Goal: Task Accomplishment & Management: Complete application form

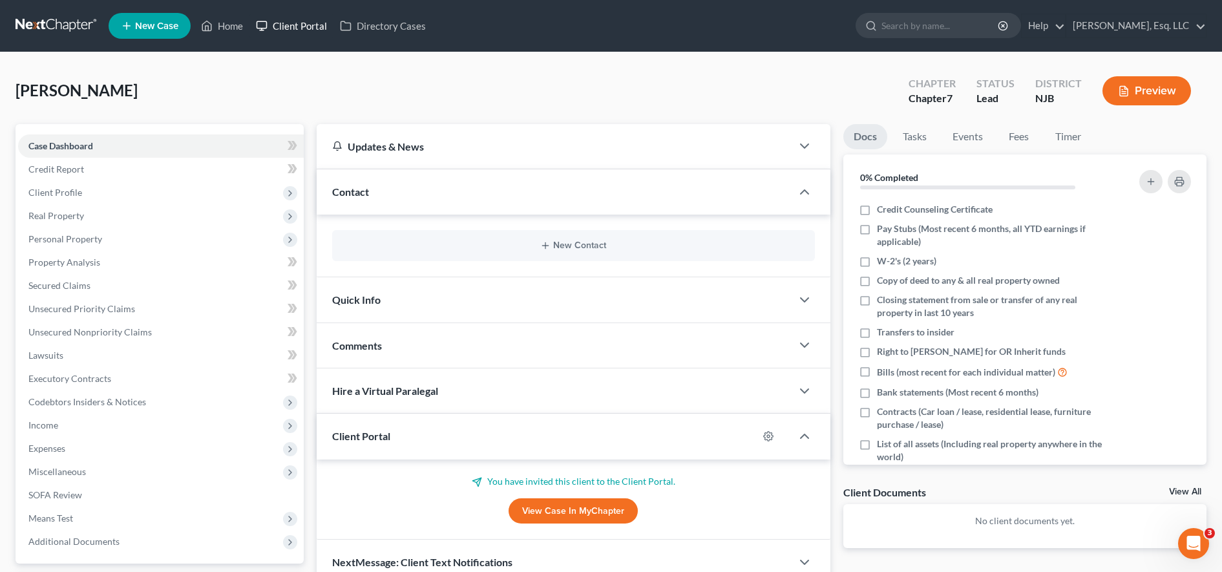
click at [273, 31] on link "Client Portal" at bounding box center [291, 25] width 84 height 23
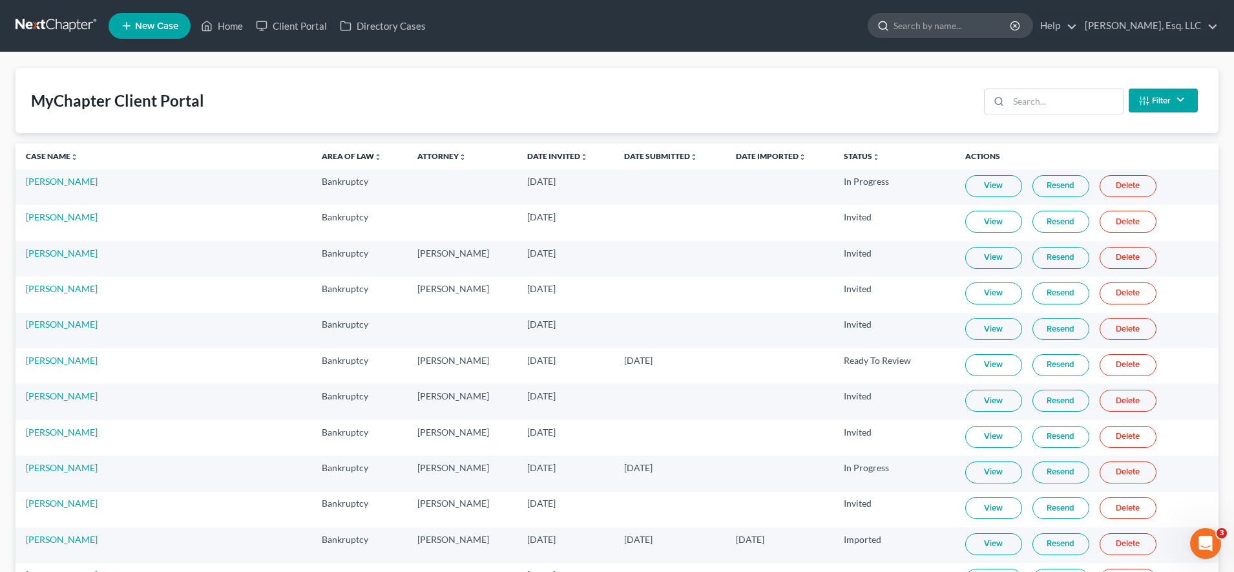
click at [952, 26] on input "search" at bounding box center [953, 26] width 118 height 24
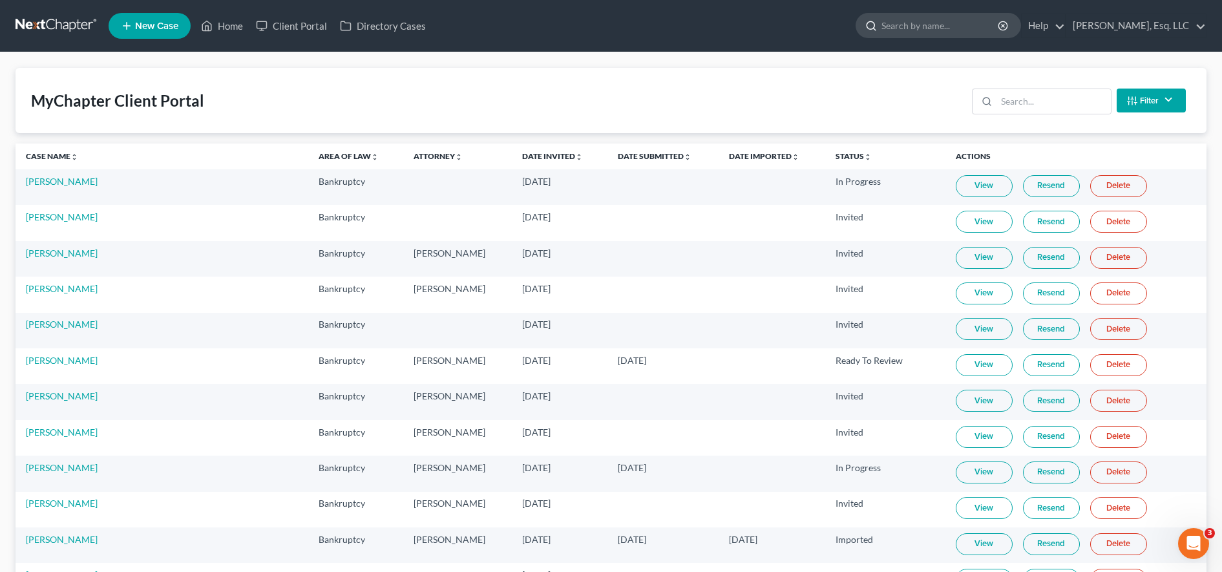
click at [952, 26] on input "search" at bounding box center [941, 26] width 118 height 24
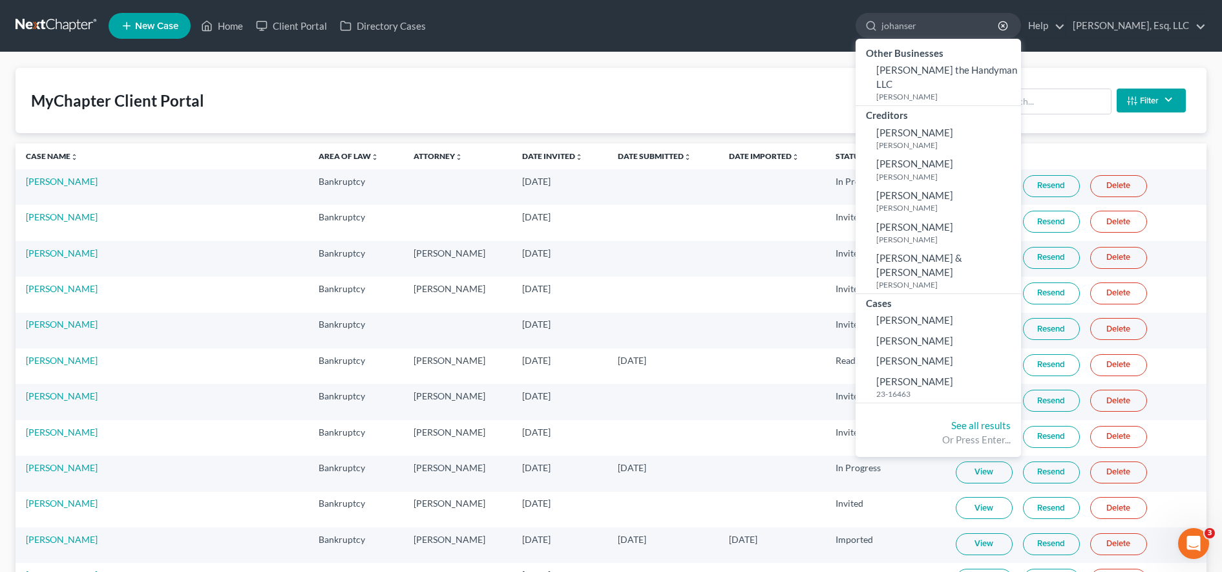
type input "johanser"
click at [156, 25] on span "New Case" at bounding box center [156, 26] width 43 height 10
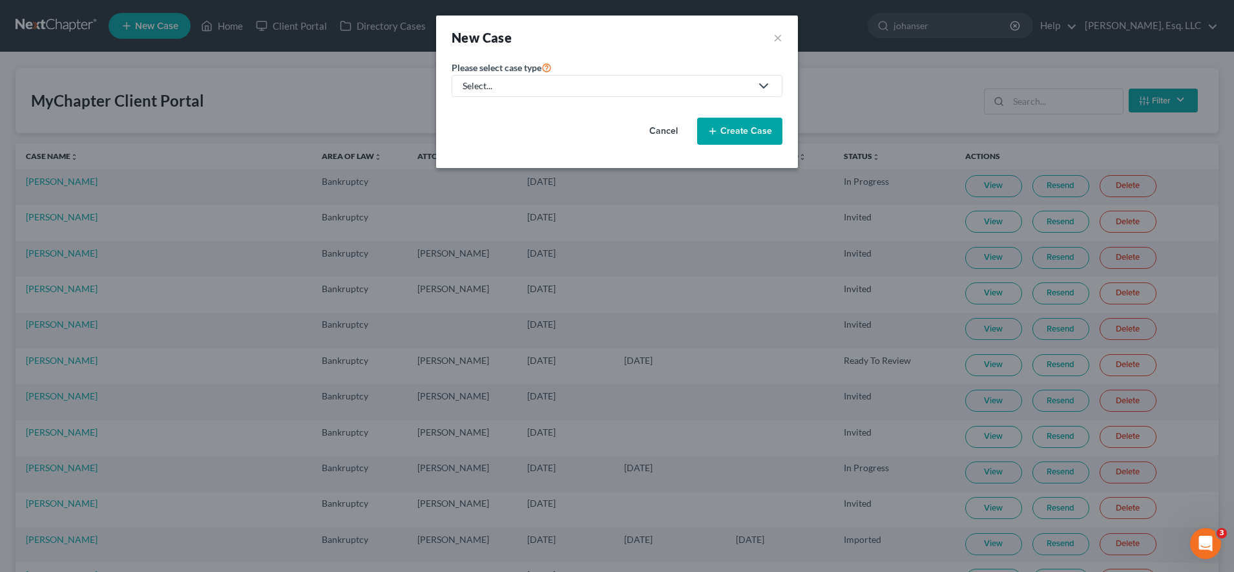
click at [490, 82] on div "Select..." at bounding box center [607, 85] width 288 height 13
click at [494, 113] on div "Bankruptcy" at bounding box center [521, 111] width 115 height 13
select select "51"
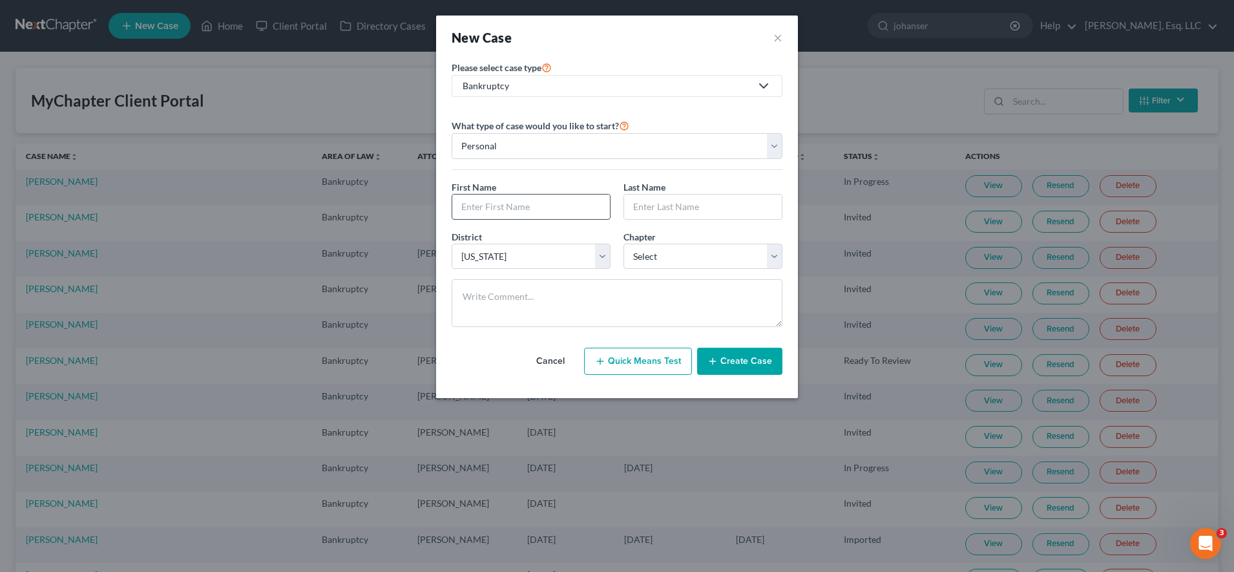
click at [540, 207] on input "text" at bounding box center [531, 207] width 158 height 25
type input "Joseph"
click at [668, 209] on input "text" at bounding box center [703, 207] width 158 height 25
type input "Johanser"
click at [705, 186] on div "Last Name * Johanser" at bounding box center [703, 199] width 172 height 39
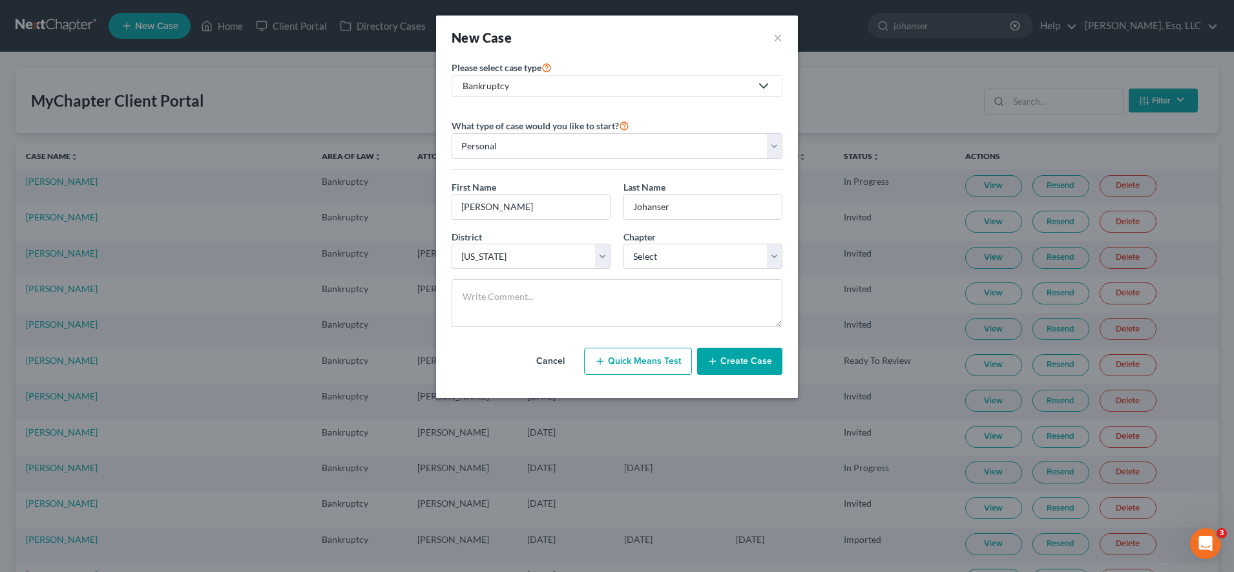
click at [686, 240] on div "Chapter * Select 7 11 12 13" at bounding box center [703, 249] width 172 height 39
click at [677, 255] on select "Select 7 11 12 13" at bounding box center [703, 257] width 159 height 26
select select "3"
click at [624, 244] on select "Select 7 11 12 13" at bounding box center [703, 257] width 159 height 26
click at [721, 364] on button "Create Case" at bounding box center [739, 361] width 85 height 27
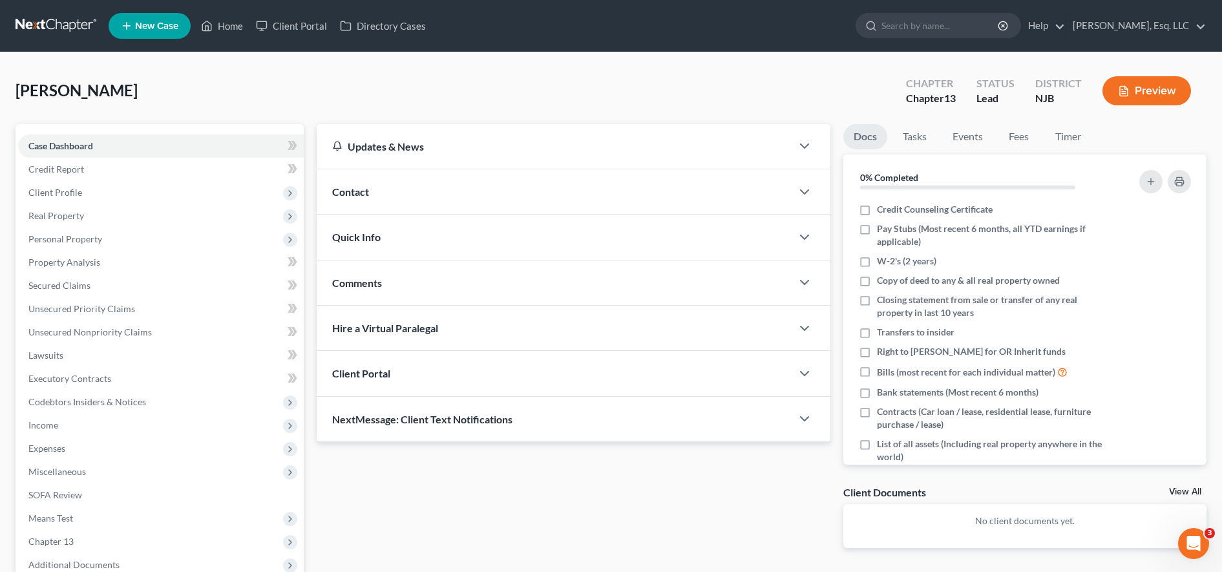
click at [433, 368] on div "Client Portal" at bounding box center [554, 373] width 475 height 45
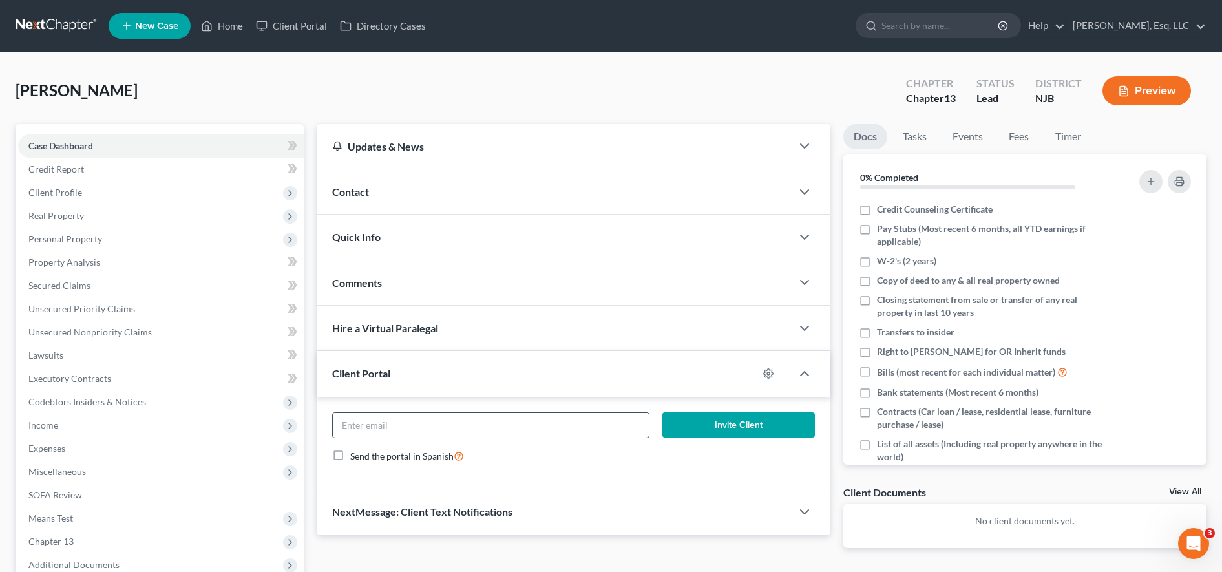
click at [429, 416] on input "email" at bounding box center [491, 425] width 316 height 25
paste input "johanser@israel-cg.com"
click at [342, 430] on input "johanser@israel-cg.com" at bounding box center [491, 425] width 316 height 25
type input "johanser@israel-cg.com"
click at [759, 425] on button "Invite Client" at bounding box center [738, 425] width 153 height 26
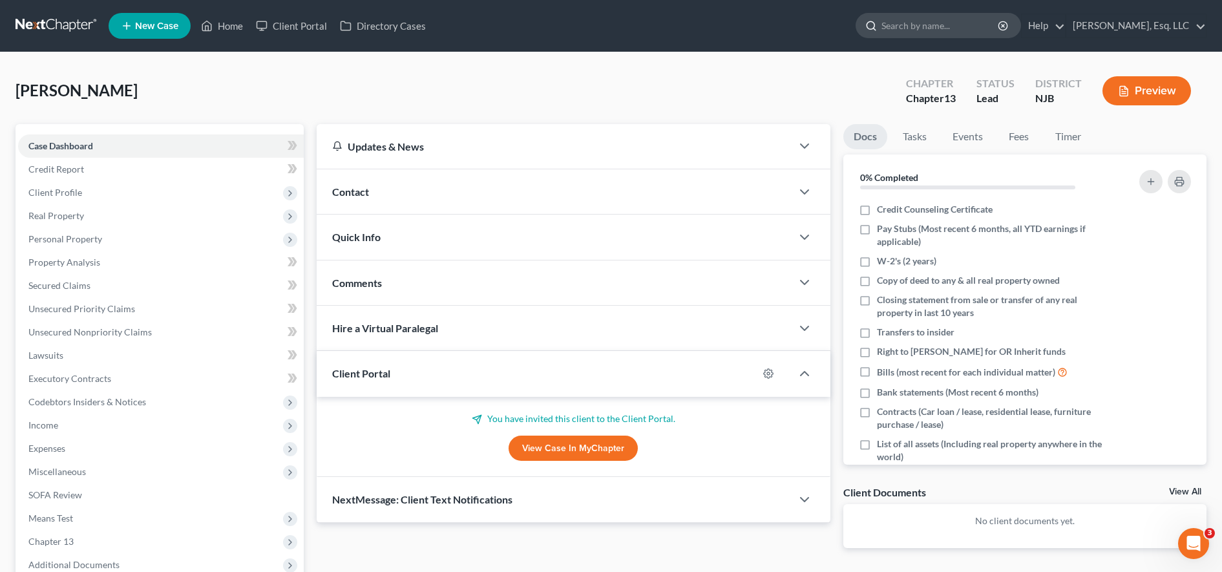
click at [896, 21] on input "search" at bounding box center [941, 26] width 118 height 24
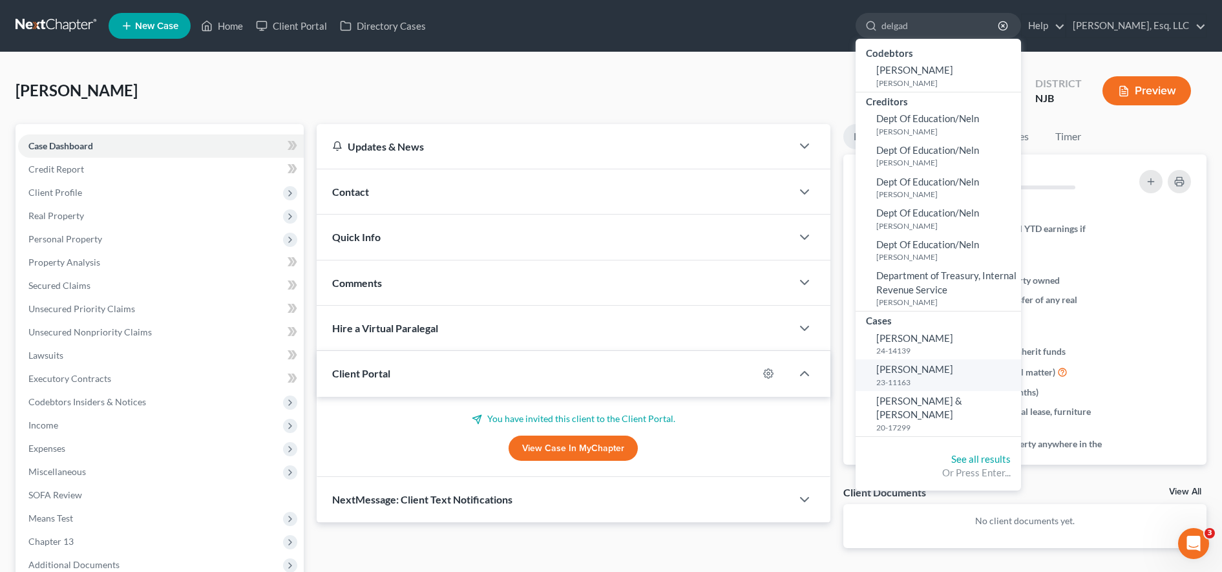
type input "delgad"
click at [913, 372] on span "Delgado, Pedro" at bounding box center [914, 369] width 77 height 12
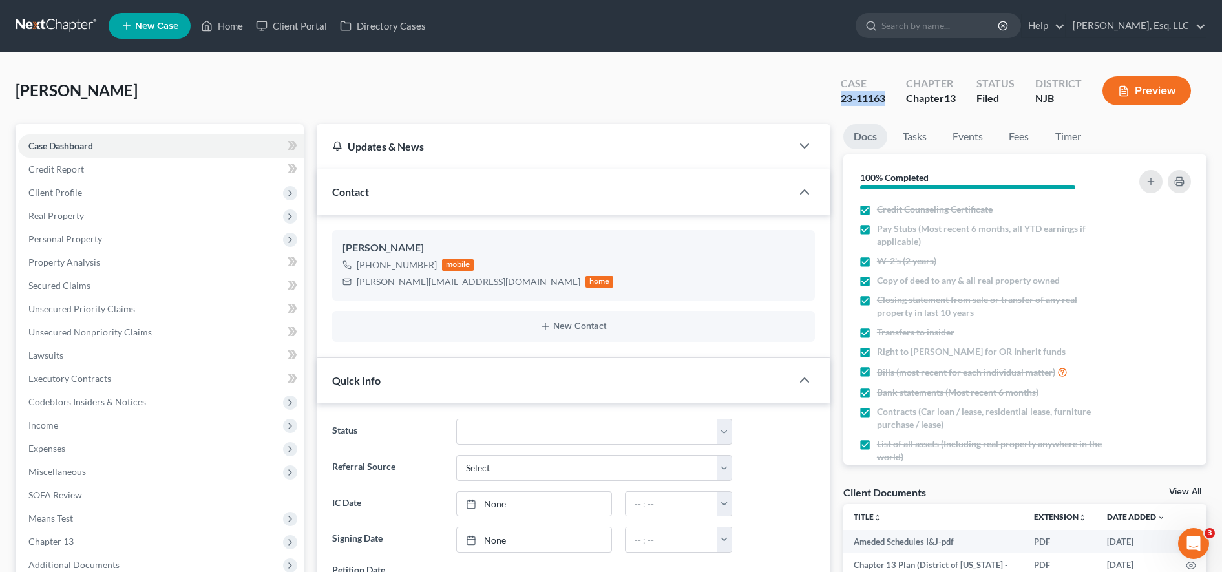
drag, startPoint x: 864, startPoint y: 95, endPoint x: 893, endPoint y: 94, distance: 29.1
click at [893, 94] on div "Case 23-11163" at bounding box center [862, 92] width 65 height 38
copy div "23-11163"
click at [905, 26] on input "search" at bounding box center [941, 26] width 118 height 24
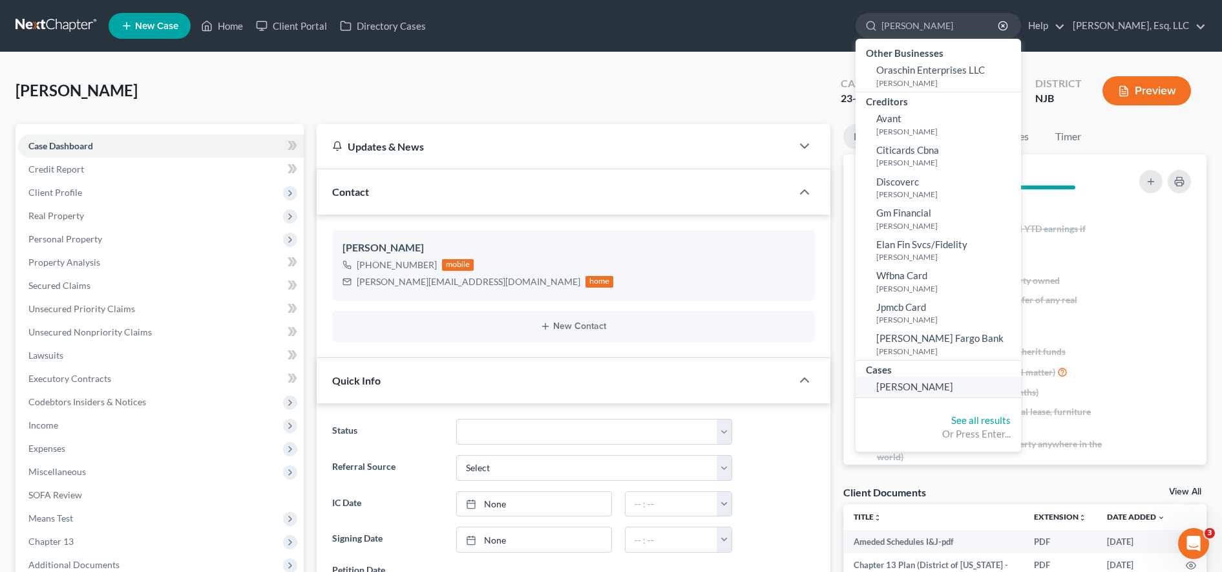
type input "orasch"
click at [924, 384] on span "[PERSON_NAME]" at bounding box center [914, 387] width 77 height 12
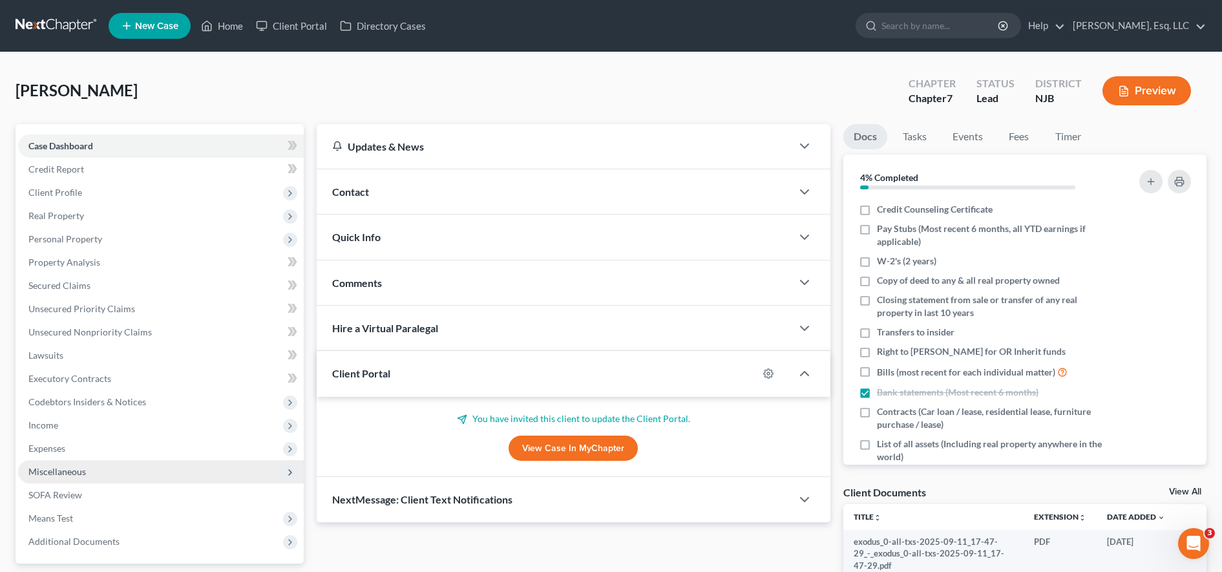
click at [143, 472] on span "Miscellaneous" at bounding box center [161, 471] width 286 height 23
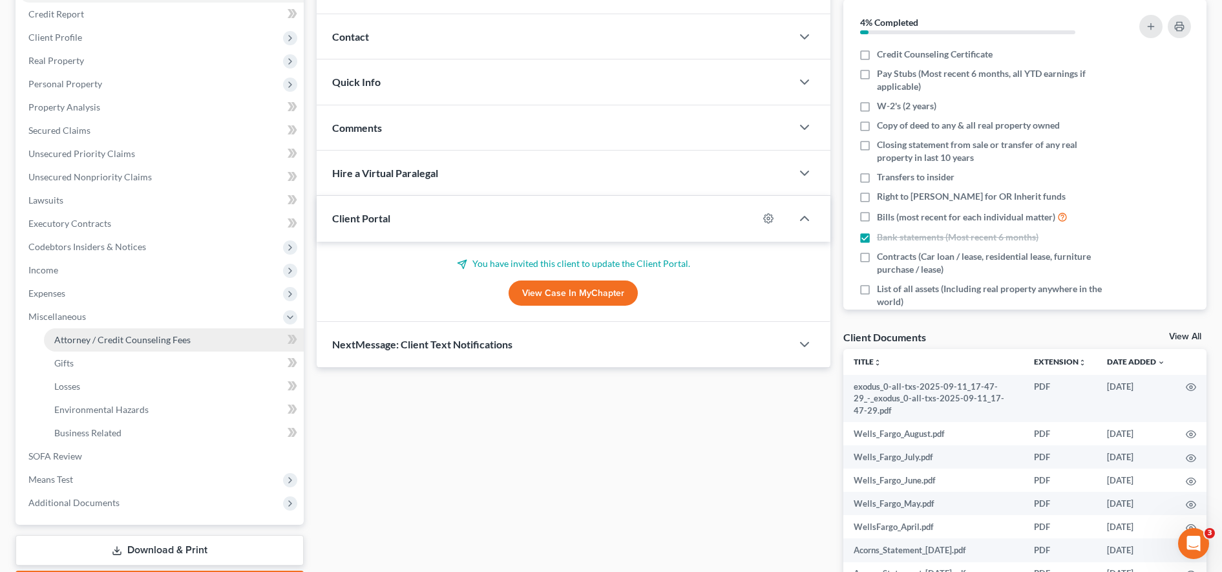
scroll to position [158, 0]
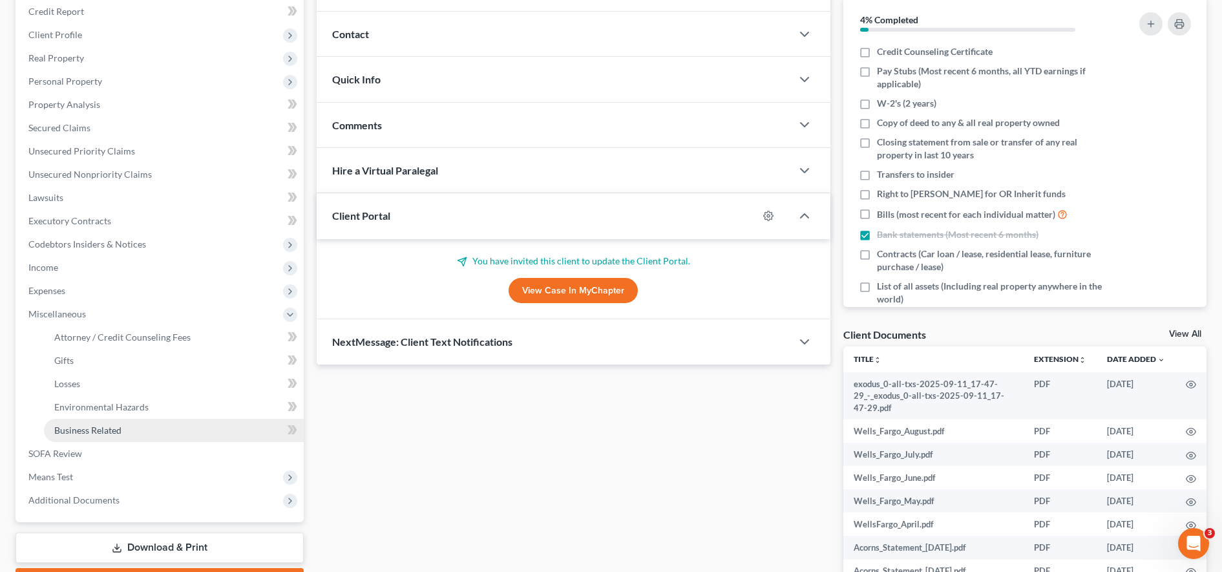
click at [135, 425] on link "Business Related" at bounding box center [174, 430] width 260 height 23
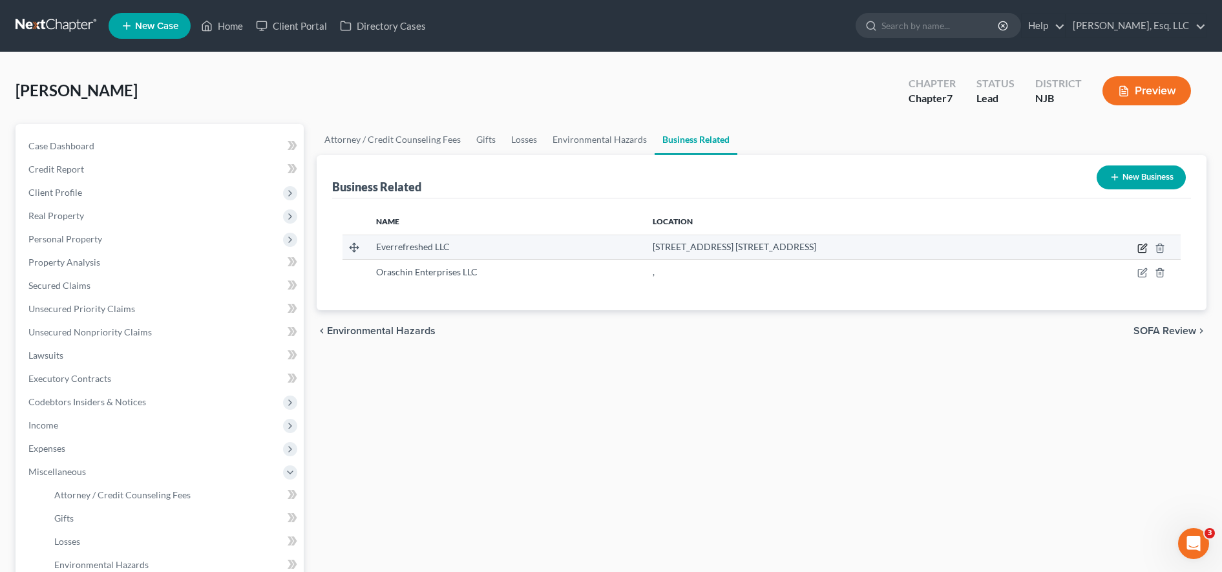
click at [1142, 252] on icon "button" at bounding box center [1142, 249] width 8 height 8
select select "member"
select select "33"
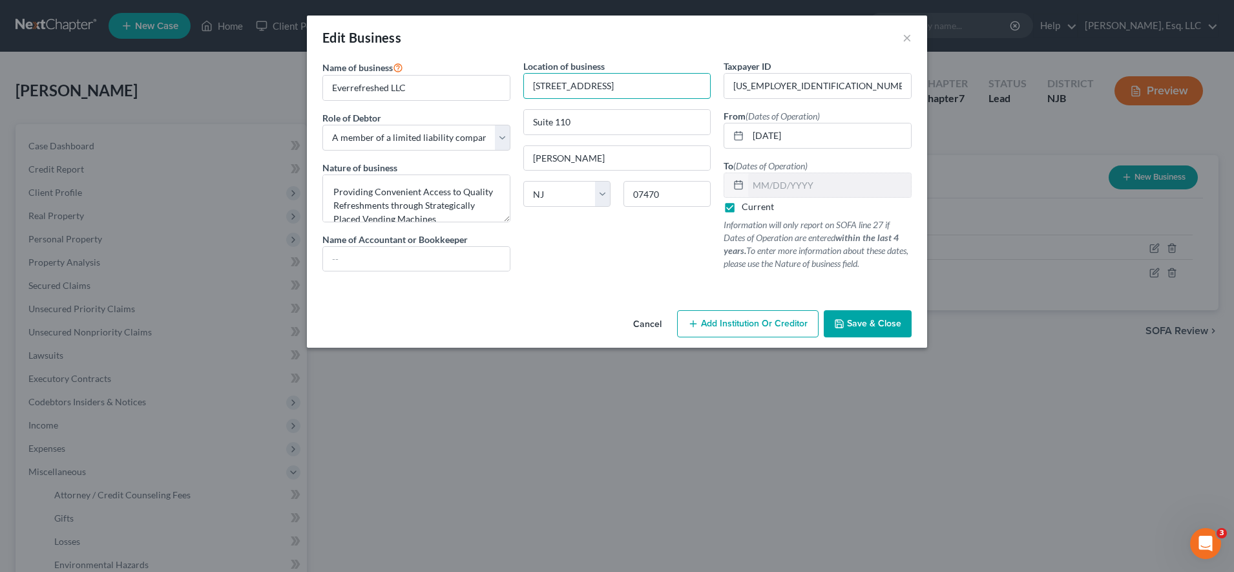
drag, startPoint x: 637, startPoint y: 91, endPoint x: 388, endPoint y: 111, distance: 249.6
click at [388, 111] on div "Name of business * Everrefreshed LLC Role of Debtor * Select A member of a limi…" at bounding box center [617, 175] width 602 height 233
paste input "873 US Route 1 #1042"
type input "873 US Route 1 #1042"
drag, startPoint x: 597, startPoint y: 115, endPoint x: 470, endPoint y: 126, distance: 127.1
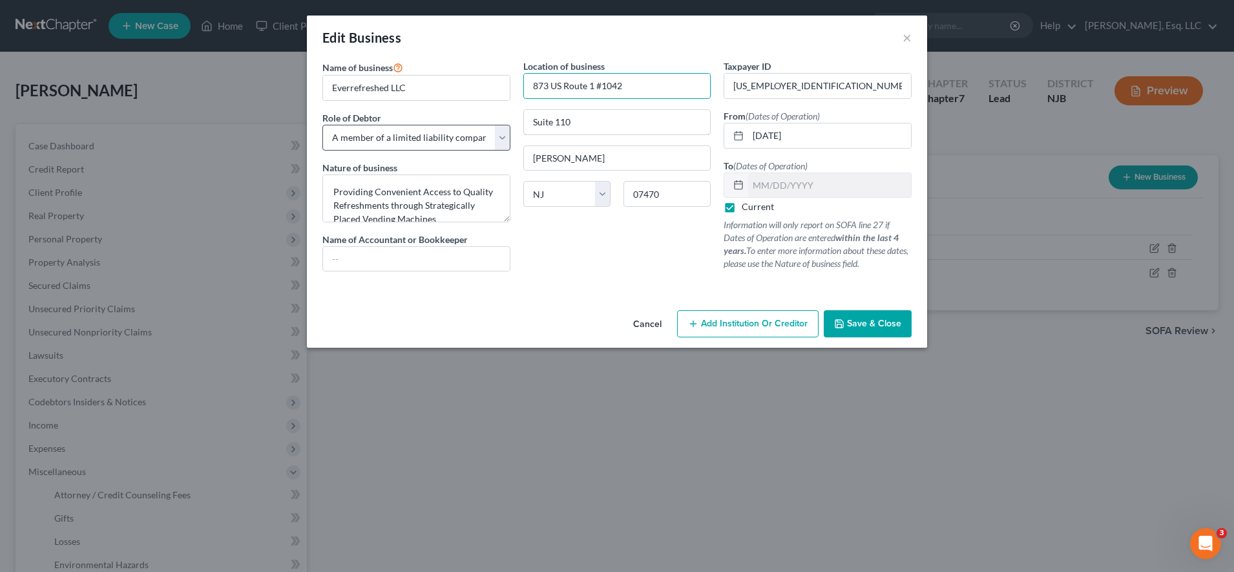
click at [470, 126] on div "Name of business * Everrefreshed LLC Role of Debtor * Select A member of a limi…" at bounding box center [617, 175] width 602 height 233
drag, startPoint x: 623, startPoint y: 197, endPoint x: 548, endPoint y: 202, distance: 75.1
click at [548, 202] on div "State AL AK AR AZ CA CO CT DE DC FL GA GU HI ID IL IN IA KS KY LA ME MD MA MI M…" at bounding box center [617, 199] width 201 height 36
type input "08902"
type input "[GEOGRAPHIC_DATA]"
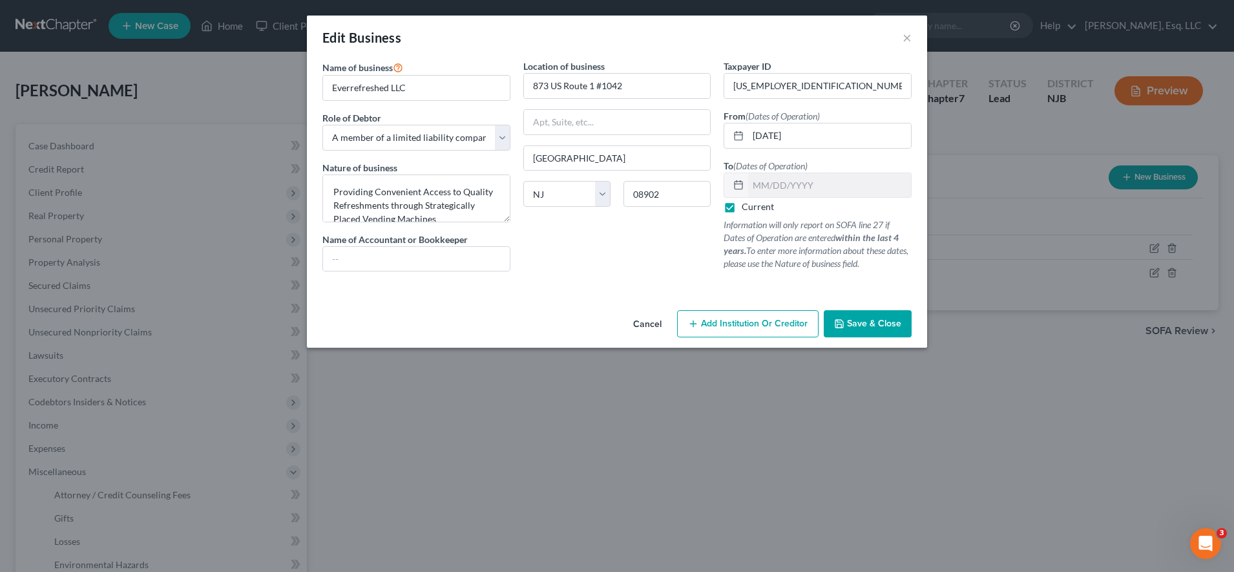
click at [561, 218] on div "Location of business 873 US Route 1 #1042 North Brunswick State AL AK AR AZ CA …" at bounding box center [617, 170] width 201 height 222
click at [847, 328] on button "Save & Close" at bounding box center [868, 323] width 88 height 27
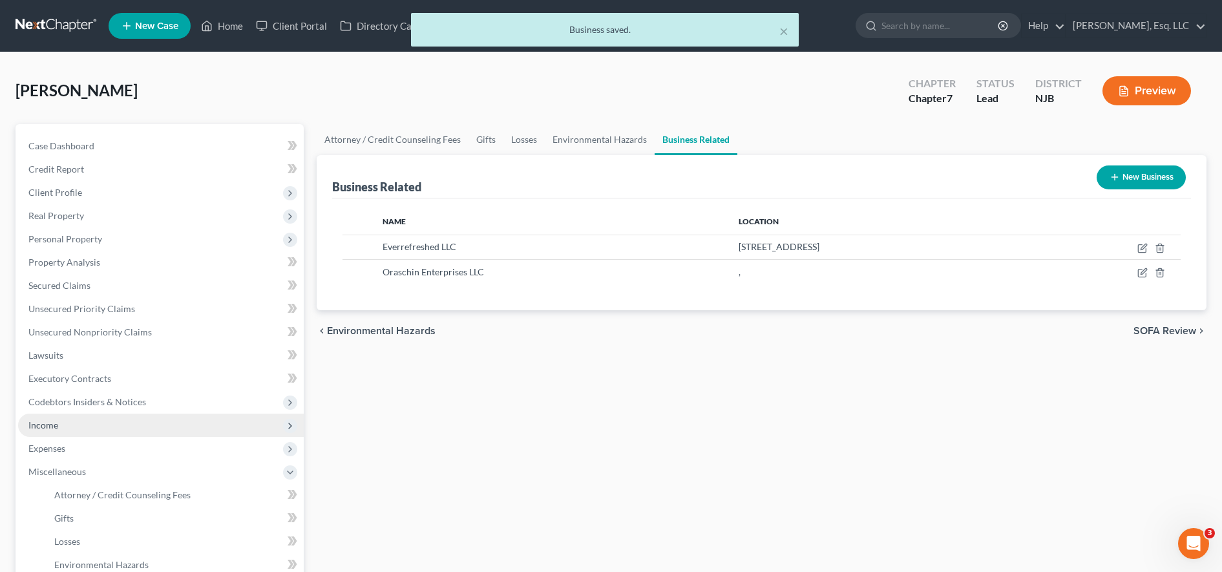
click at [127, 432] on span "Income" at bounding box center [161, 425] width 286 height 23
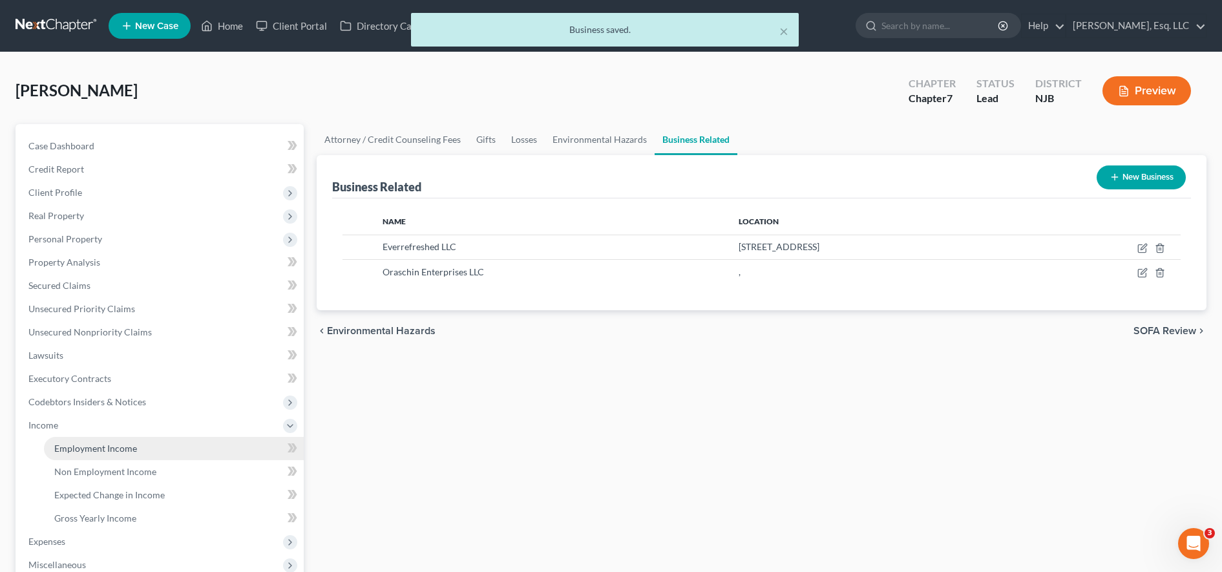
click at [118, 450] on span "Employment Income" at bounding box center [95, 448] width 83 height 11
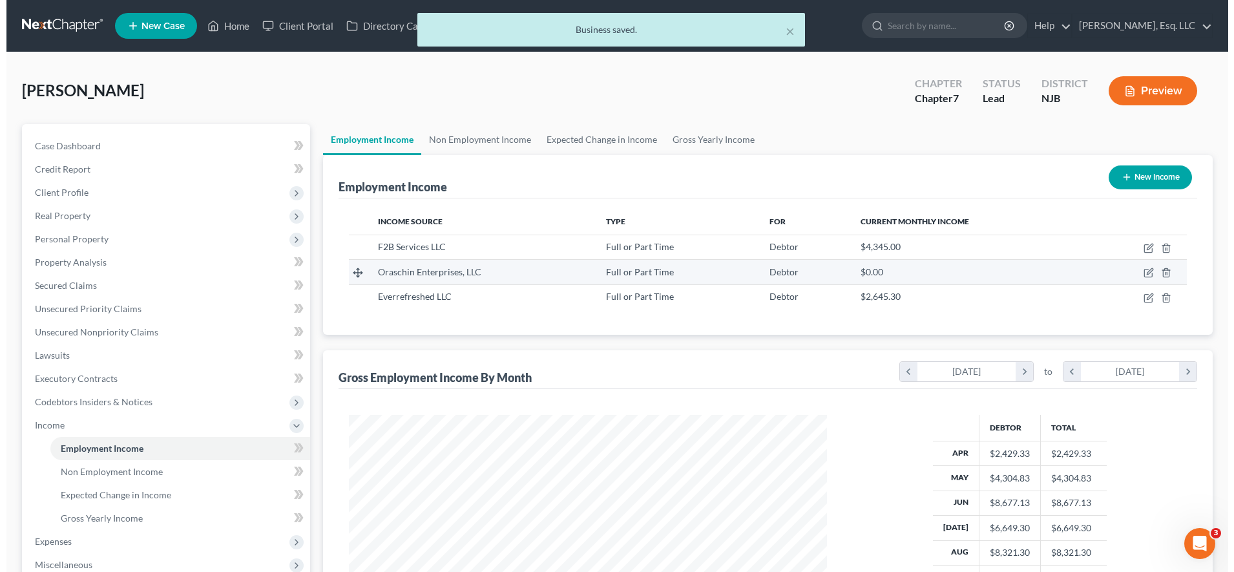
scroll to position [239, 504]
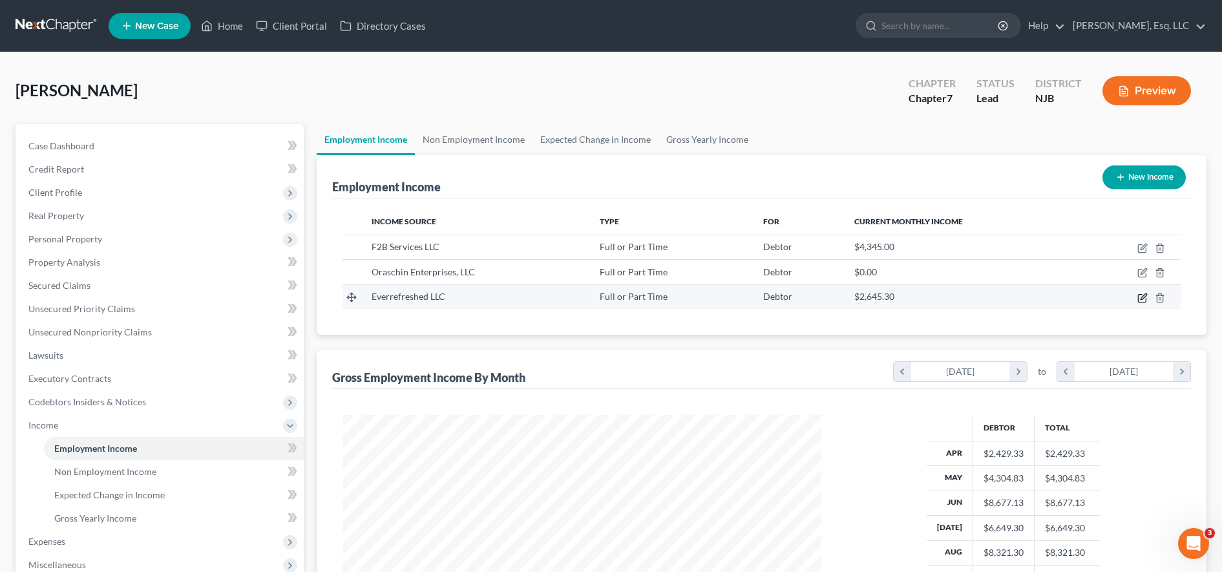
click at [1143, 297] on icon "button" at bounding box center [1142, 298] width 10 height 10
select select "0"
select select "33"
select select "0"
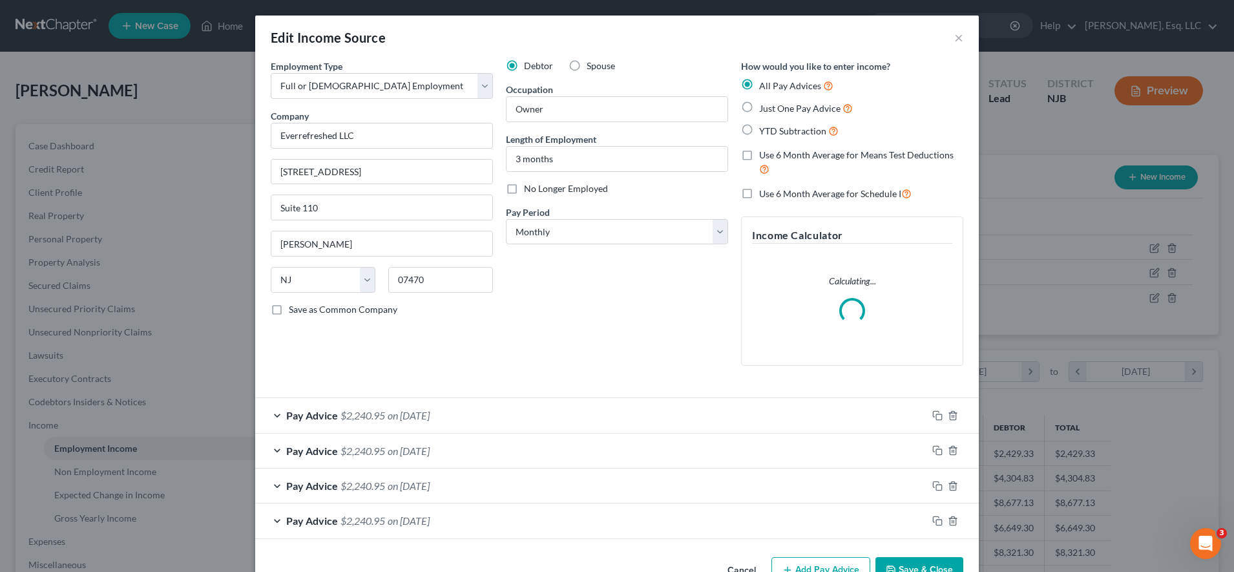
scroll to position [242, 510]
drag, startPoint x: 399, startPoint y: 178, endPoint x: 106, endPoint y: 176, distance: 292.8
click at [106, 176] on div "Edit Income Source × Employment Type * Select Full or Part Time Employment Self…" at bounding box center [617, 286] width 1234 height 572
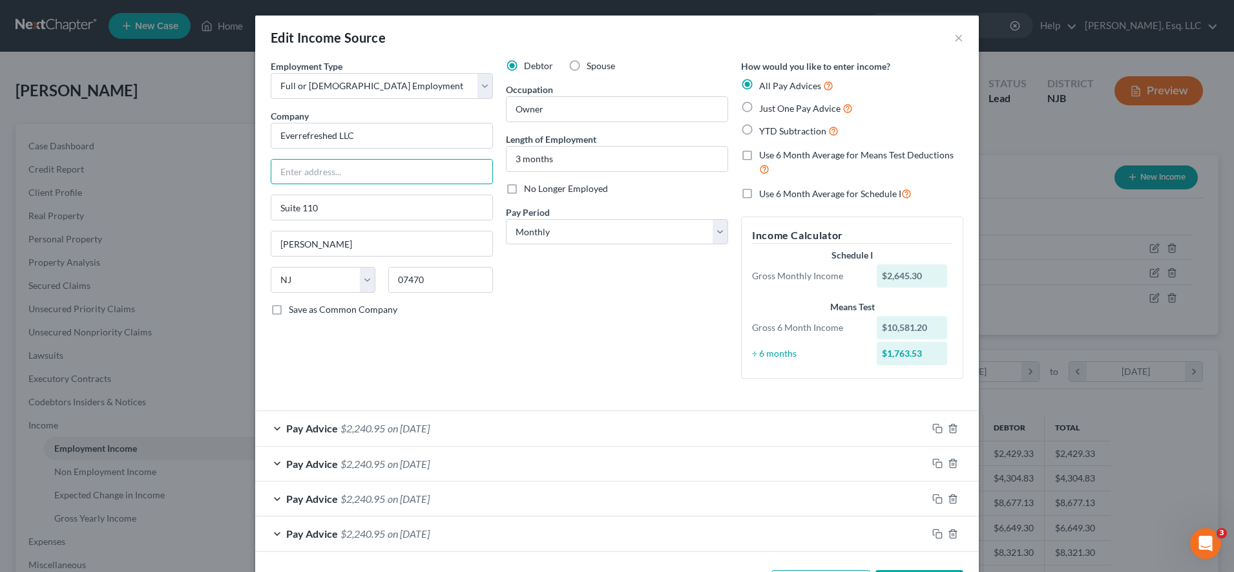
paste input "873 US Route 1 #1042"
type input "873 US Route 1 #1042"
drag, startPoint x: 328, startPoint y: 215, endPoint x: 191, endPoint y: 203, distance: 137.6
click at [191, 203] on div "Edit Income Source × Employment Type * Select Full or Part Time Employment Self…" at bounding box center [617, 286] width 1234 height 572
click at [434, 277] on input "07470" at bounding box center [440, 280] width 105 height 26
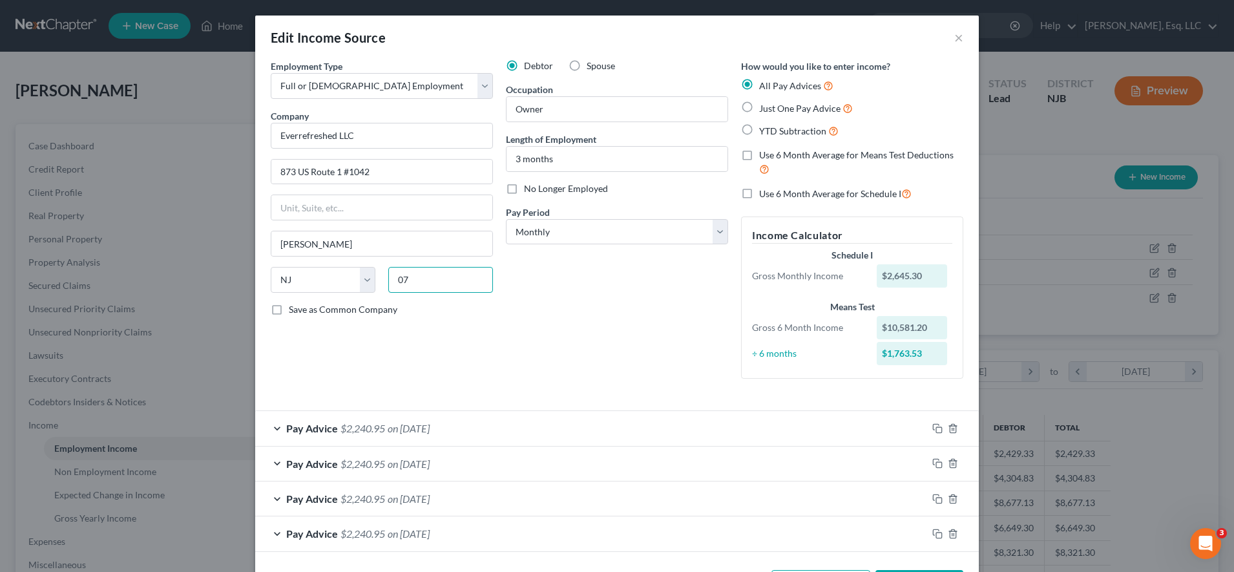
type input "0"
type input "08902"
type input "[GEOGRAPHIC_DATA]"
click at [408, 363] on div "Employment Type * Select Full or Part Time Employment Self Employment Company *…" at bounding box center [381, 224] width 235 height 330
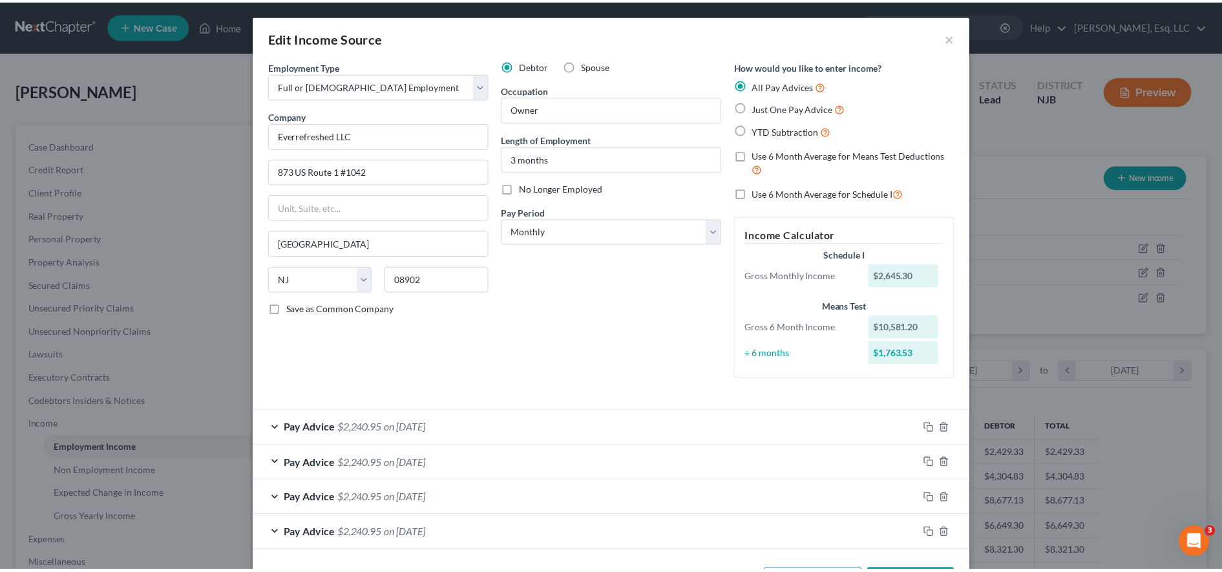
scroll to position [50, 0]
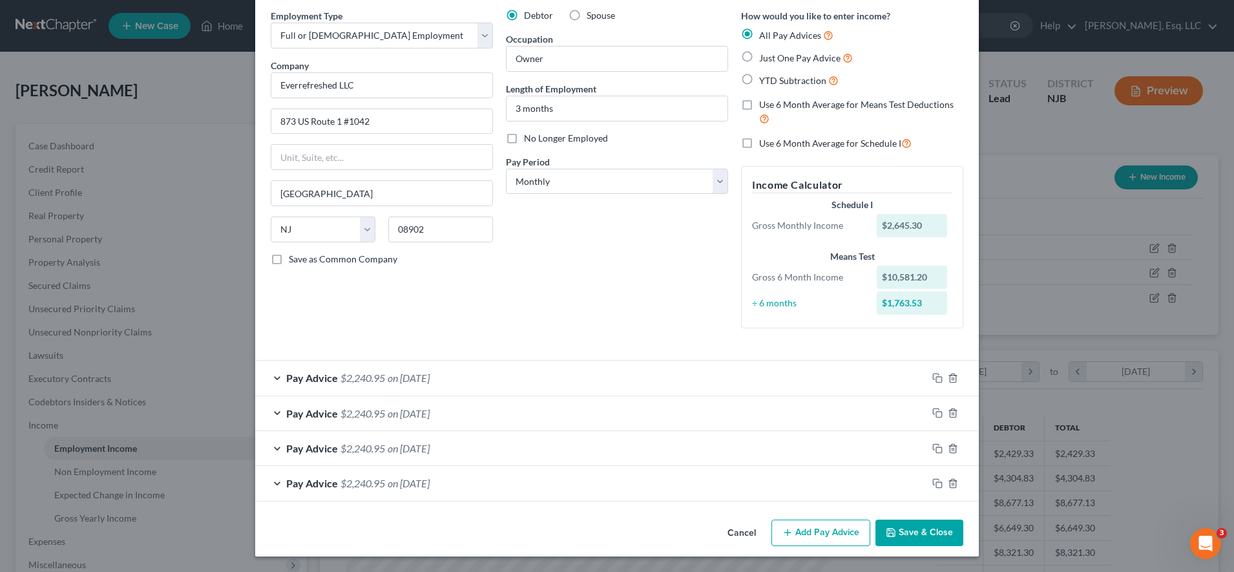
click at [894, 536] on button "Save & Close" at bounding box center [920, 533] width 88 height 27
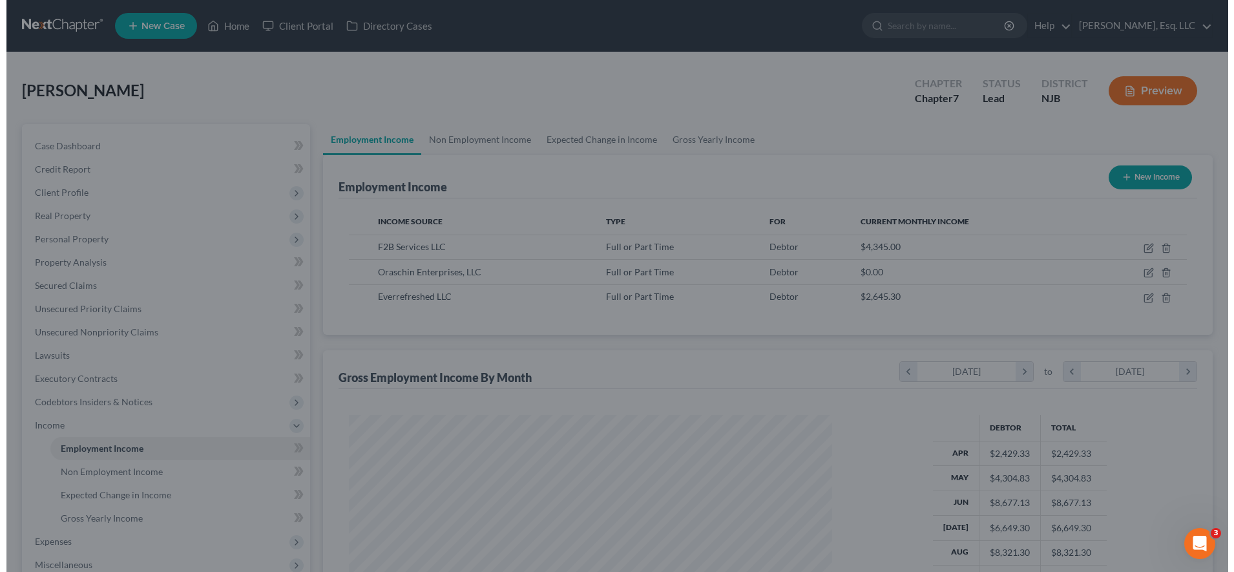
scroll to position [646036, 645771]
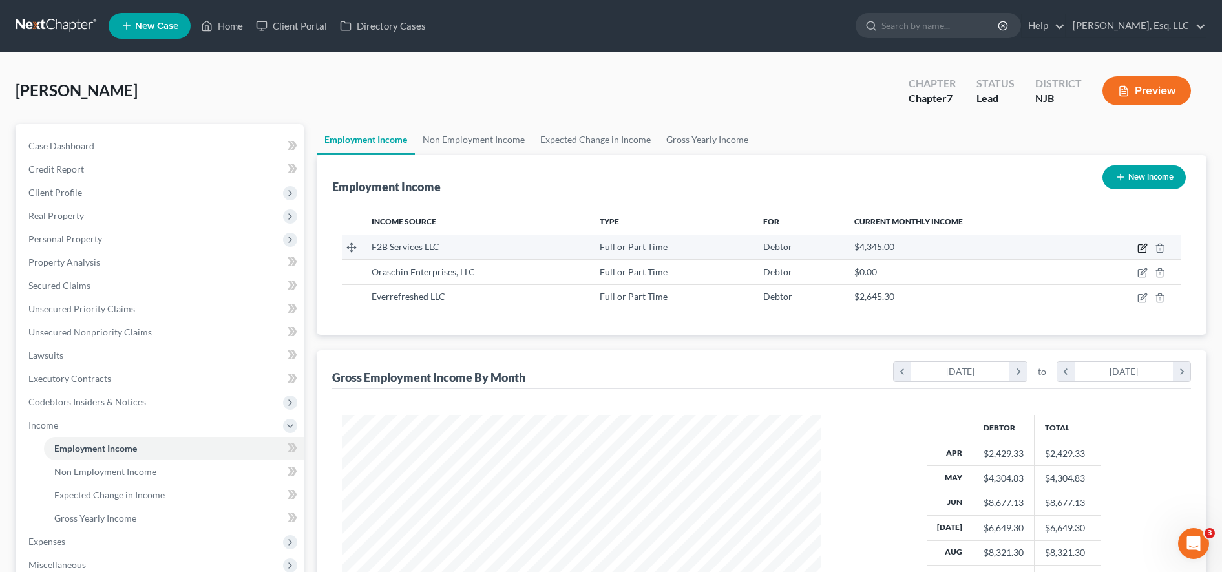
click at [1146, 244] on icon "button" at bounding box center [1144, 247] width 6 height 6
select select "0"
select select "33"
select select "1"
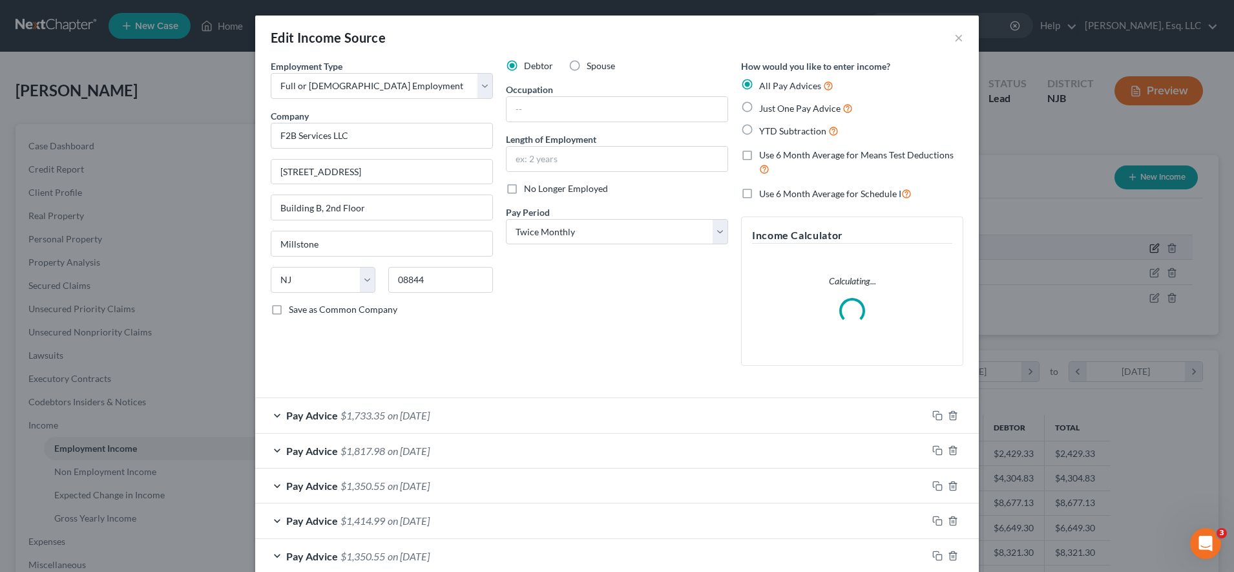
scroll to position [242, 510]
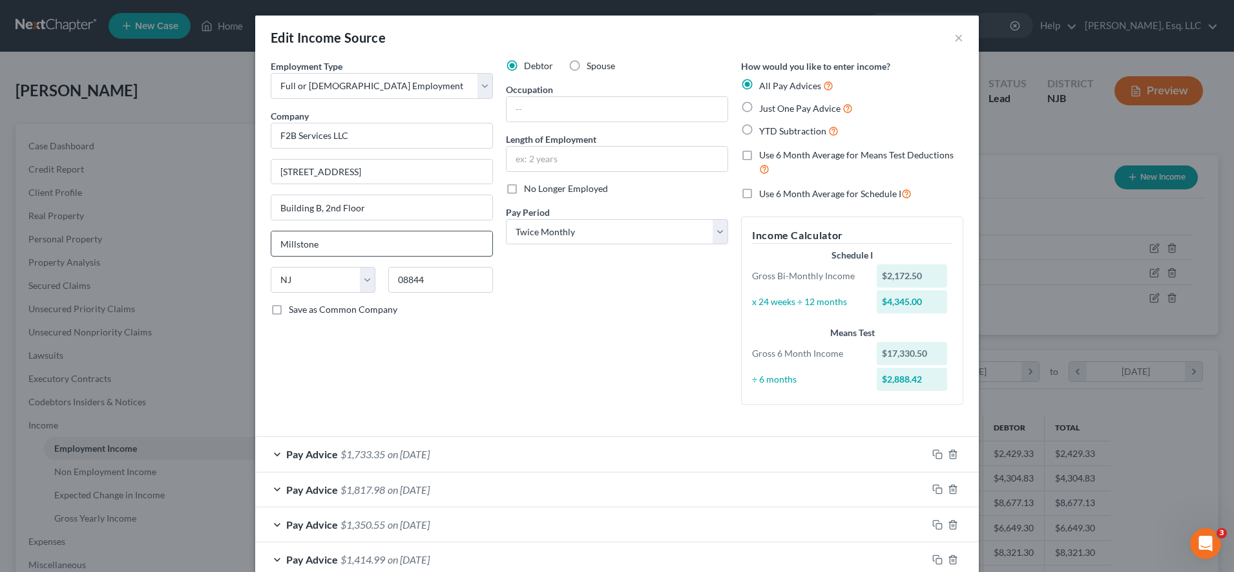
click at [364, 235] on input "Millstone" at bounding box center [381, 243] width 221 height 25
type input "M"
type input "Hillsborough"
click at [367, 406] on div "Employment Type * Select Full or [DEMOGRAPHIC_DATA] Employment Self Employment …" at bounding box center [381, 236] width 235 height 355
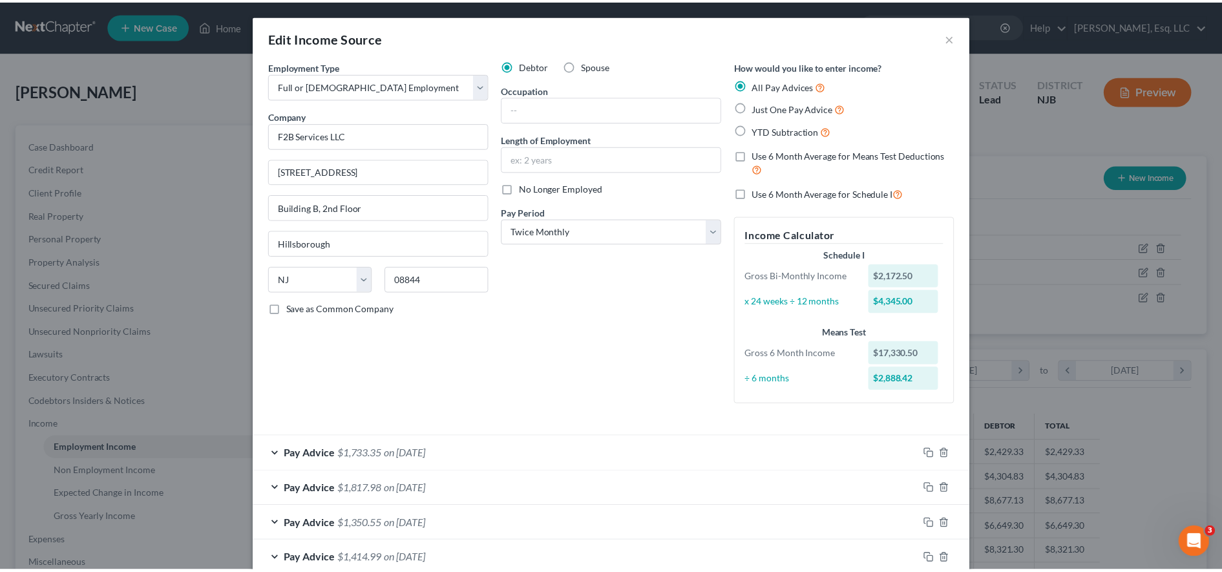
scroll to position [252, 0]
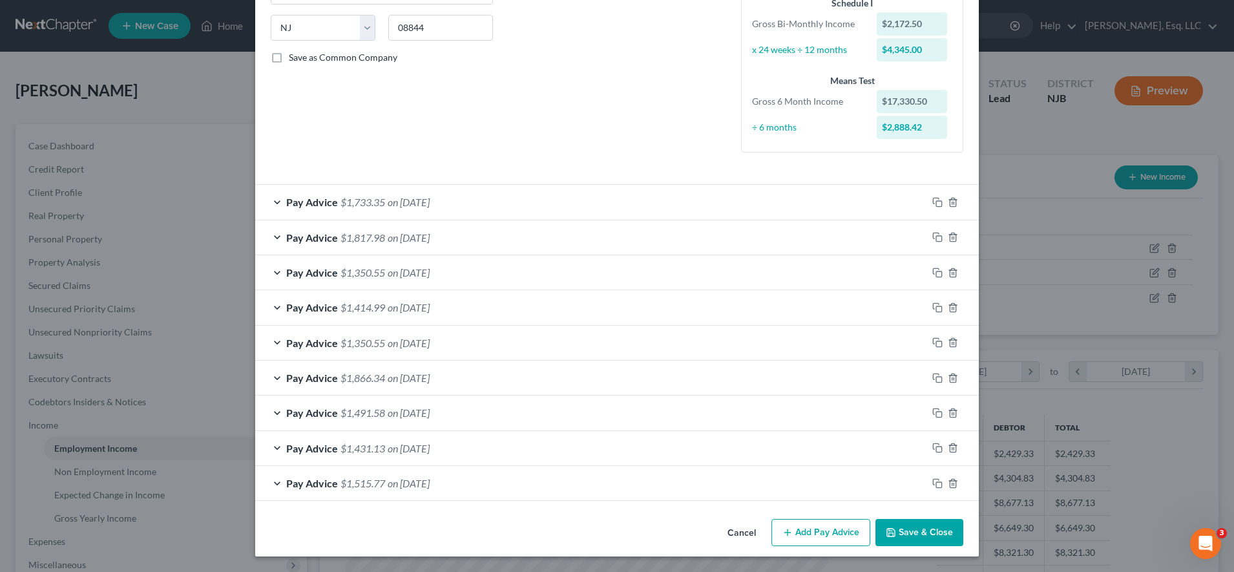
click at [896, 538] on button "Save & Close" at bounding box center [920, 532] width 88 height 27
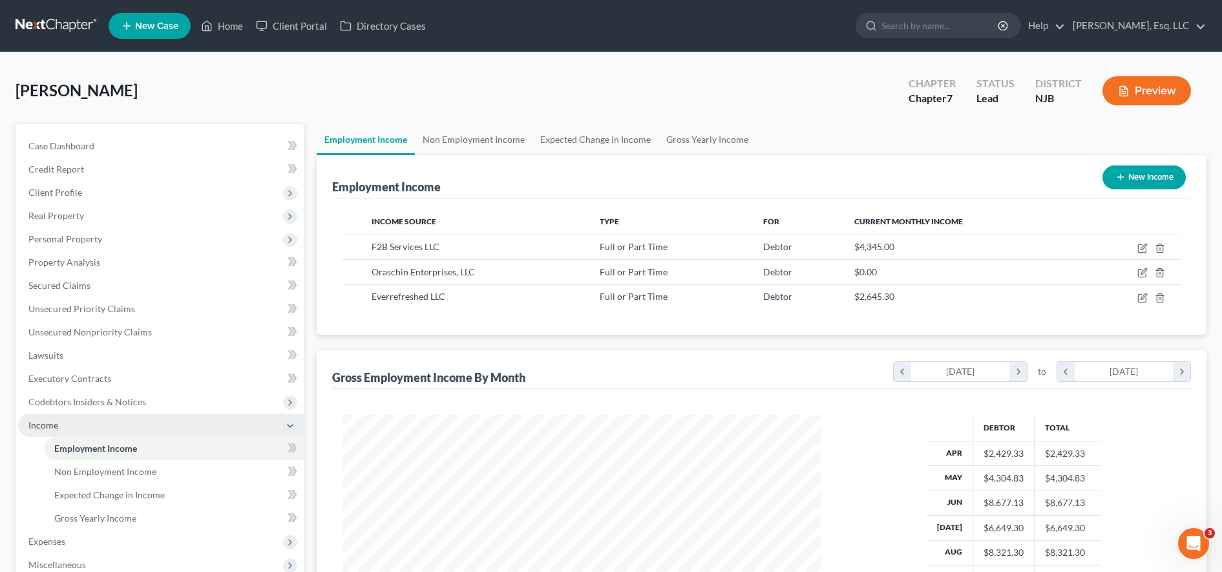
scroll to position [208, 0]
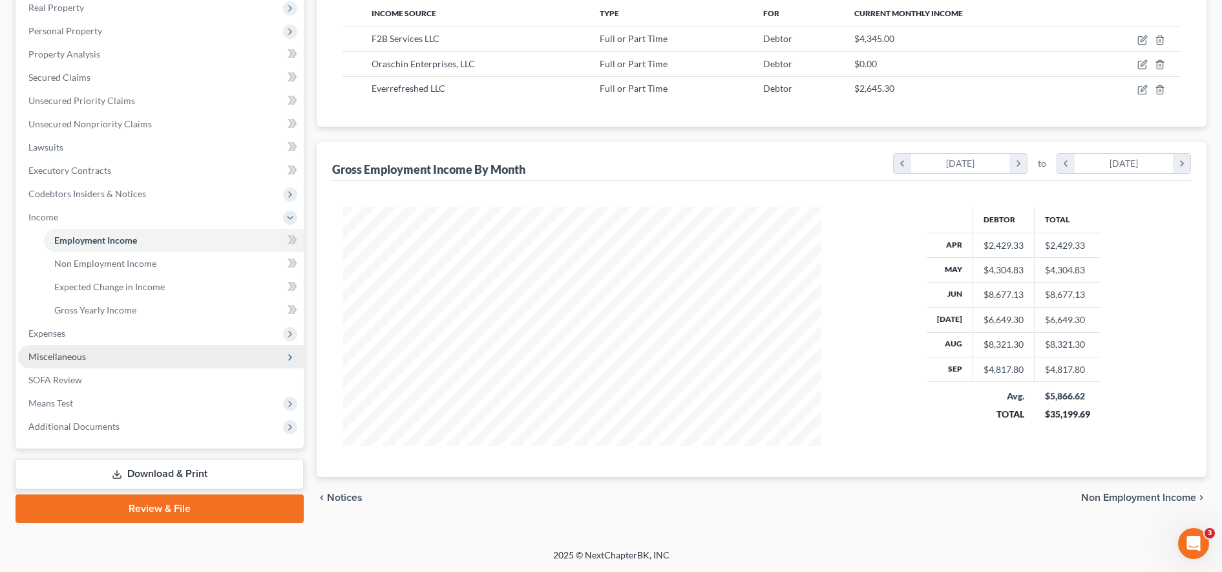
click at [102, 352] on span "Miscellaneous" at bounding box center [161, 356] width 286 height 23
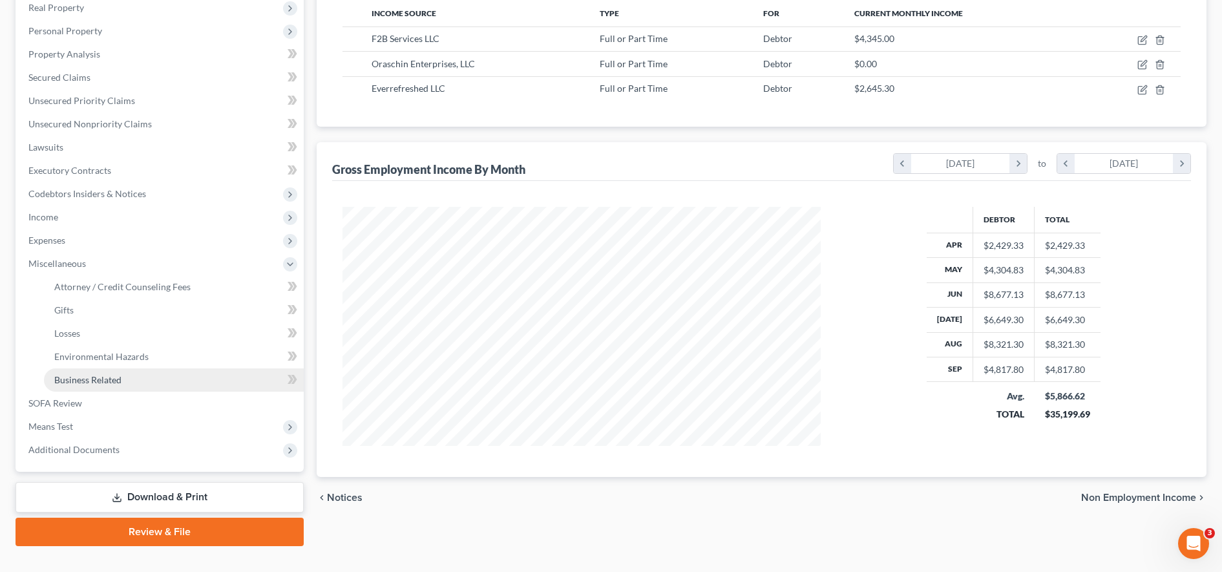
click at [103, 372] on link "Business Related" at bounding box center [174, 379] width 260 height 23
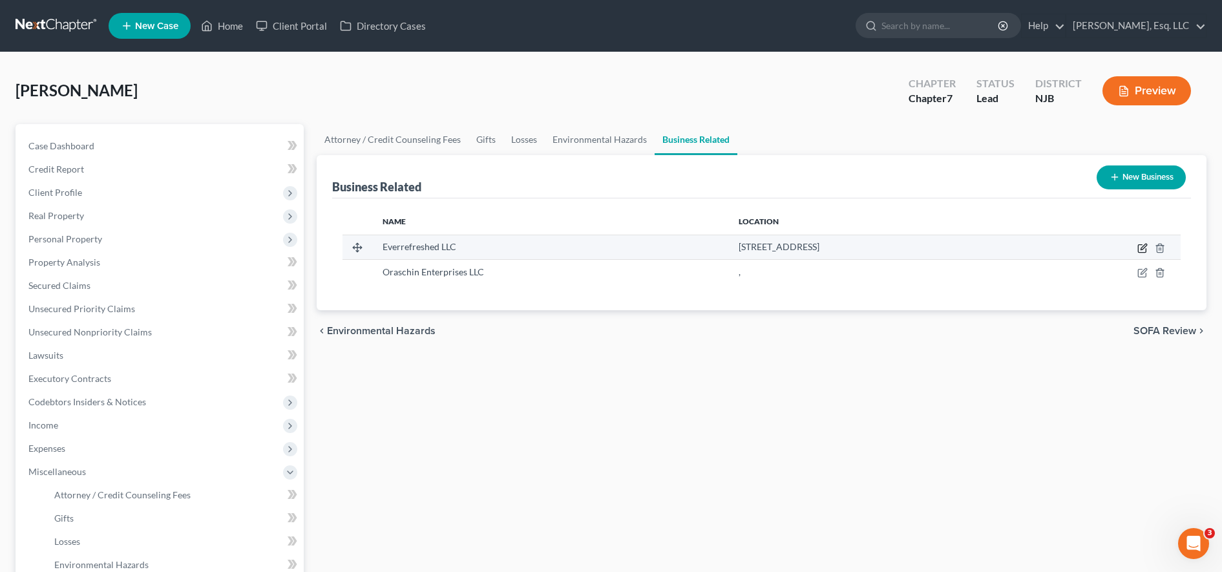
click at [1144, 249] on icon "button" at bounding box center [1142, 248] width 10 height 10
select select "member"
select select "33"
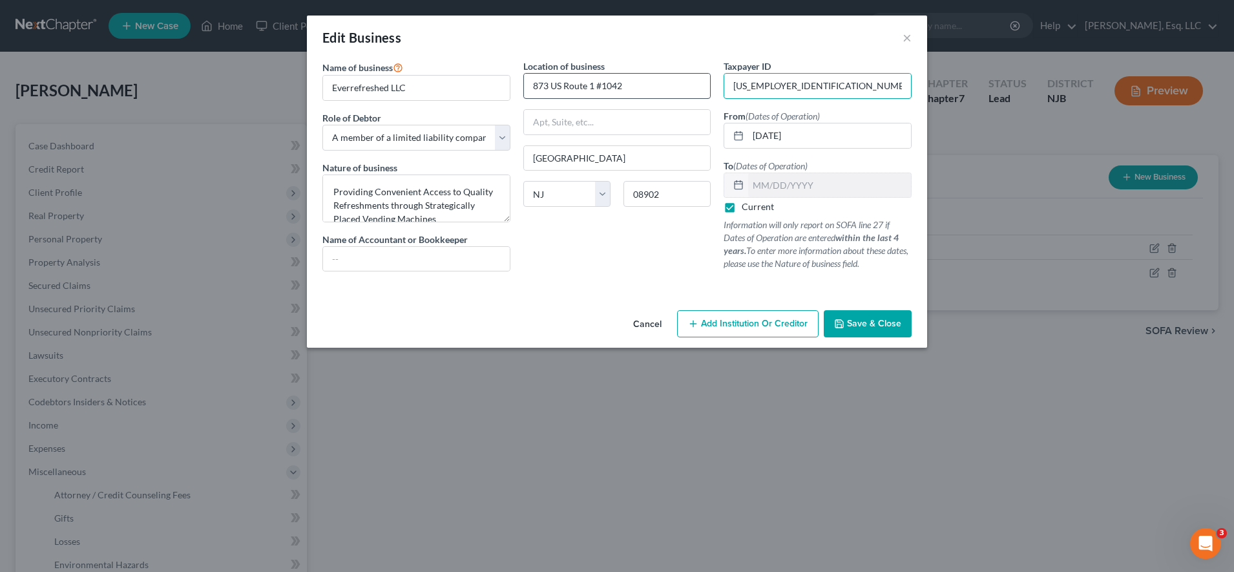
drag, startPoint x: 800, startPoint y: 86, endPoint x: 638, endPoint y: 89, distance: 162.2
click at [638, 89] on div "Name of business * Everrefreshed LLC Role of Debtor * Select A member of a limi…" at bounding box center [617, 175] width 602 height 233
paste input "[US_EMPLOYER_IDENTIFICATION_NUMBER]"
type input "[US_EMPLOYER_IDENTIFICATION_NUMBER]"
click at [887, 312] on button "Save & Close" at bounding box center [868, 323] width 88 height 27
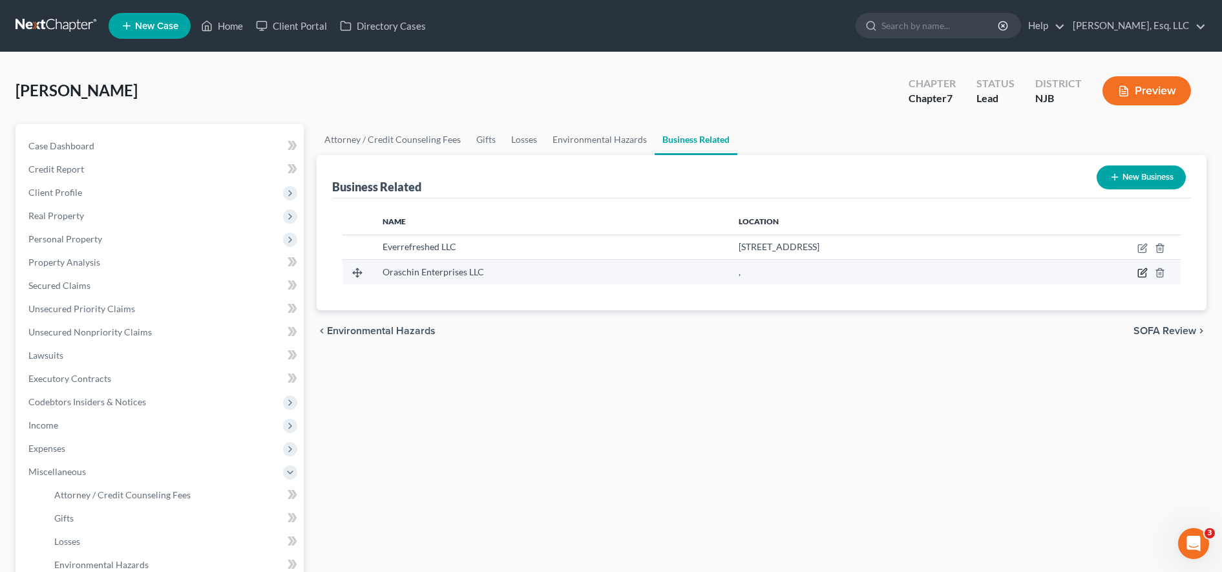
click at [1139, 272] on icon "button" at bounding box center [1142, 273] width 10 height 10
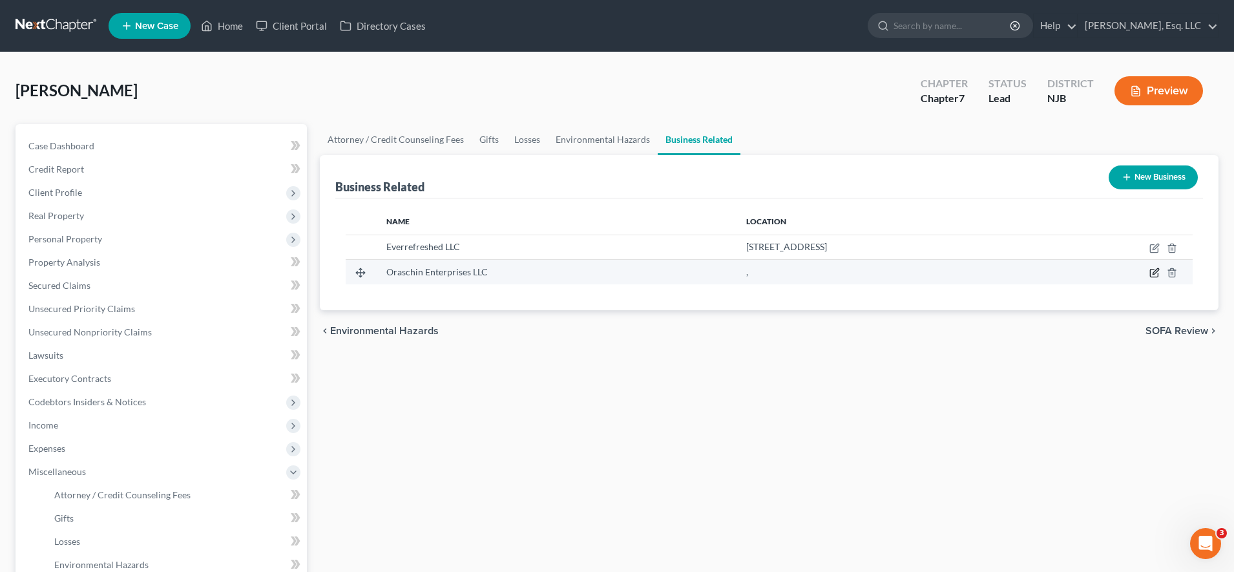
select select "member"
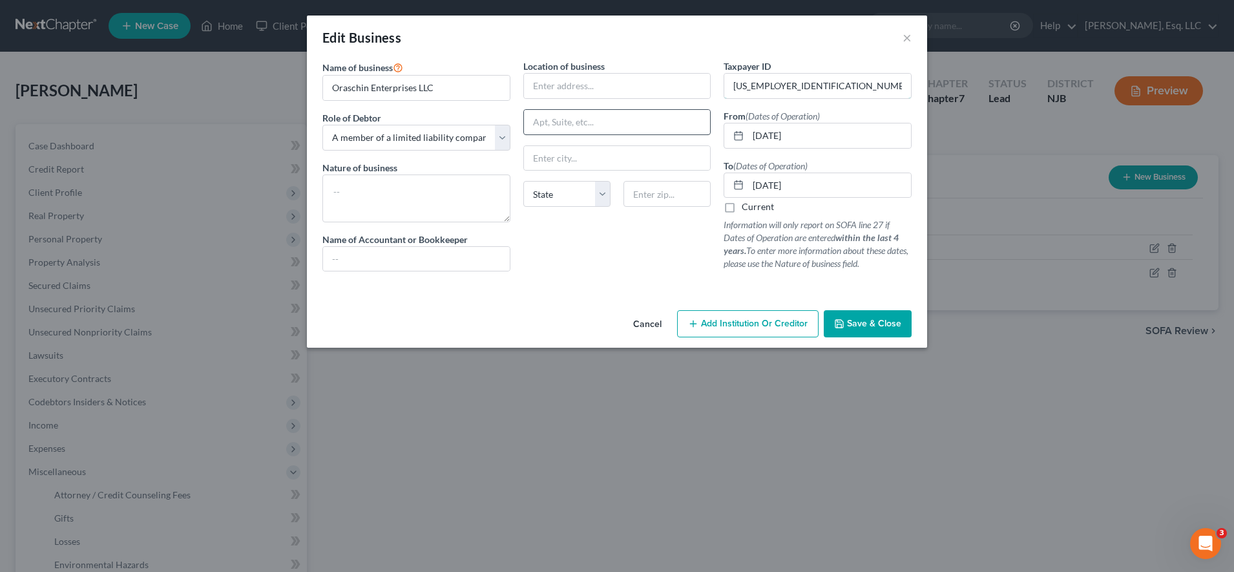
drag, startPoint x: 802, startPoint y: 83, endPoint x: 551, endPoint y: 126, distance: 255.0
click at [551, 126] on div "Name of business * Oraschin Enterprises LLC Role of Debtor * Select A member of…" at bounding box center [617, 175] width 602 height 233
paste input "[US_EMPLOYER_IDENTIFICATION_NUMBER]"
type input "[US_EMPLOYER_IDENTIFICATION_NUMBER]"
click at [863, 320] on span "Save & Close" at bounding box center [874, 323] width 54 height 11
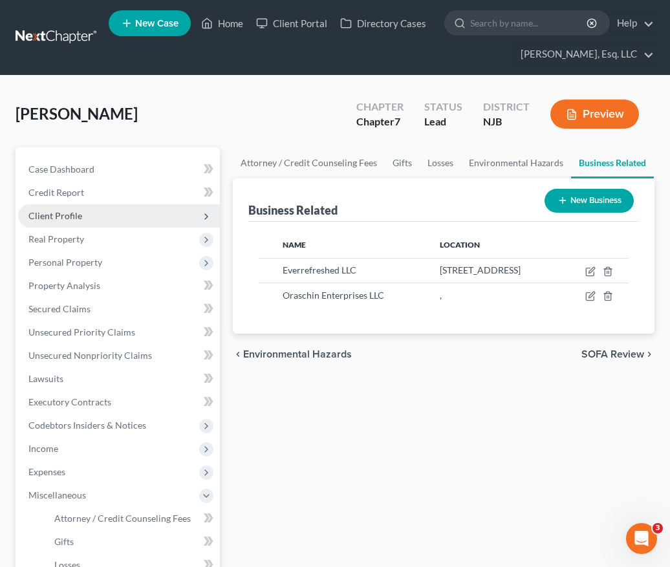
click at [111, 218] on span "Client Profile" at bounding box center [119, 215] width 202 height 23
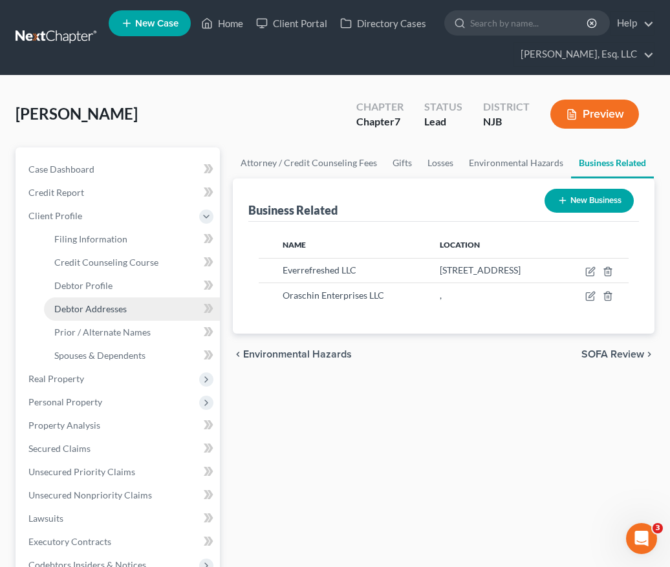
click at [80, 311] on span "Debtor Addresses" at bounding box center [90, 308] width 72 height 11
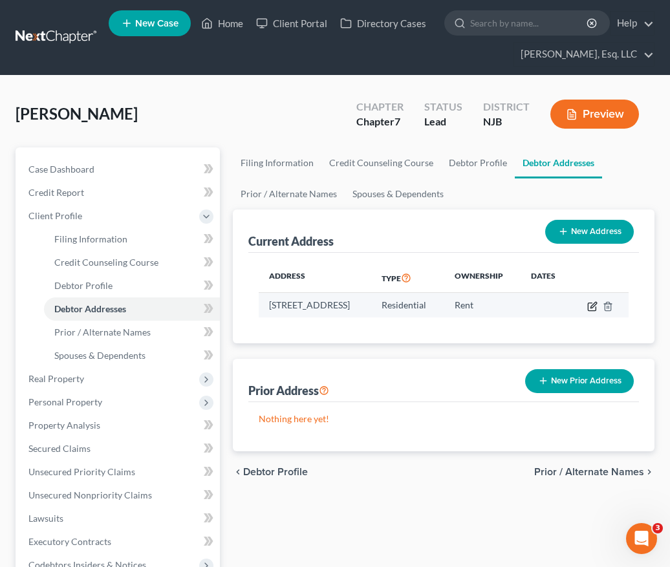
click at [597, 305] on icon "button" at bounding box center [592, 306] width 10 height 10
select select "33"
select select "0"
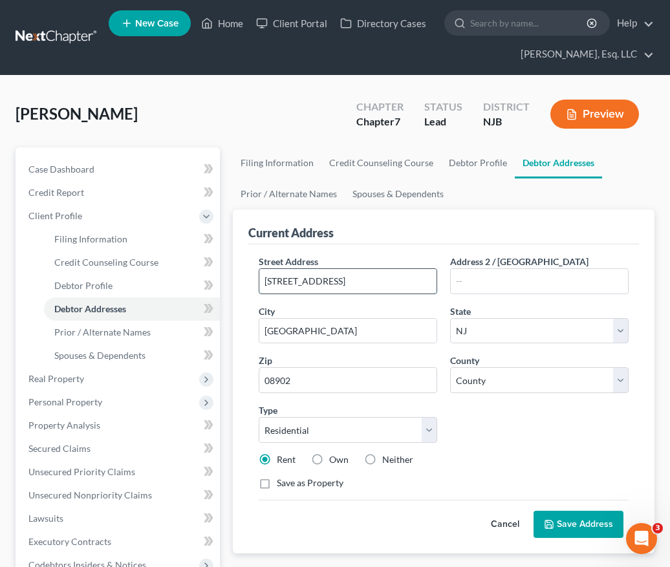
click at [356, 284] on input "945 Bergen Ave" at bounding box center [347, 281] width 177 height 25
type input "9"
type input "[STREET_ADDRESS]"
click at [337, 382] on input "08902" at bounding box center [348, 380] width 178 height 26
type input "07924"
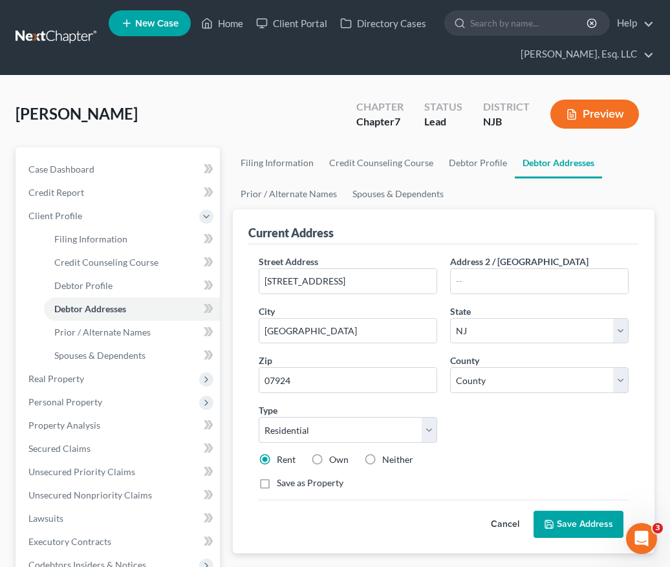
type input "[GEOGRAPHIC_DATA]"
click at [549, 450] on div "Street Address * 4A Somerset Hills Ct. Address 2 / PO Box City * Bernardsville …" at bounding box center [443, 377] width 383 height 245
click at [503, 383] on select "County Atlantic County Bergen County Burlington County Camden County Cape May C…" at bounding box center [539, 380] width 178 height 26
select select "17"
click at [450, 367] on select "County Atlantic County Bergen County Burlington County Camden County Cape May C…" at bounding box center [539, 380] width 178 height 26
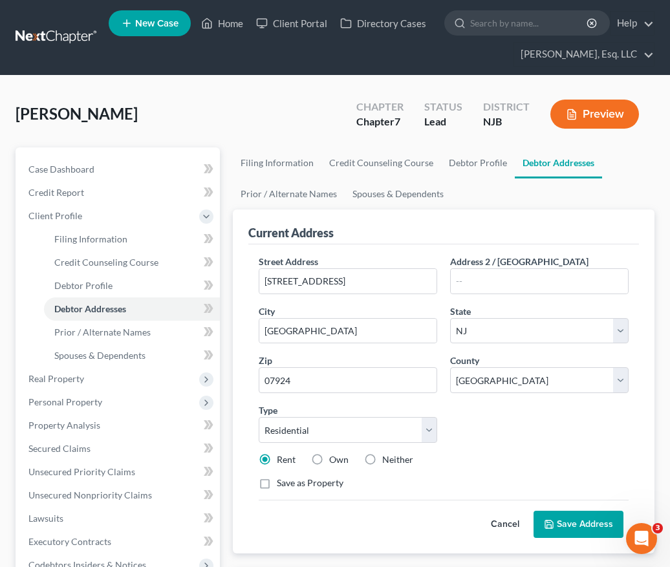
click at [554, 515] on button "Save Address" at bounding box center [578, 524] width 90 height 27
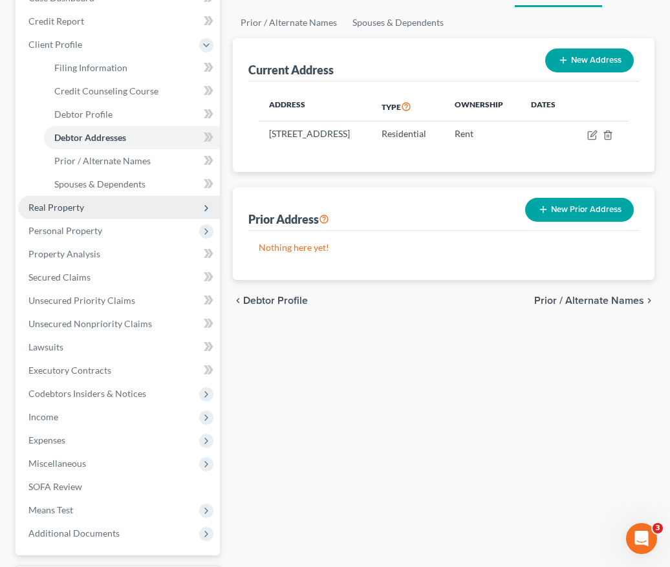
scroll to position [172, 0]
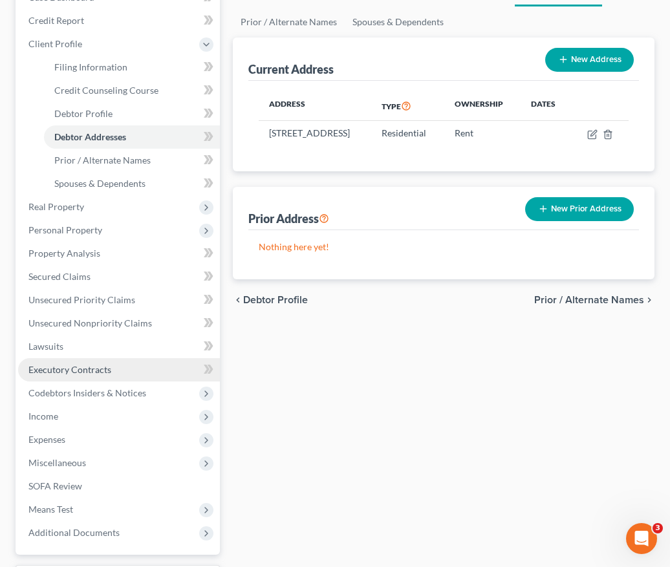
click at [89, 368] on span "Executory Contracts" at bounding box center [69, 369] width 83 height 11
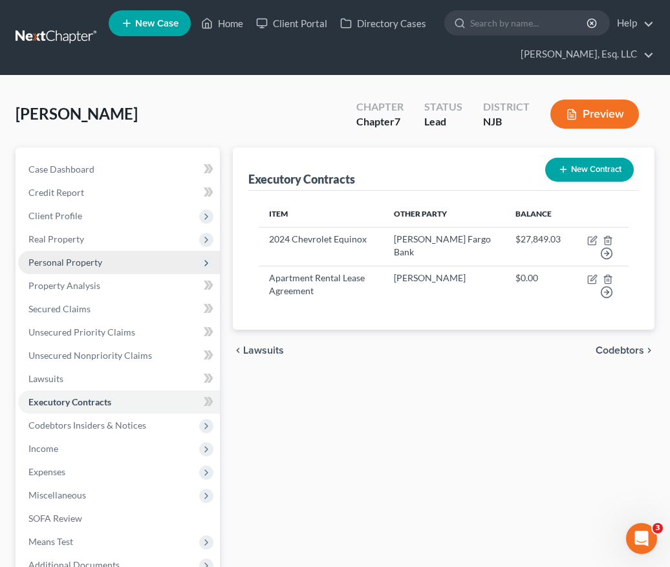
click at [93, 262] on span "Personal Property" at bounding box center [65, 262] width 74 height 11
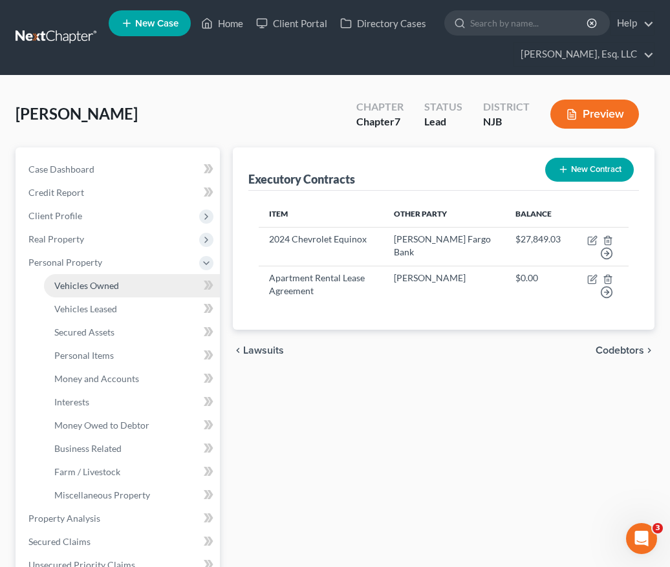
click at [91, 282] on span "Vehicles Owned" at bounding box center [86, 285] width 65 height 11
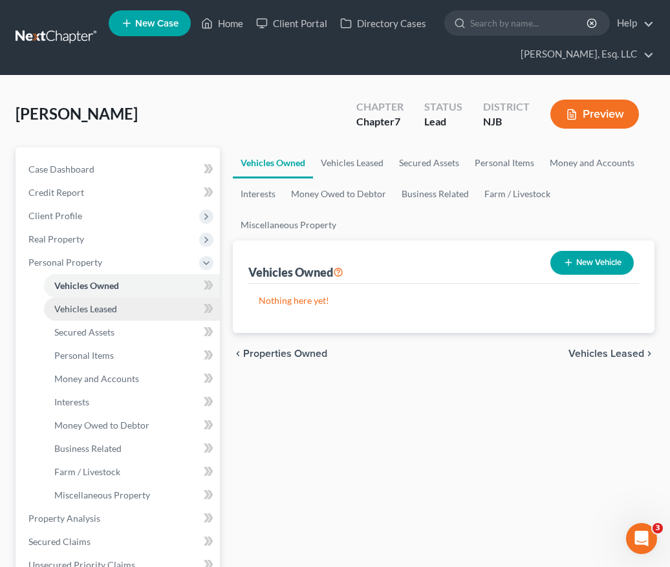
click at [110, 318] on link "Vehicles Leased" at bounding box center [132, 308] width 176 height 23
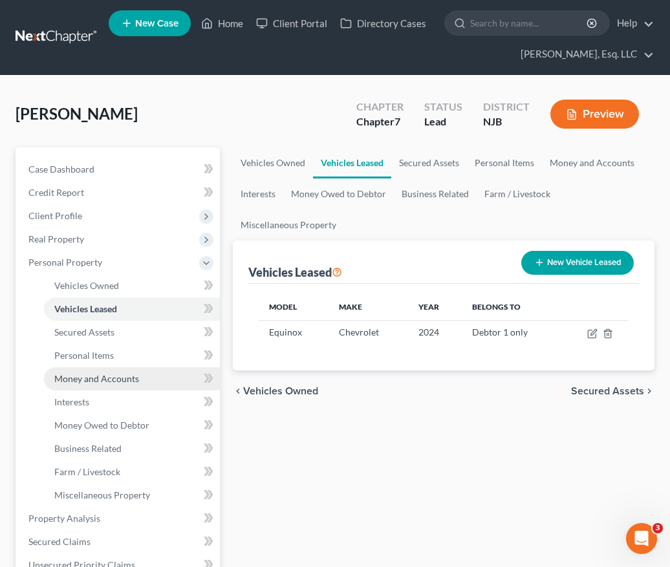
click at [98, 376] on span "Money and Accounts" at bounding box center [96, 378] width 85 height 11
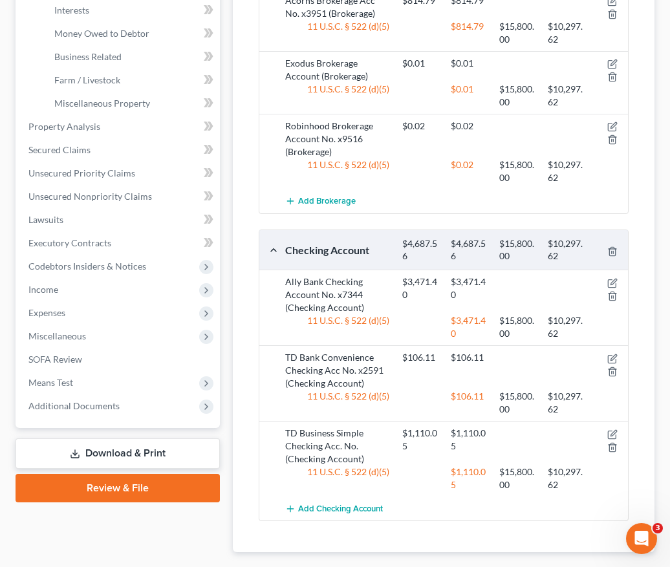
scroll to position [393, 0]
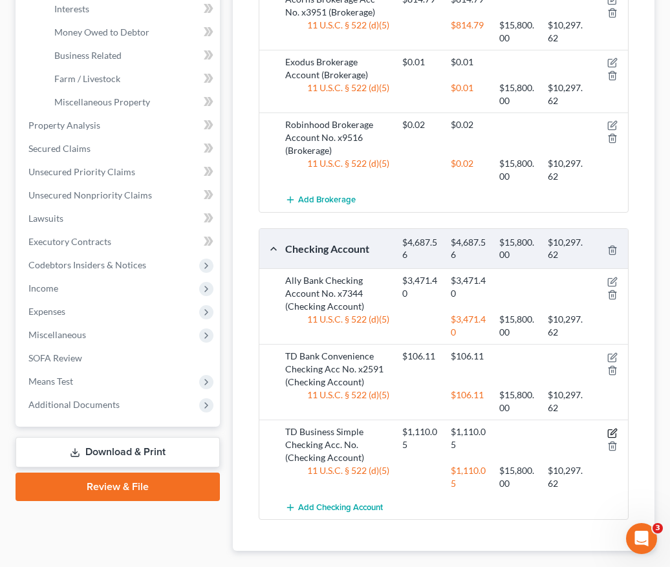
click at [611, 432] on icon "button" at bounding box center [612, 433] width 10 height 10
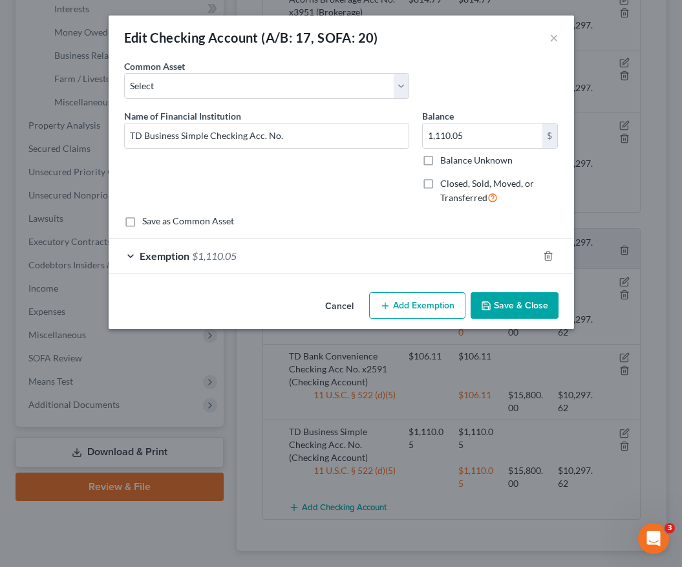
click at [440, 186] on label "Closed, Sold, Moved, or Transferred" at bounding box center [499, 191] width 118 height 28
click at [445, 185] on input "Closed, Sold, Moved, or Transferred" at bounding box center [449, 181] width 8 height 8
checkbox input "true"
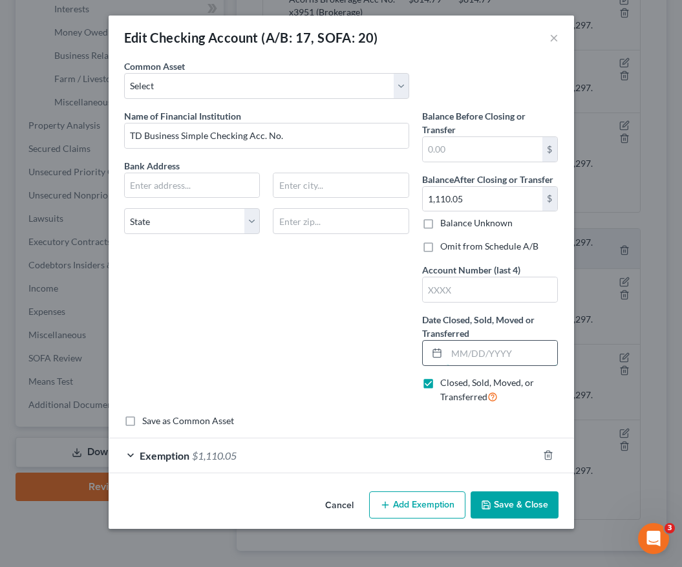
click at [459, 355] on input "text" at bounding box center [502, 353] width 111 height 25
type input "07/14/2025"
click at [257, 48] on div "Edit Checking Account (A/B: 17, SOFA: 20) ×" at bounding box center [341, 38] width 465 height 44
click at [446, 297] on input "text" at bounding box center [490, 289] width 135 height 25
type input "3964"
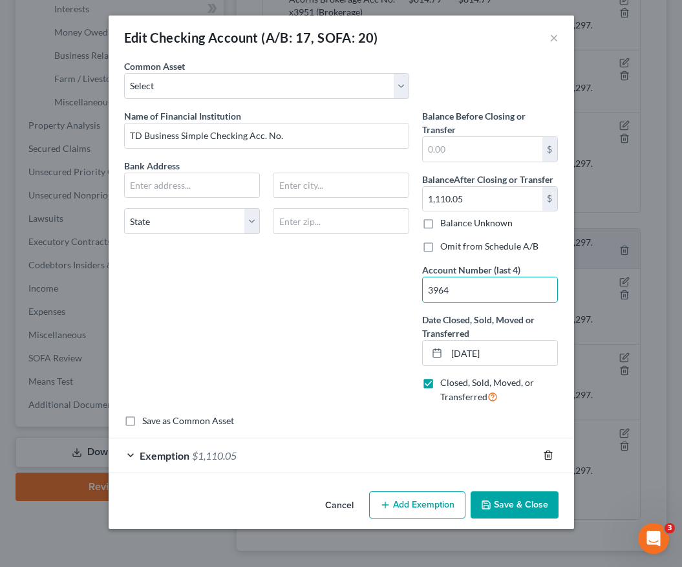
click at [553, 453] on icon "button" at bounding box center [548, 455] width 10 height 10
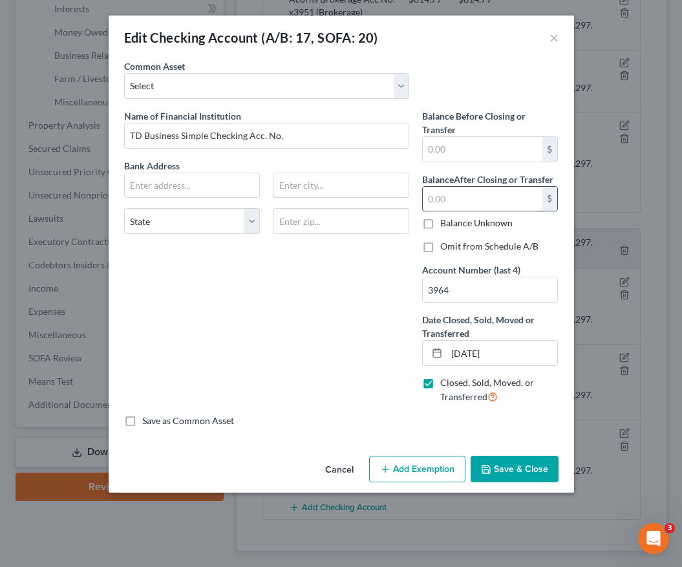
type input "1,110.05"
click at [472, 140] on input "text" at bounding box center [483, 149] width 120 height 25
paste input "1,110.05"
type input "1,110.05"
click at [487, 200] on input "text" at bounding box center [483, 199] width 120 height 25
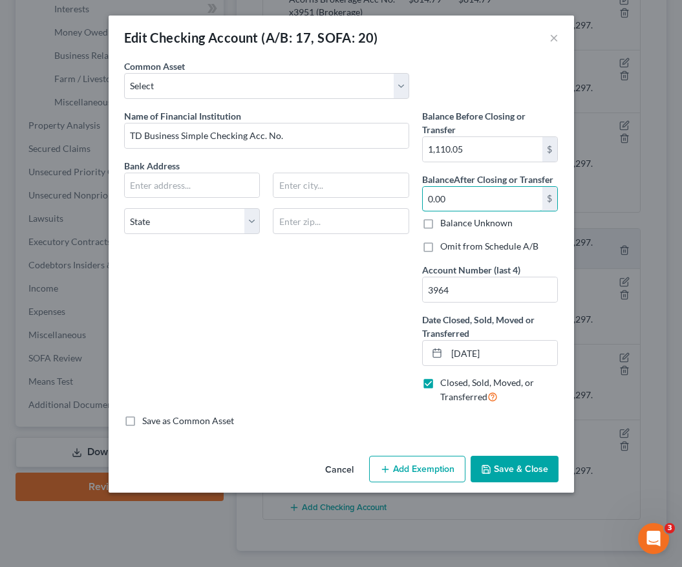
type input "0.00"
click at [533, 469] on button "Save & Close" at bounding box center [514, 469] width 88 height 27
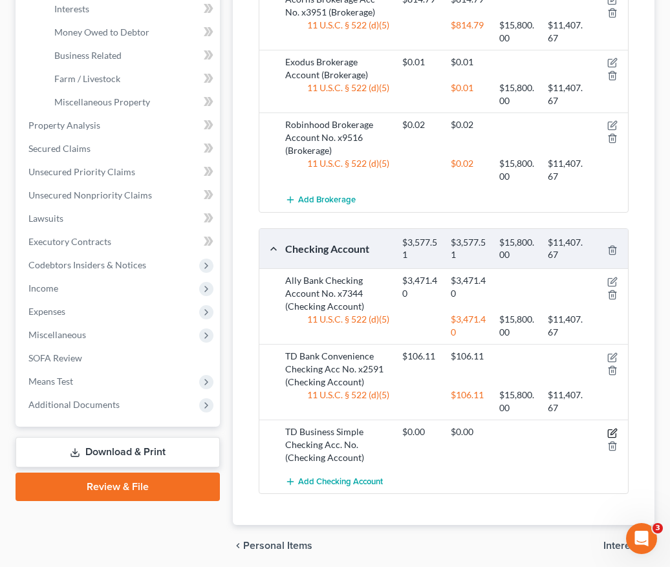
click at [612, 430] on icon "button" at bounding box center [612, 433] width 10 height 10
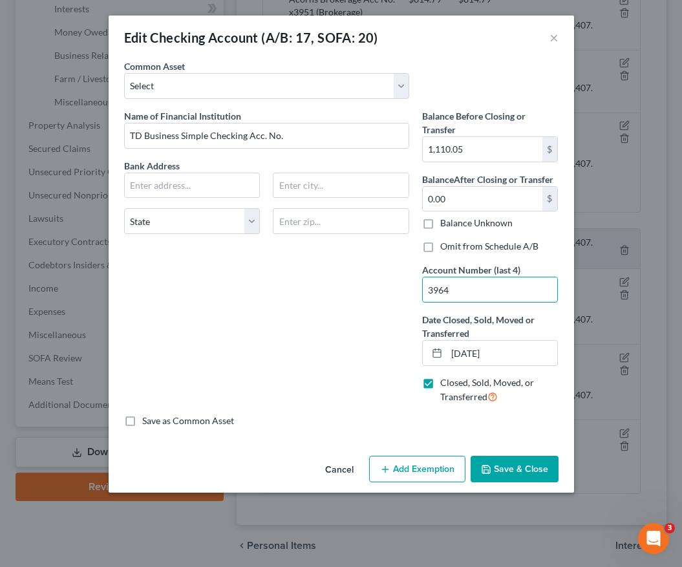
drag, startPoint x: 470, startPoint y: 290, endPoint x: 412, endPoint y: 291, distance: 57.5
click at [412, 291] on div "Name of Financial Institution * TD Business Simple Checking Acc. No. Bank Addre…" at bounding box center [341, 261] width 447 height 305
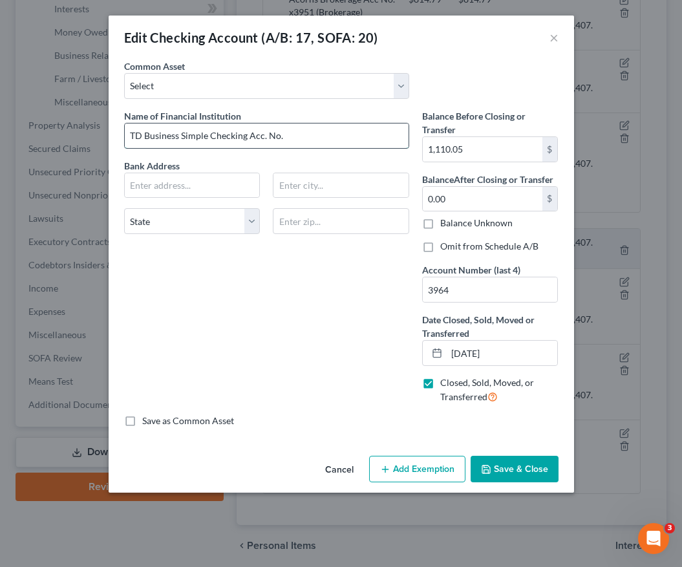
click at [321, 136] on input "TD Business Simple Checking Acc. No." at bounding box center [267, 135] width 284 height 25
paste input "3964"
type input "TD Business Simple Checking Acc. No. 3964"
click at [547, 477] on button "Save & Close" at bounding box center [514, 469] width 88 height 27
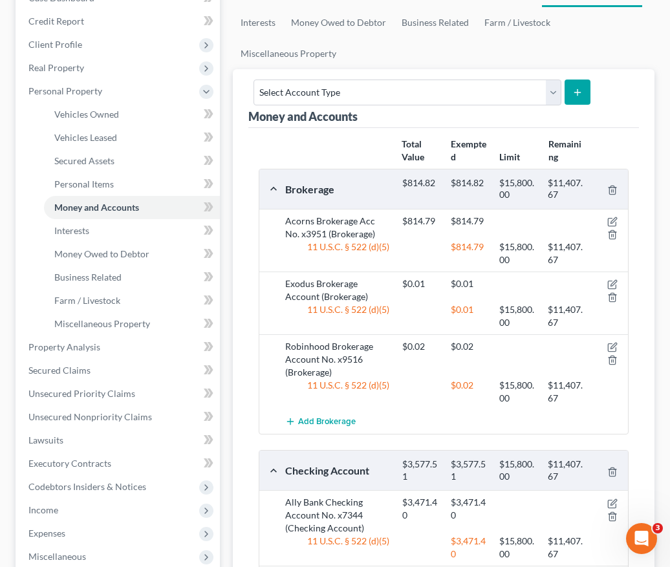
scroll to position [165, 0]
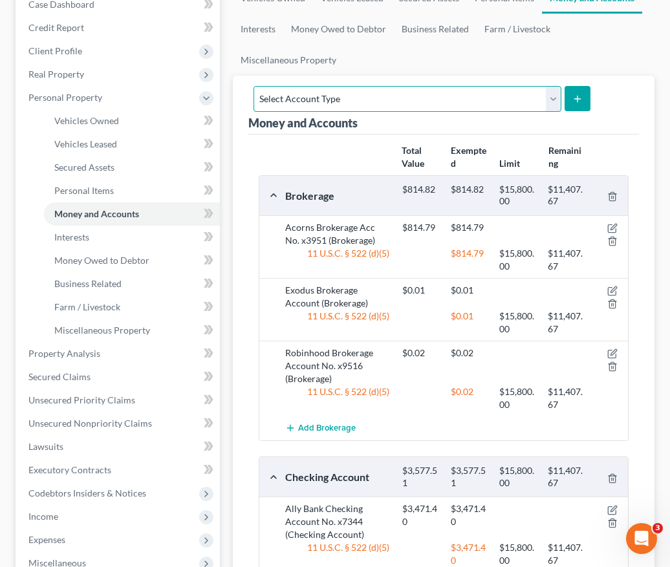
click at [481, 92] on select "Select Account Type Brokerage (A/B: 18, SOFA: 20) Cash on Hand (A/B: 16) Certif…" at bounding box center [407, 99] width 308 height 26
select select "checking"
click at [253, 86] on select "Select Account Type Brokerage (A/B: 18, SOFA: 20) Cash on Hand (A/B: 16) Certif…" at bounding box center [407, 99] width 308 height 26
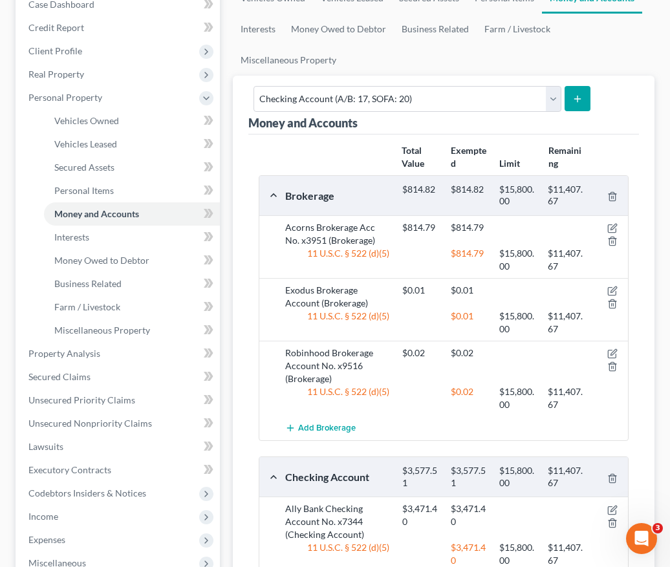
click at [575, 99] on line "submit" at bounding box center [577, 99] width 6 height 0
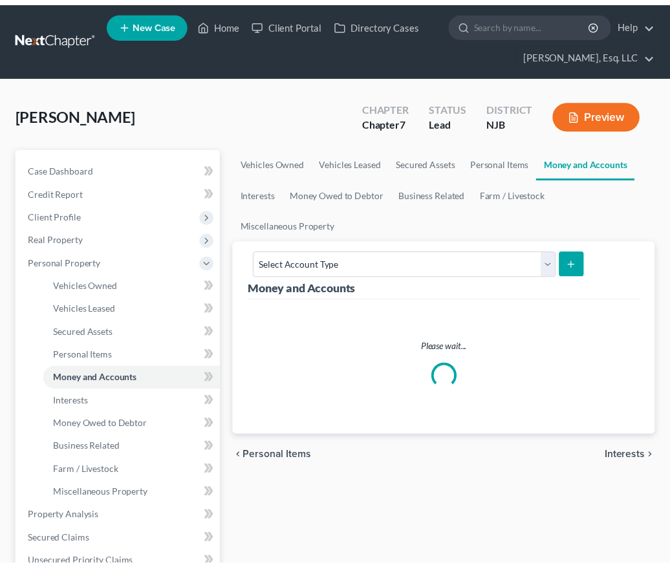
scroll to position [165, 0]
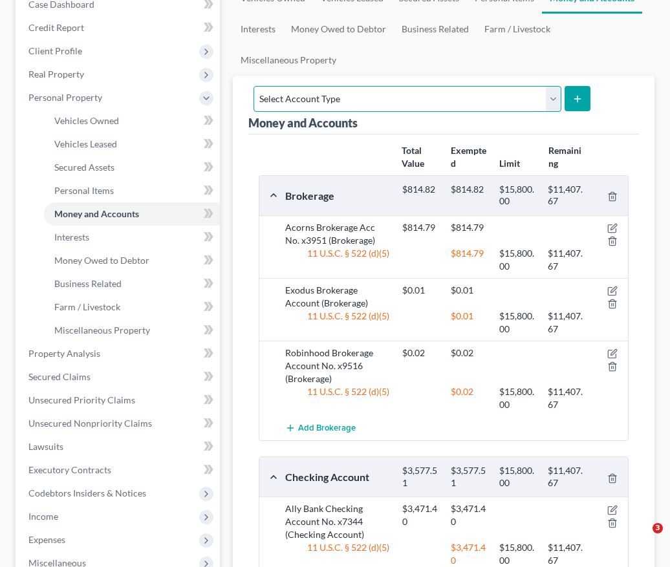
click at [401, 102] on select "Select Account Type Brokerage (A/B: 18, SOFA: 20) Cash on Hand (A/B: 16) Certif…" at bounding box center [407, 99] width 308 height 26
select select "checking"
click at [253, 86] on select "Select Account Type Brokerage (A/B: 18, SOFA: 20) Cash on Hand (A/B: 16) Certif…" at bounding box center [407, 99] width 308 height 26
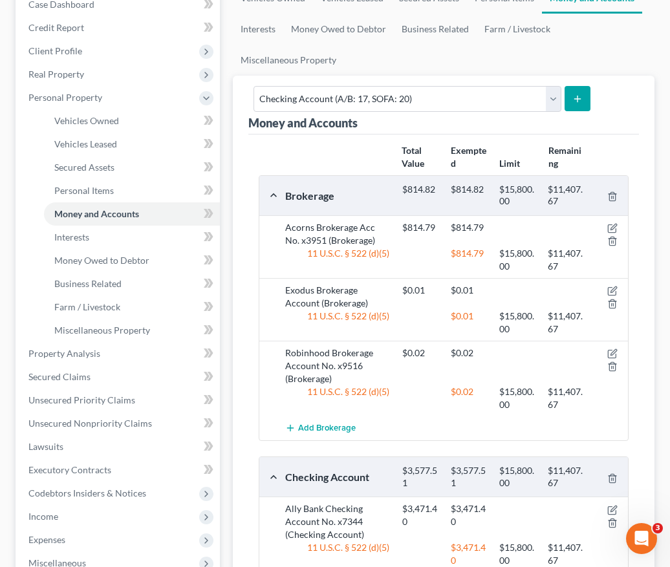
click at [579, 97] on button "submit" at bounding box center [576, 98] width 25 height 25
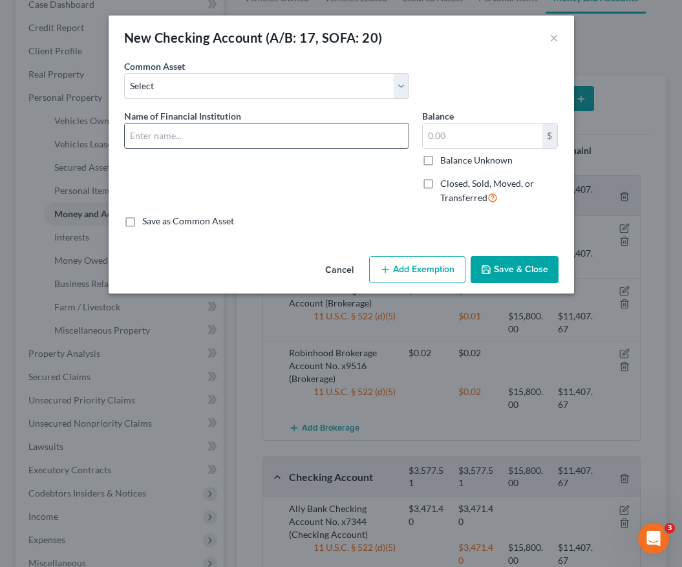
click at [222, 143] on input "text" at bounding box center [267, 135] width 284 height 25
type input "k"
type input "Kearny Bank Business Checking No. x2632"
click at [447, 131] on input "text" at bounding box center [483, 135] width 120 height 25
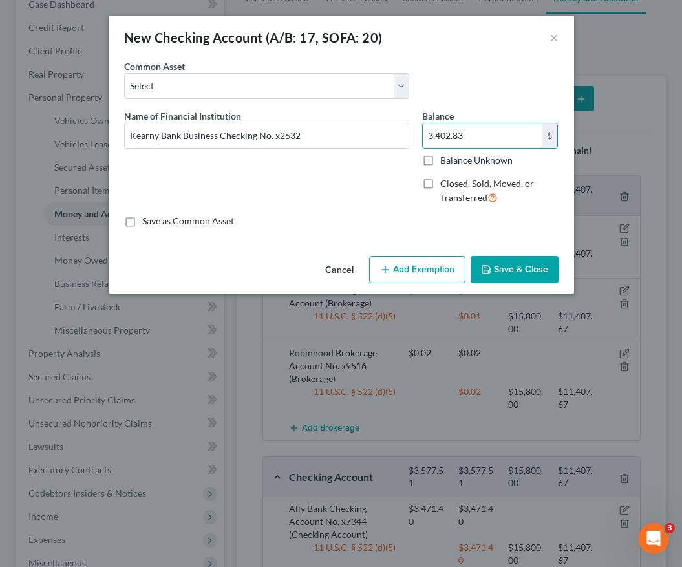
type input "3,402.83"
click at [410, 267] on button "Add Exemption" at bounding box center [417, 269] width 96 height 27
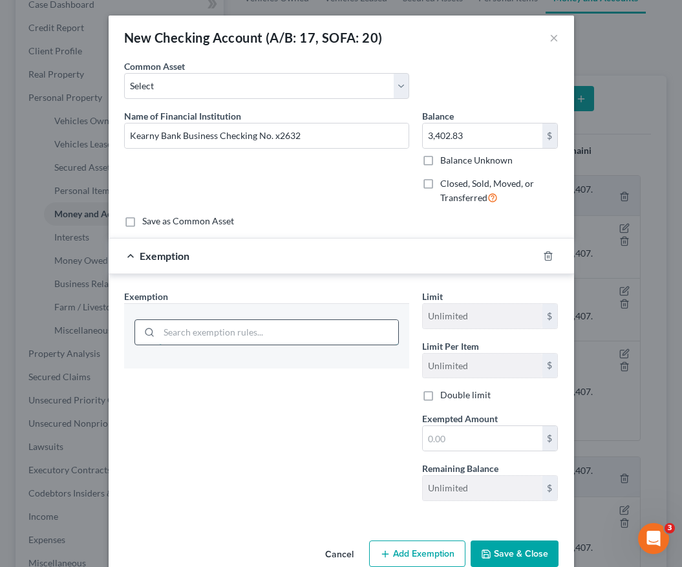
click at [254, 325] on input "search" at bounding box center [278, 332] width 239 height 25
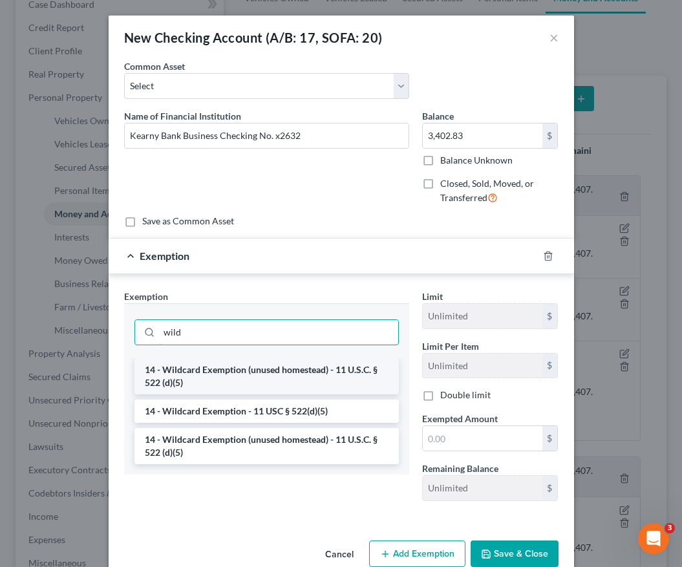
type input "wild"
click at [244, 364] on li "14 - Wildcard Exemption (unused homestead) - 11 U.S.C. § 522 (d)(5)" at bounding box center [266, 376] width 264 height 36
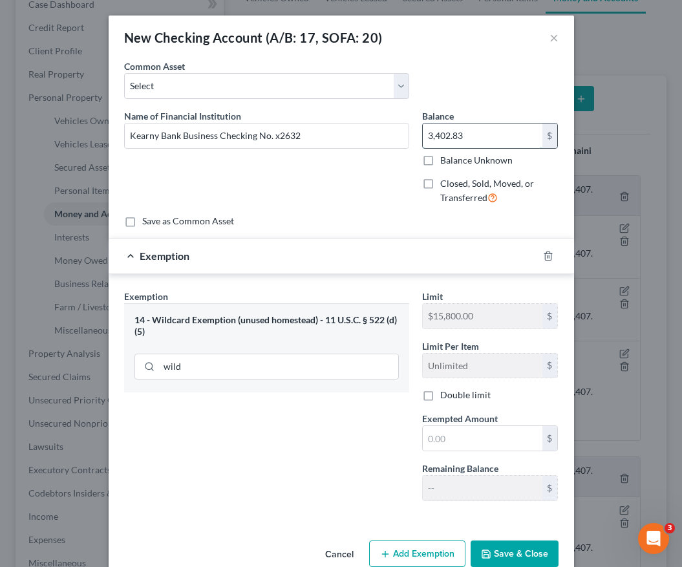
click at [447, 131] on input "3,402.83" at bounding box center [483, 135] width 120 height 25
click at [479, 434] on input "text" at bounding box center [483, 438] width 120 height 25
paste input "3,402.83"
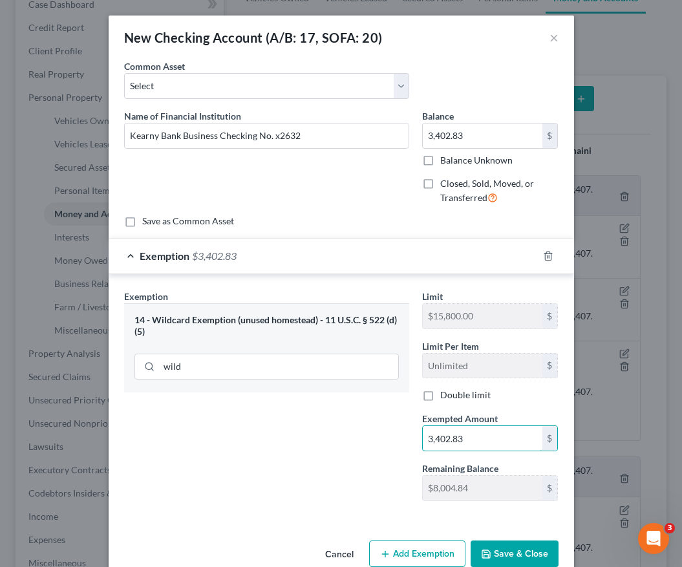
type input "3,402.83"
click at [493, 552] on button "Save & Close" at bounding box center [514, 553] width 88 height 27
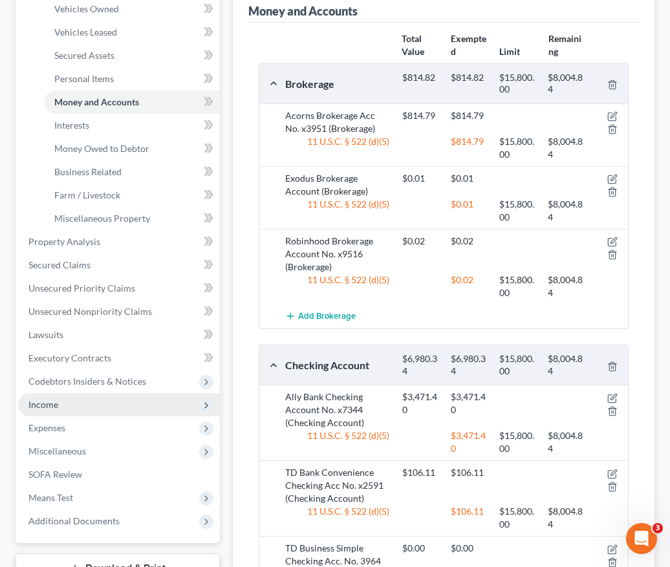
scroll to position [272, 0]
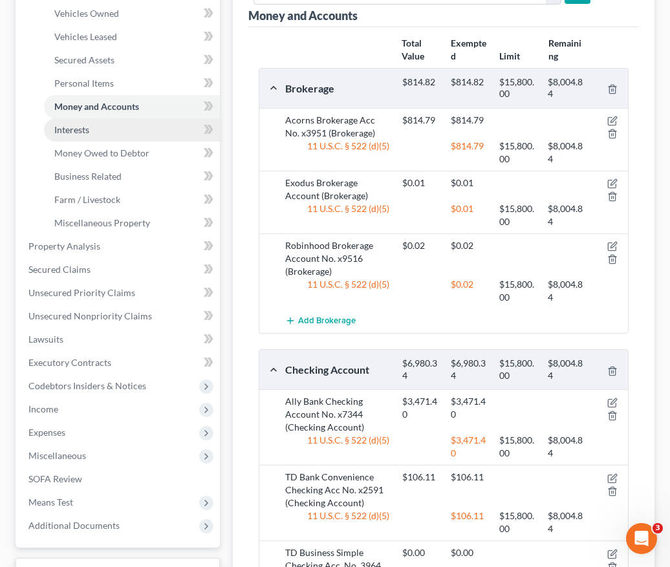
click at [134, 125] on link "Interests" at bounding box center [132, 129] width 176 height 23
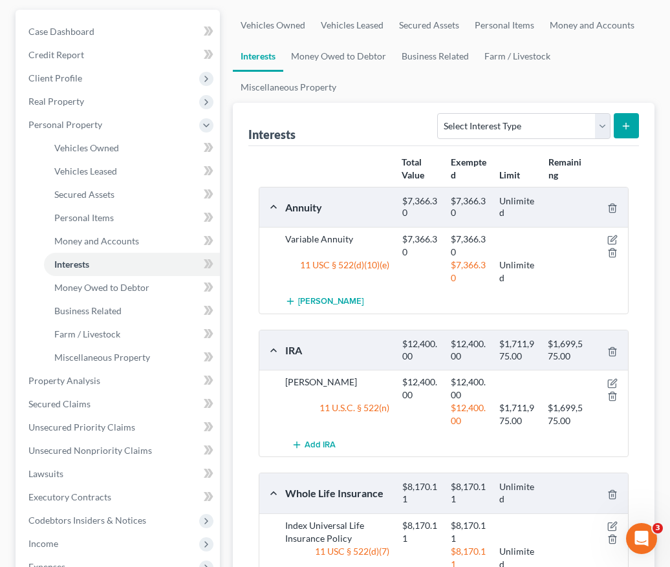
scroll to position [143, 0]
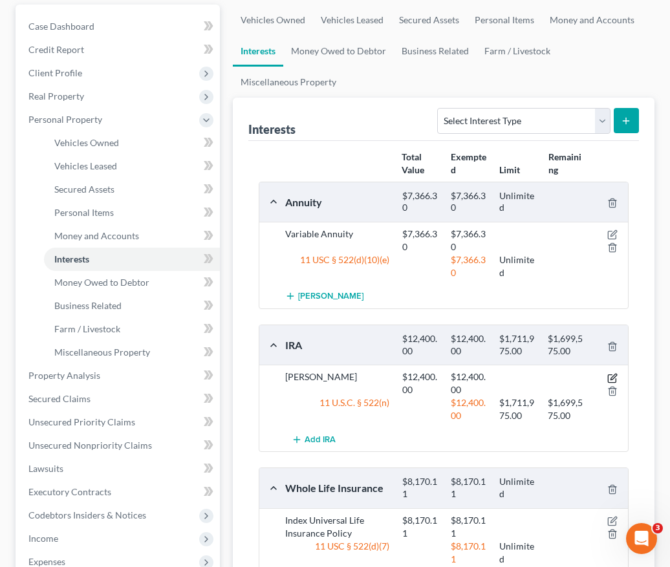
click at [611, 380] on icon "button" at bounding box center [612, 378] width 10 height 10
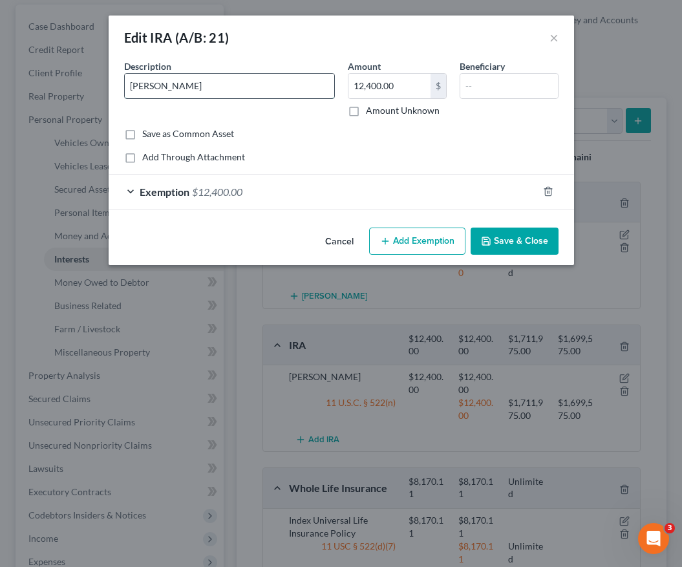
click at [223, 83] on input "[PERSON_NAME]" at bounding box center [229, 86] width 209 height 25
click at [226, 85] on input "[PERSON_NAME]" at bounding box center [229, 86] width 209 height 25
type input "[PERSON_NAME] (Fidelity)"
click at [520, 243] on button "Save & Close" at bounding box center [514, 240] width 88 height 27
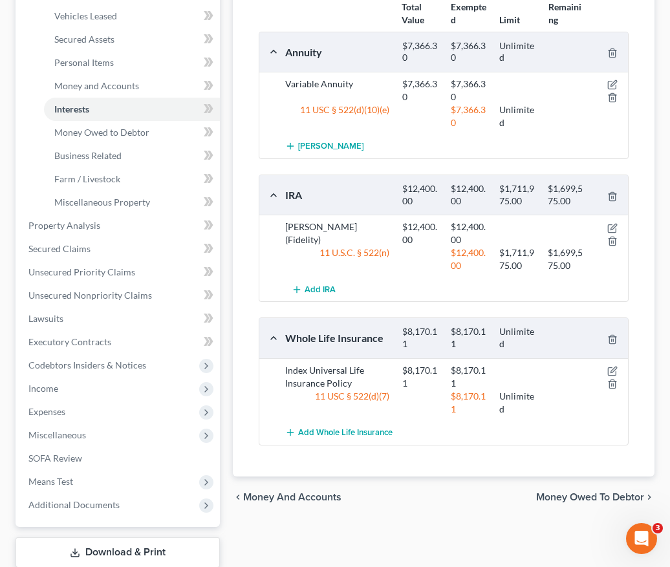
scroll to position [291, 0]
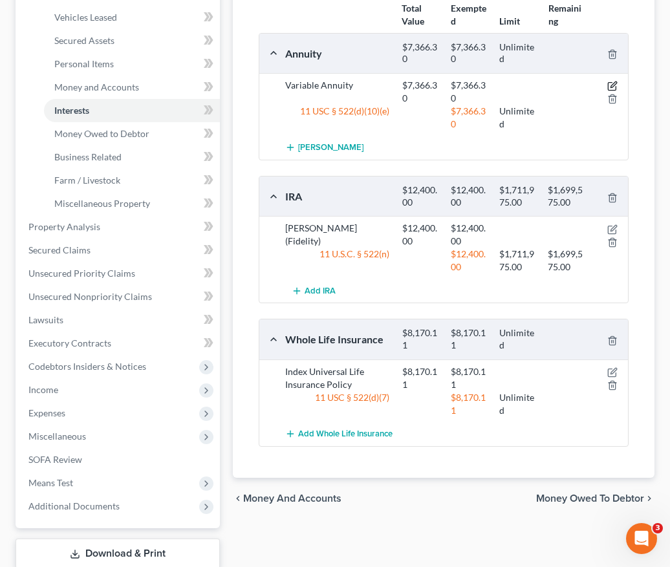
click at [615, 85] on icon "button" at bounding box center [613, 85] width 6 height 6
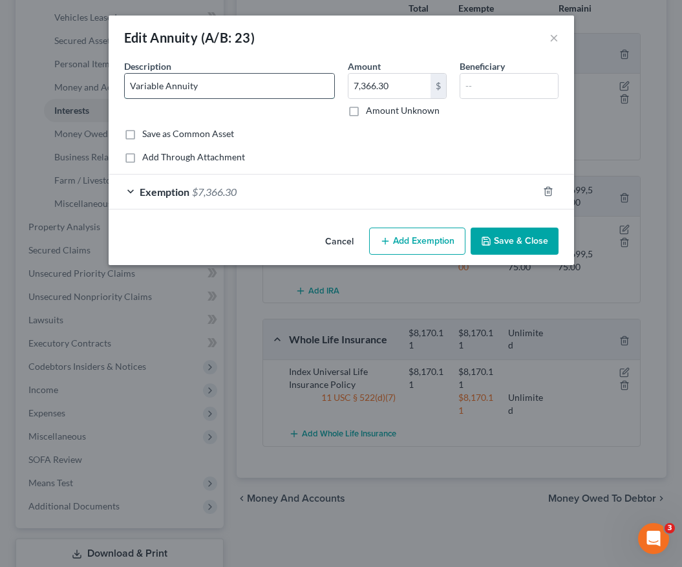
click at [277, 92] on input "Variable Annuity" at bounding box center [229, 86] width 209 height 25
type input "Variable Annuity (Ameriprise)"
click at [522, 246] on button "Save & Close" at bounding box center [514, 240] width 88 height 27
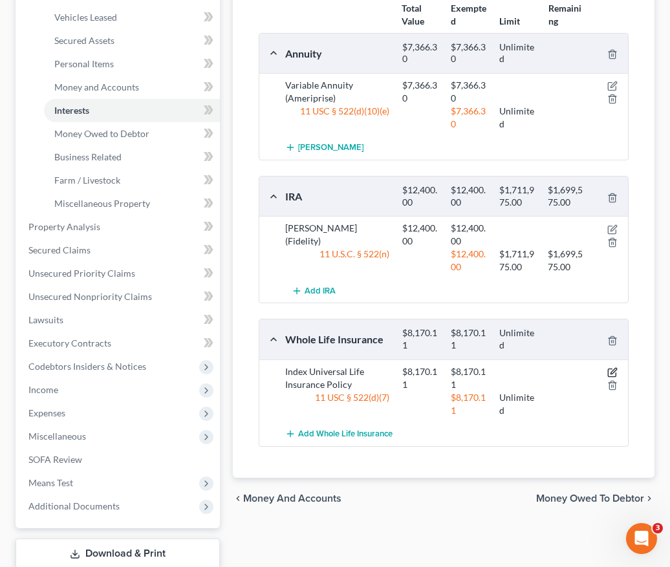
click at [614, 369] on icon "button" at bounding box center [613, 371] width 6 height 6
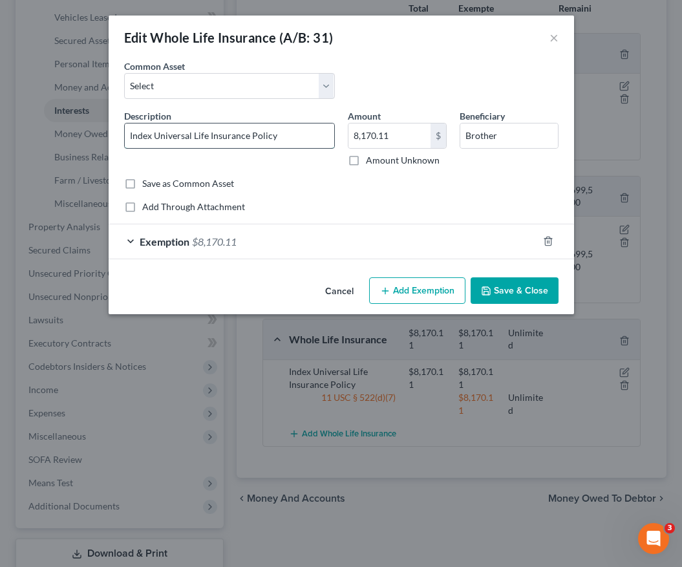
click at [130, 138] on input "Index Universal Life Insurance Policy" at bounding box center [229, 135] width 209 height 25
click at [191, 136] on input "Index Universal Life Insurance Policy" at bounding box center [229, 135] width 209 height 25
type input "Whole Allianz Life Insurance Policy"
click at [492, 284] on button "Save & Close" at bounding box center [514, 290] width 88 height 27
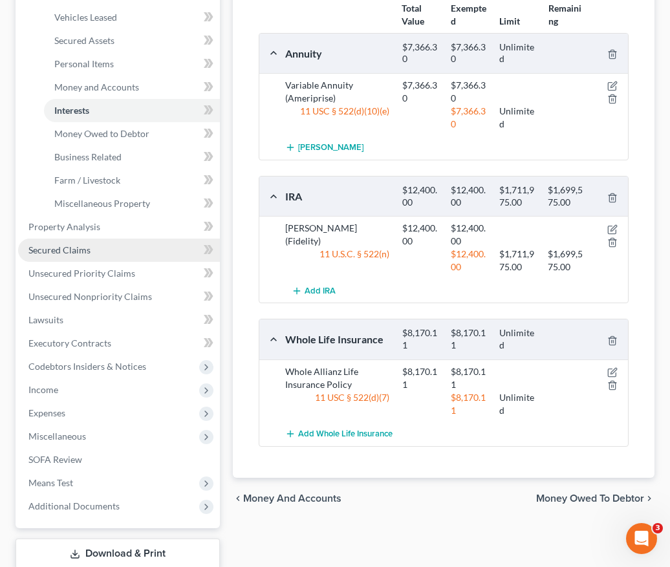
click at [122, 250] on link "Secured Claims" at bounding box center [119, 249] width 202 height 23
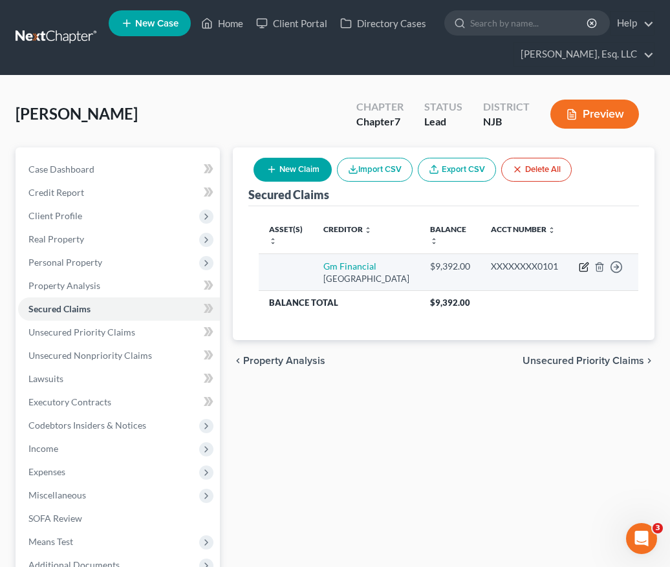
click at [578, 268] on icon "button" at bounding box center [583, 267] width 10 height 10
select select "45"
select select "0"
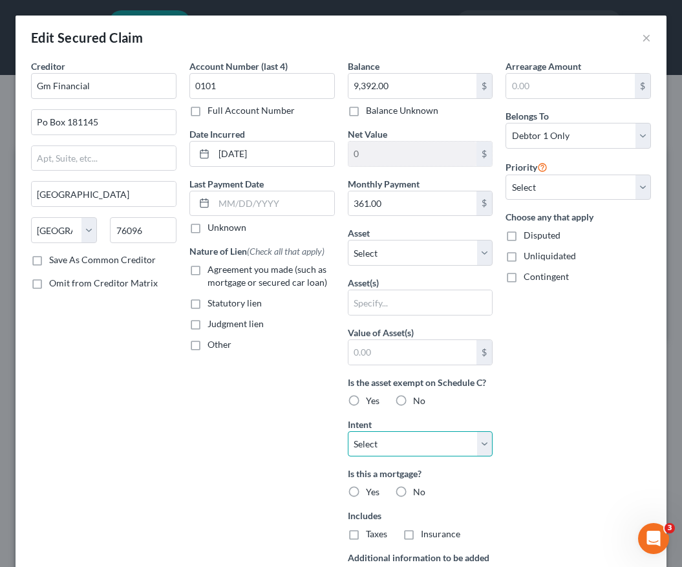
click at [396, 436] on select "Select Surrender Redeem Reaffirm Avoid Other" at bounding box center [420, 444] width 145 height 26
select select "2"
click at [348, 431] on select "Select Surrender Redeem Reaffirm Avoid Other" at bounding box center [420, 444] width 145 height 26
click at [413, 490] on label "No" at bounding box center [419, 491] width 12 height 13
click at [418, 490] on input "No" at bounding box center [422, 489] width 8 height 8
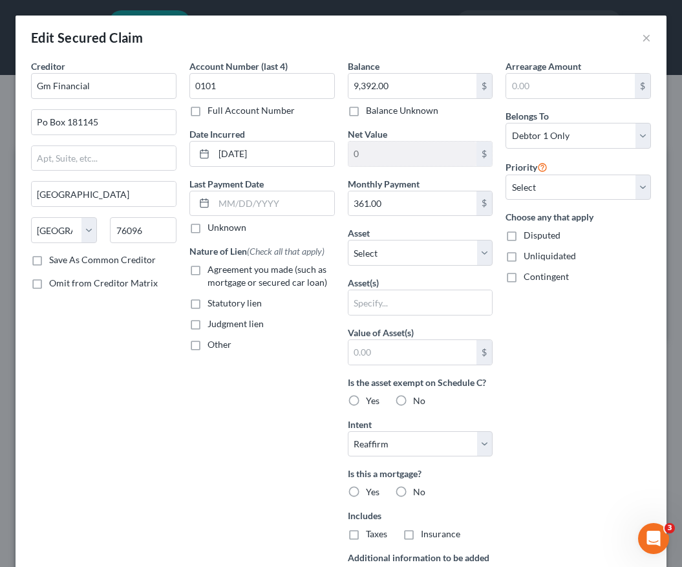
radio input "true"
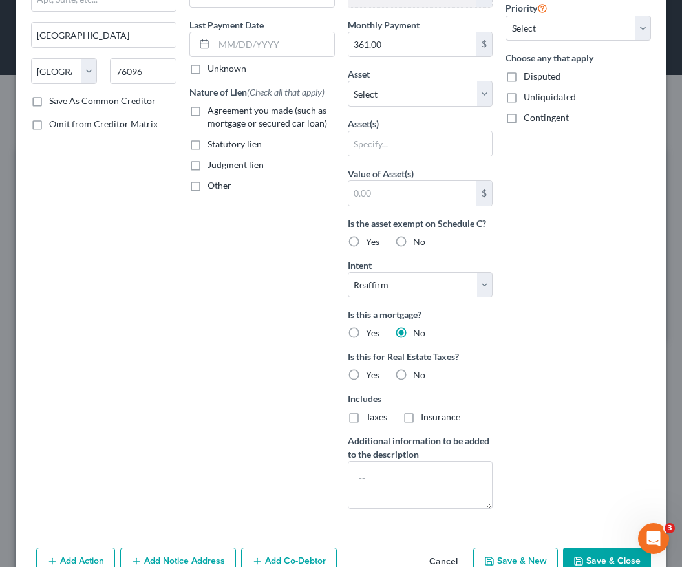
scroll to position [175, 0]
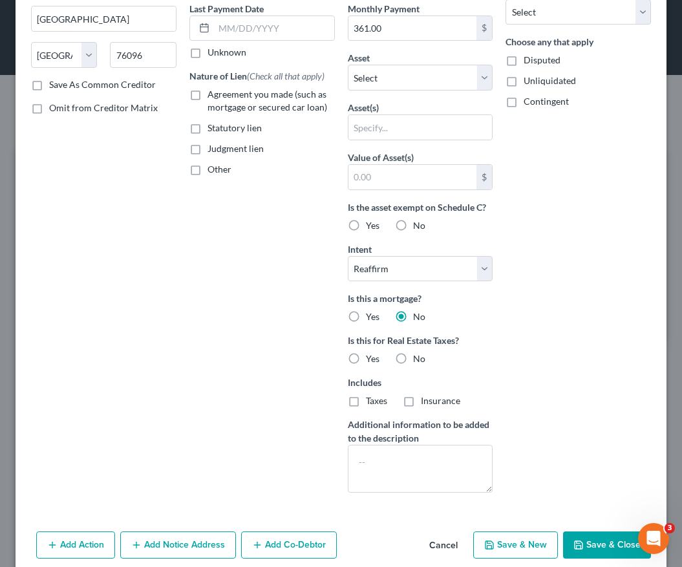
click at [413, 363] on label "No" at bounding box center [419, 358] width 12 height 13
click at [418, 361] on input "No" at bounding box center [422, 356] width 8 height 8
radio input "true"
click at [371, 475] on textarea at bounding box center [420, 469] width 145 height 48
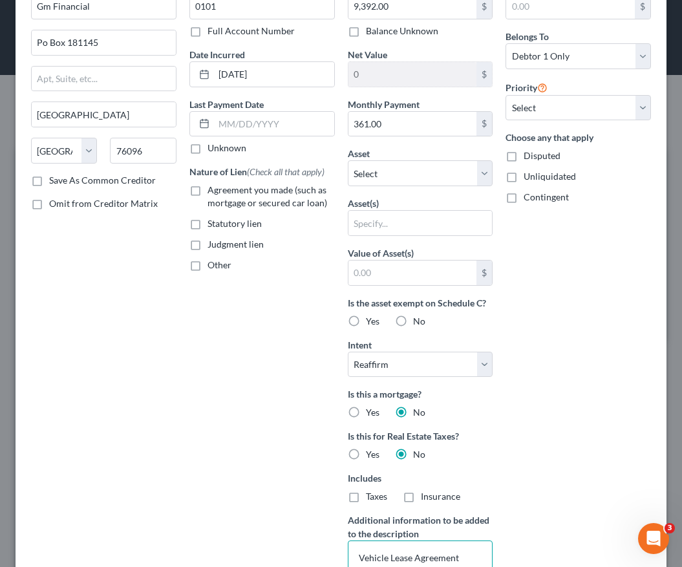
scroll to position [78, 0]
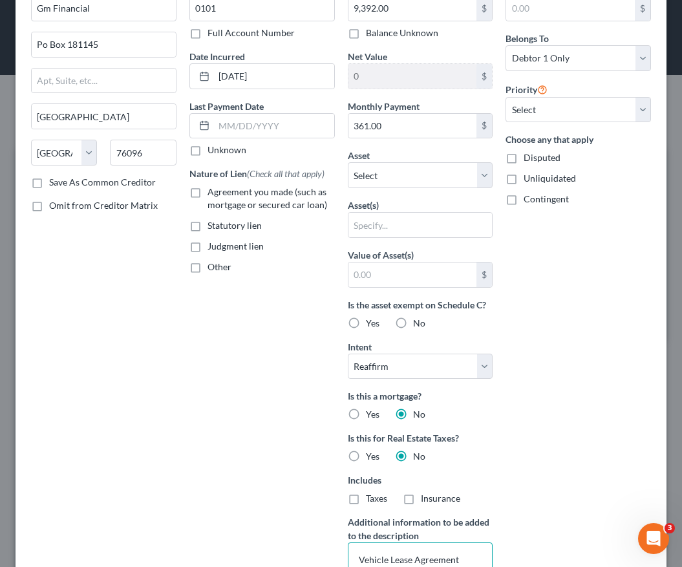
type textarea "Vehicle Lease Agreement"
click at [207, 196] on label "Agreement you made (such as mortgage or secured car loan)" at bounding box center [270, 198] width 127 height 26
click at [213, 194] on input "Agreement you made (such as mortgage or secured car loan)" at bounding box center [217, 189] width 8 height 8
checkbox input "true"
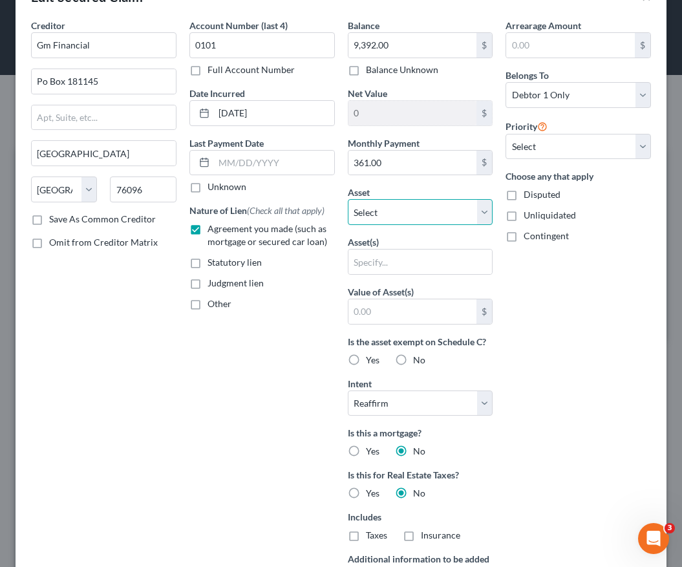
click at [405, 212] on select "Select Other Multiple Assets Ally Bank Checking Account No. x7344 (Checking Acc…" at bounding box center [420, 212] width 145 height 26
select select "9"
click at [348, 199] on select "Select Other Multiple Assets Ally Bank Checking Account No. x7344 (Checking Acc…" at bounding box center [420, 212] width 145 height 26
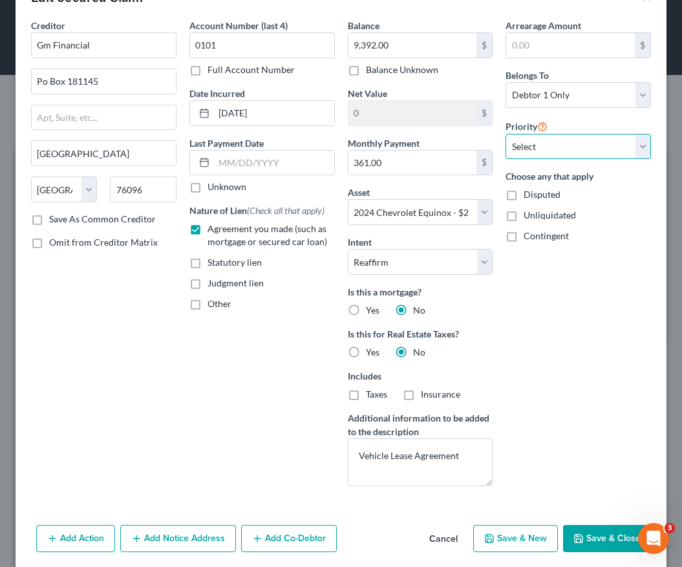
click at [555, 142] on select "Select 1st 2nd 3rd 4th 5th 6th 7th 8th 9th 10th 11th 12th 13th 14th 15th 16th 1…" at bounding box center [577, 147] width 145 height 26
select select "0"
click at [505, 134] on select "Select 1st 2nd 3rd 4th 5th 6th 7th 8th 9th 10th 11th 12th 13th 14th 15th 16th 1…" at bounding box center [577, 147] width 145 height 26
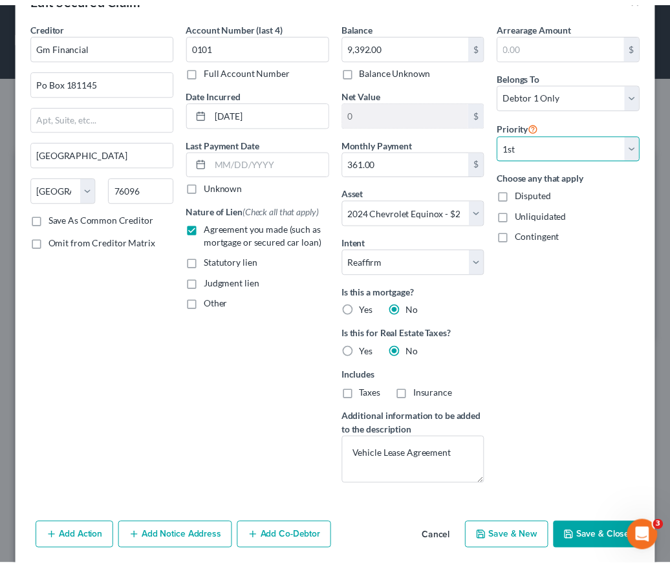
scroll to position [62, 0]
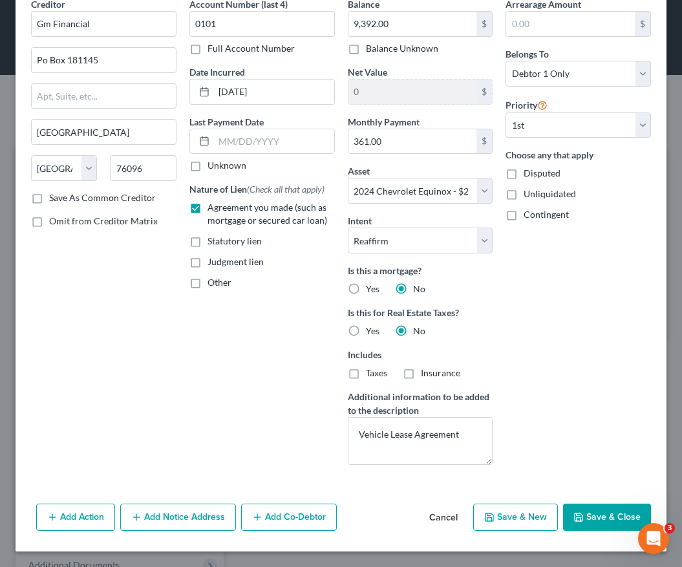
click at [588, 525] on button "Save & Close" at bounding box center [607, 516] width 88 height 27
select select
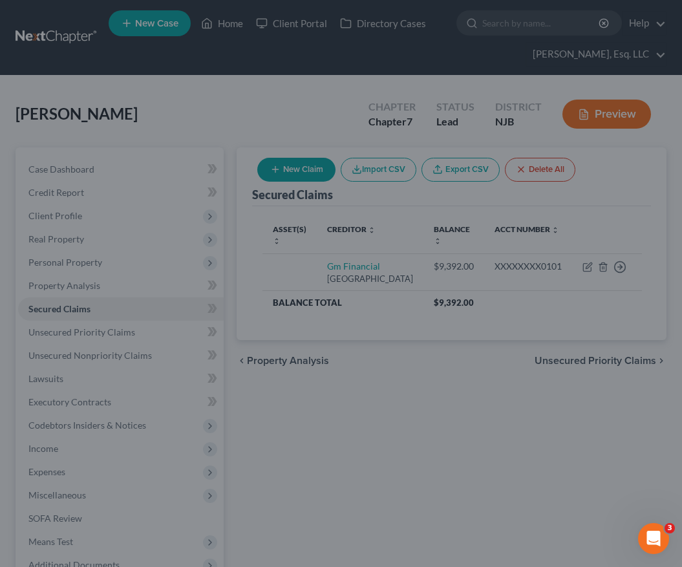
type input "19,752.00"
select select "9"
type input "0"
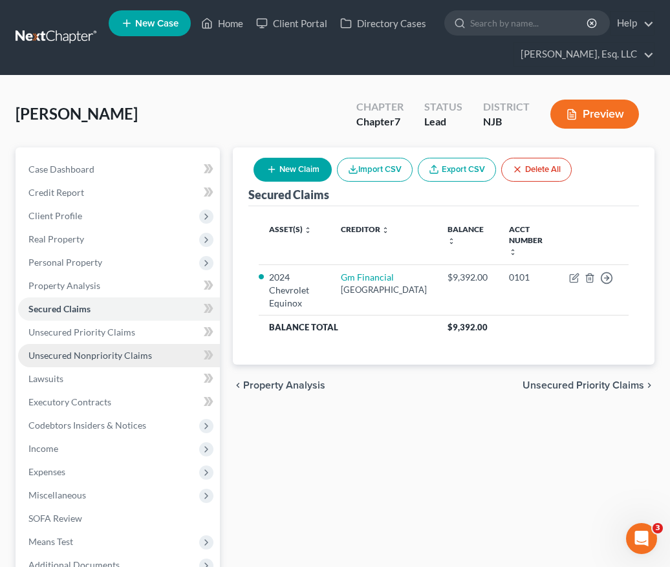
click at [92, 348] on link "Unsecured Nonpriority Claims" at bounding box center [119, 355] width 202 height 23
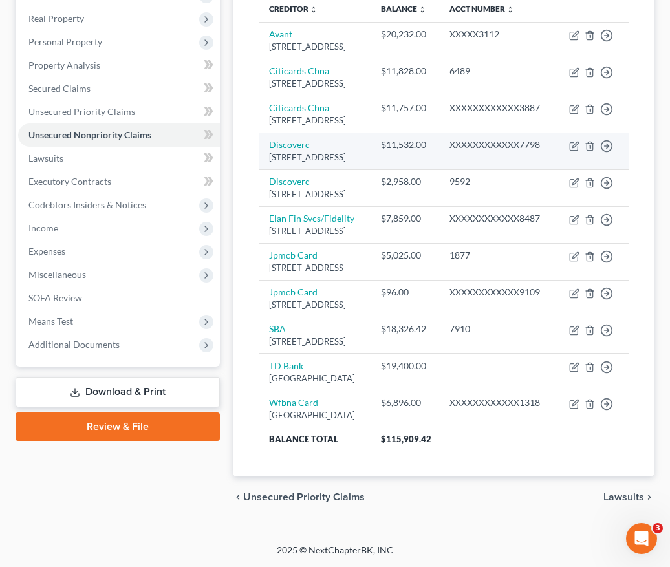
scroll to position [303, 0]
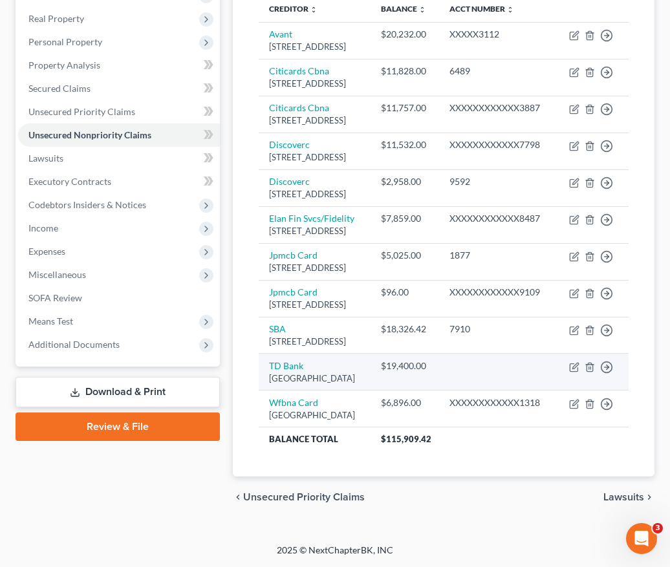
click at [580, 390] on td "Move to D Move to E Move to G Move to Notice Only" at bounding box center [591, 372] width 73 height 37
click at [575, 368] on icon "button" at bounding box center [575, 366] width 6 height 6
select select "42"
select select "0"
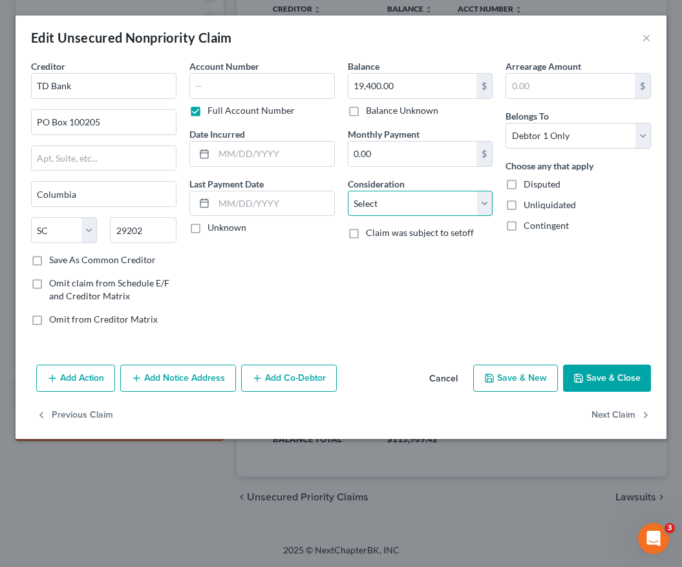
click at [368, 202] on select "Select Cable / Satellite Services Collection Agency Credit Card Debt Debt Couns…" at bounding box center [420, 204] width 145 height 26
select select "10"
click at [348, 191] on select "Select Cable / Satellite Services Collection Agency Credit Card Debt Debt Couns…" at bounding box center [420, 204] width 145 height 26
click at [630, 379] on button "Save & Close" at bounding box center [607, 377] width 88 height 27
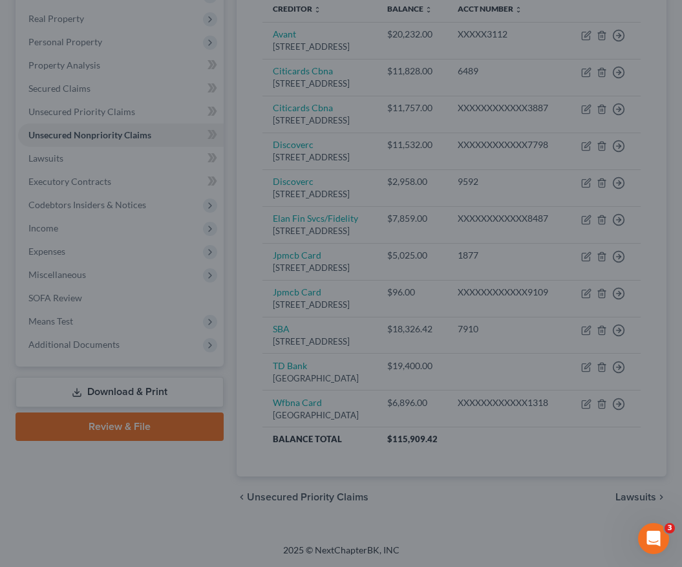
type input "0"
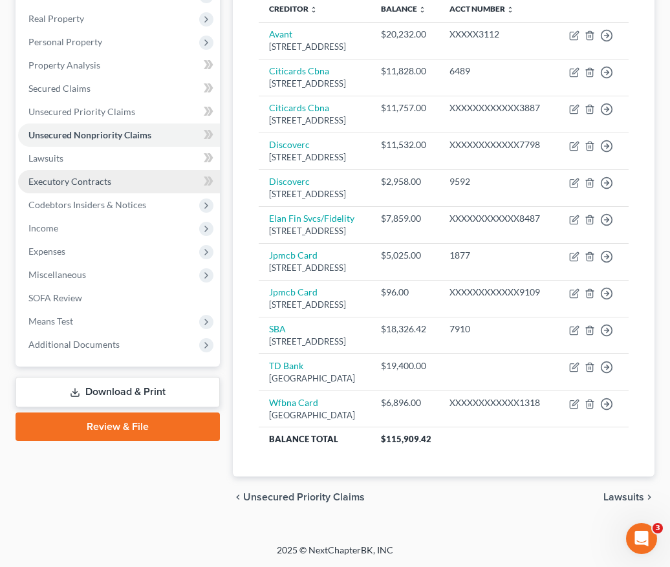
click at [58, 176] on span "Executory Contracts" at bounding box center [69, 181] width 83 height 11
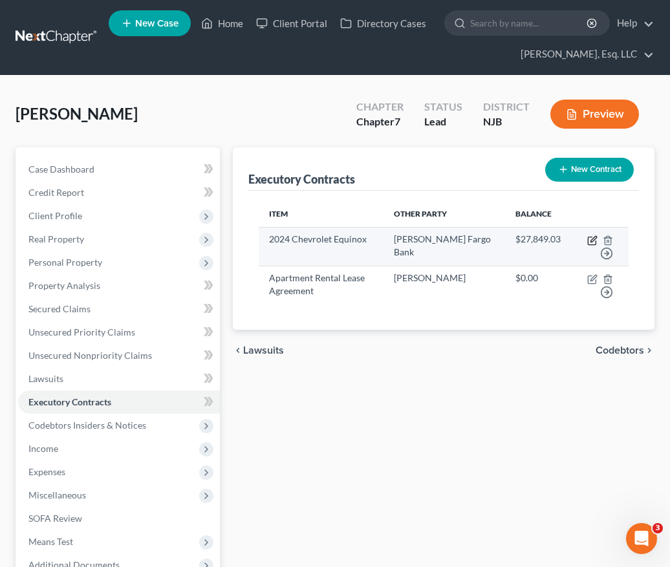
click at [592, 240] on icon "button" at bounding box center [592, 240] width 10 height 10
select select "21"
select select "0"
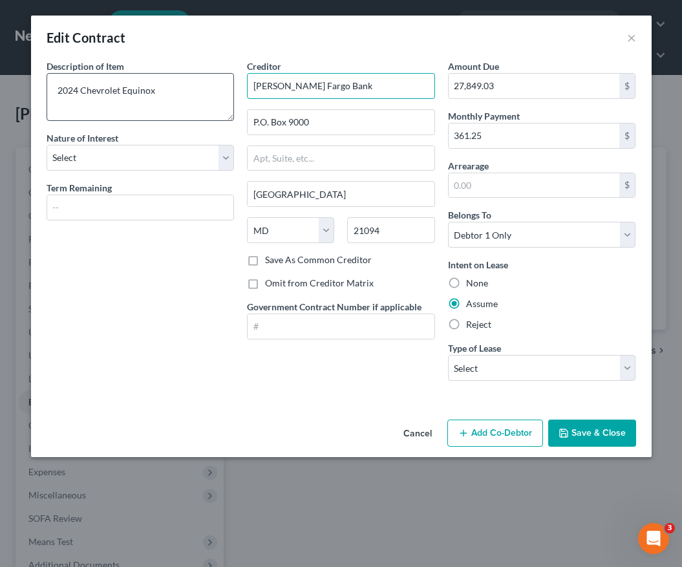
drag, startPoint x: 346, startPoint y: 86, endPoint x: 229, endPoint y: 86, distance: 117.6
click at [229, 86] on div "Description of non-residential real property * Description of Item * 2024 Chevr…" at bounding box center [341, 225] width 602 height 332
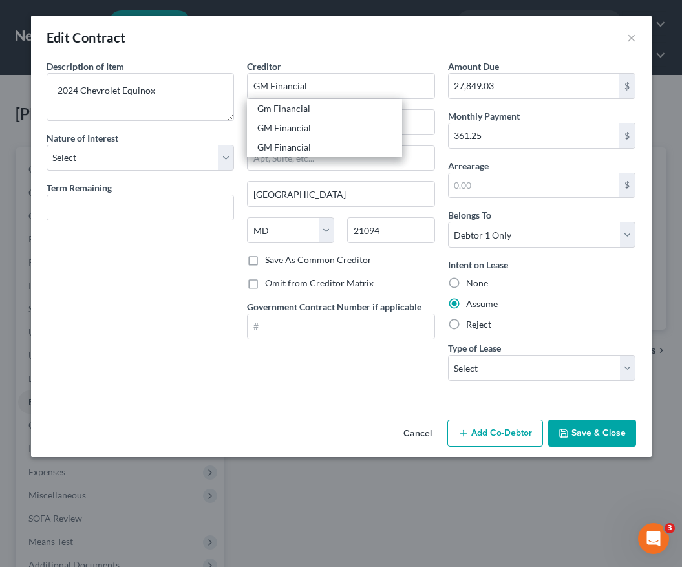
click at [595, 431] on button "Save & Close" at bounding box center [592, 432] width 88 height 27
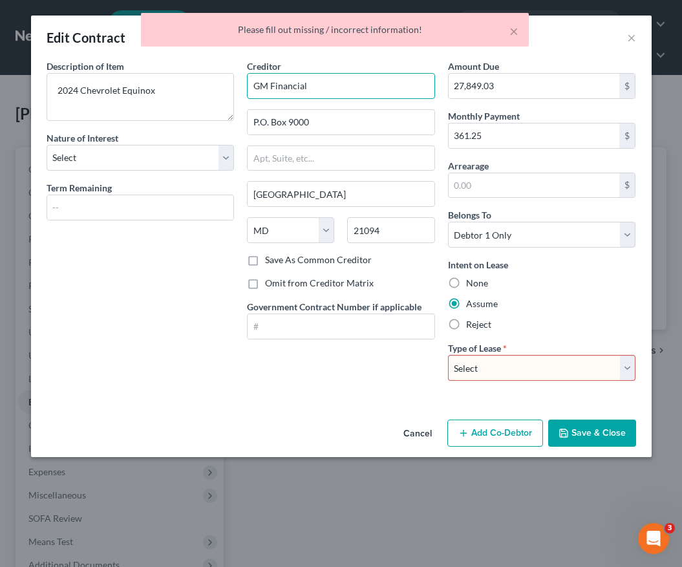
click at [319, 86] on input "GM Financial" at bounding box center [341, 86] width 188 height 26
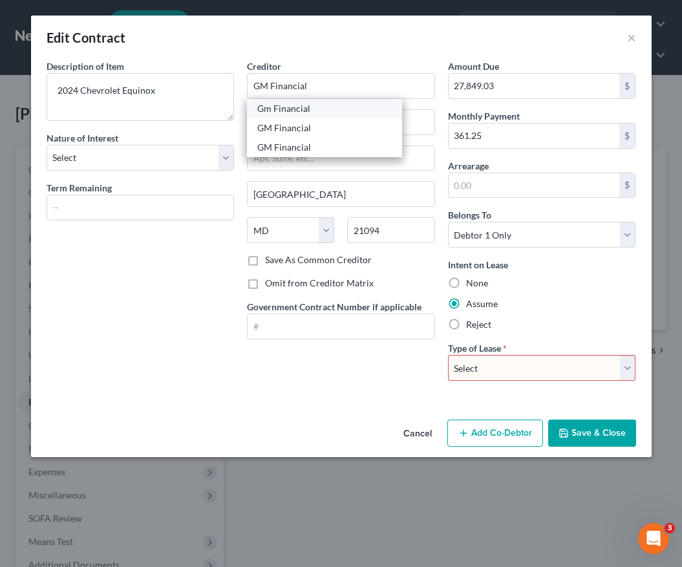
click at [320, 107] on div "Gm Financial" at bounding box center [324, 108] width 134 height 13
type input "Gm Financial"
type input "Po Box 181145"
type input "[GEOGRAPHIC_DATA]"
select select "45"
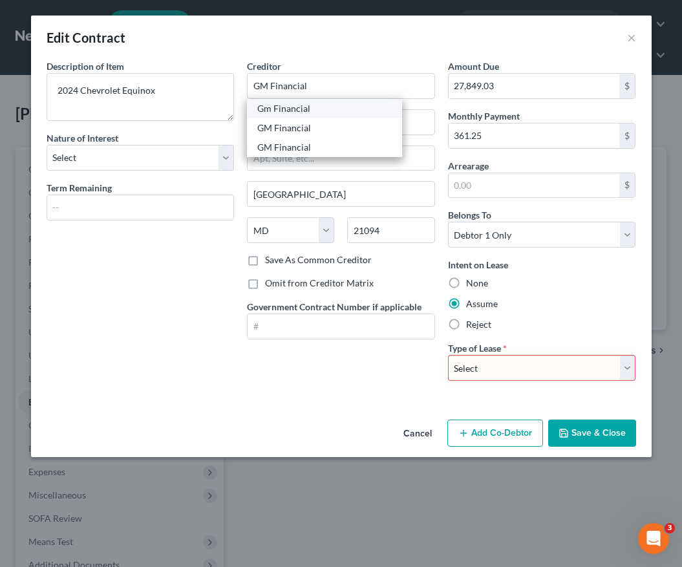
type input "76096"
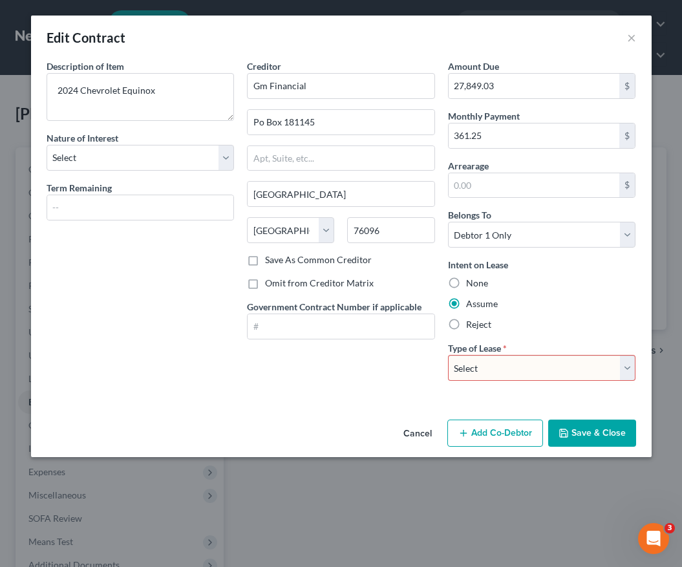
click at [542, 368] on select "Select Real Estate Car Other" at bounding box center [542, 368] width 188 height 26
select select "1"
click at [448, 355] on select "Select Real Estate Car Other" at bounding box center [542, 368] width 188 height 26
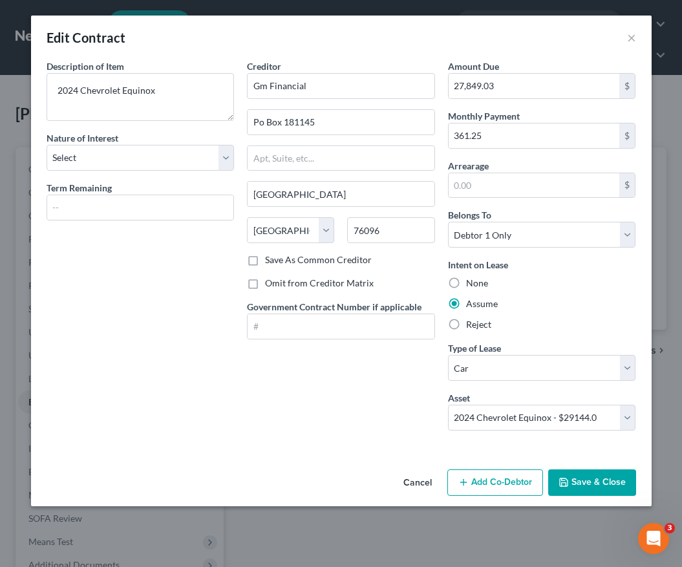
click at [571, 480] on button "Save & Close" at bounding box center [592, 482] width 88 height 27
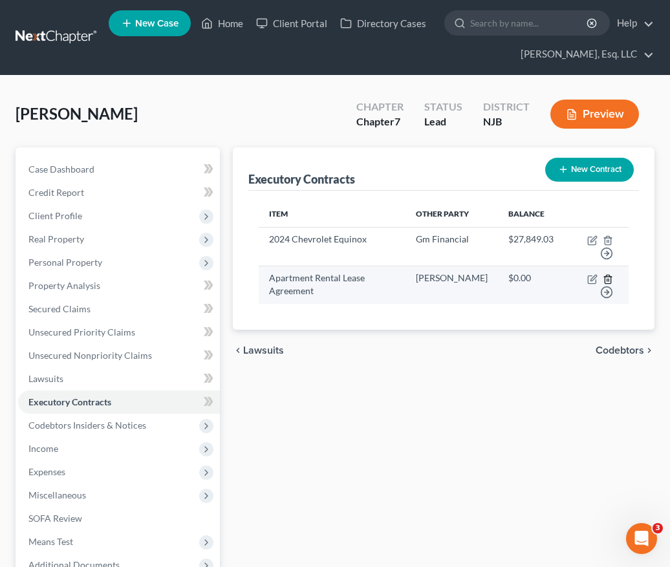
click at [606, 279] on icon "button" at bounding box center [607, 279] width 10 height 10
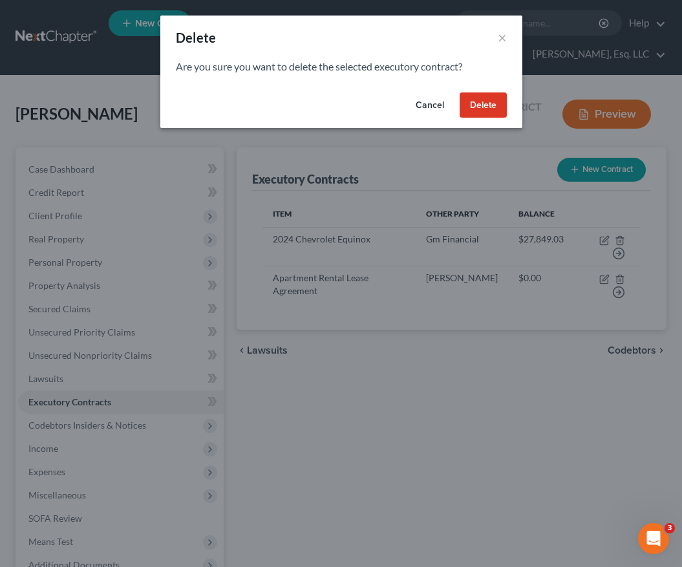
click at [492, 103] on button "Delete" at bounding box center [483, 105] width 47 height 26
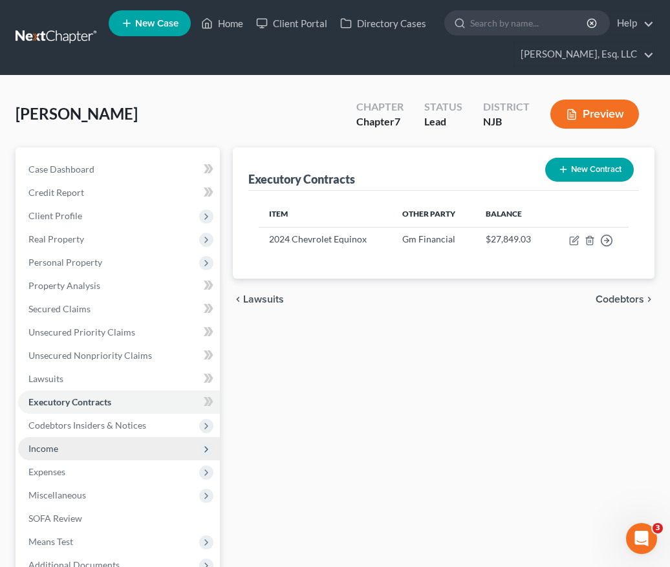
click at [118, 454] on span "Income" at bounding box center [119, 448] width 202 height 23
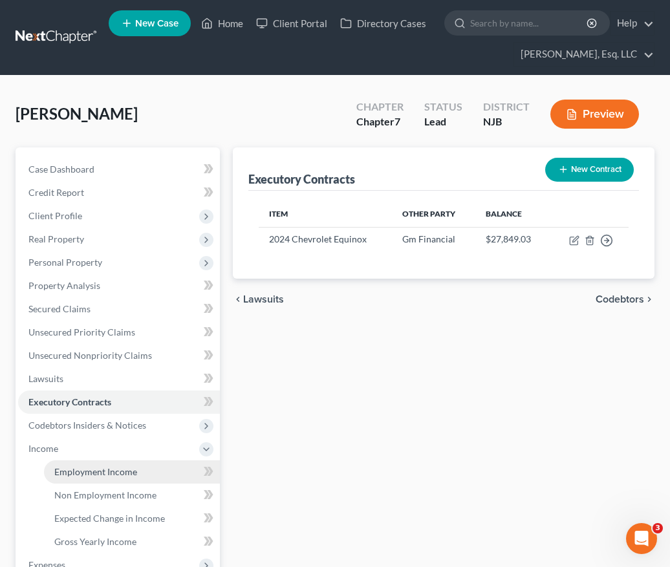
click at [118, 463] on link "Employment Income" at bounding box center [132, 471] width 176 height 23
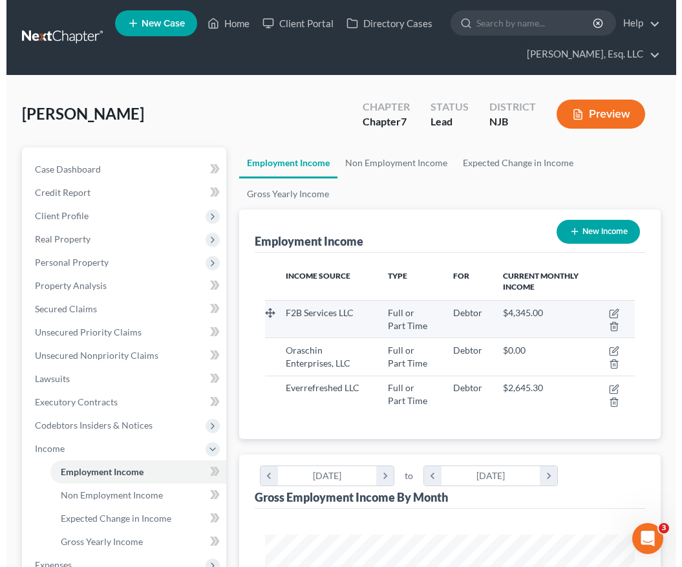
scroll to position [185, 396]
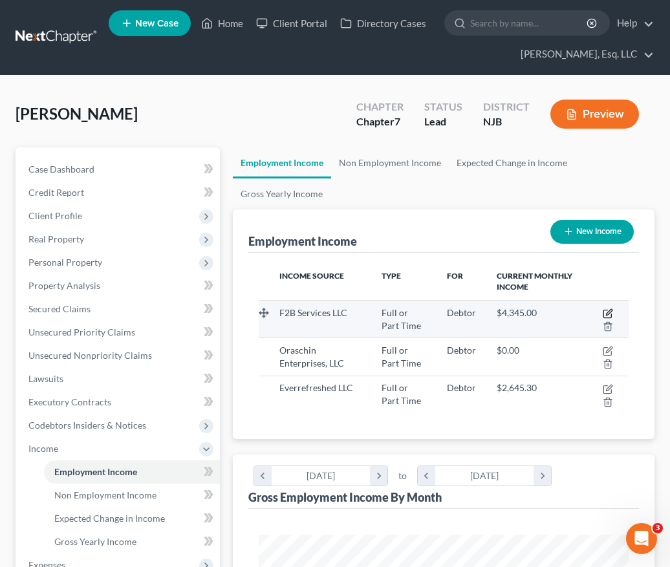
click at [608, 313] on icon "button" at bounding box center [607, 313] width 10 height 10
select select "0"
select select "33"
select select "1"
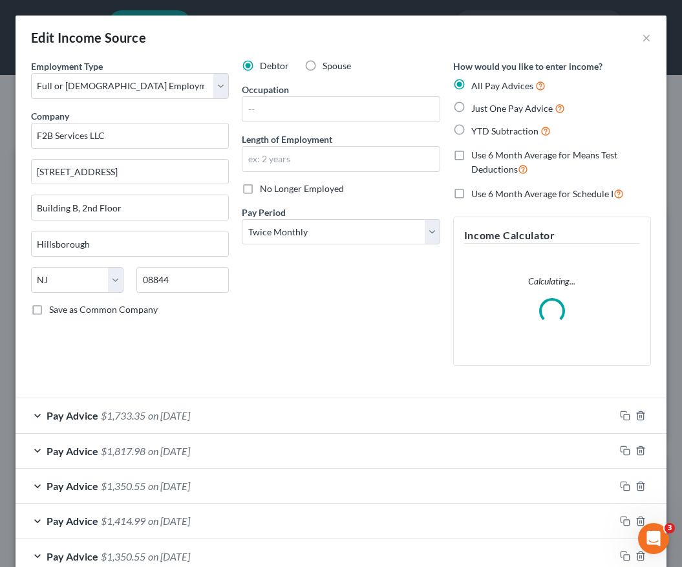
scroll to position [189, 403]
click at [316, 157] on input "text" at bounding box center [340, 159] width 196 height 25
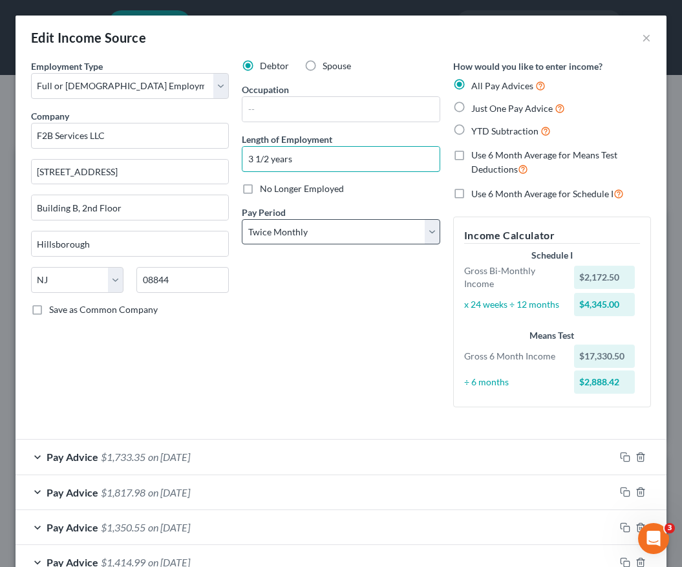
scroll to position [260, 0]
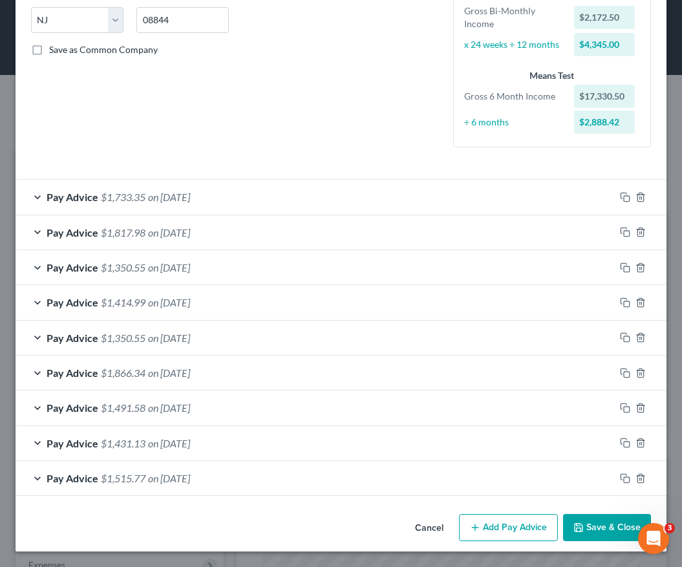
type input "3 1/2 years"
click at [599, 525] on button "Save & Close" at bounding box center [607, 527] width 88 height 27
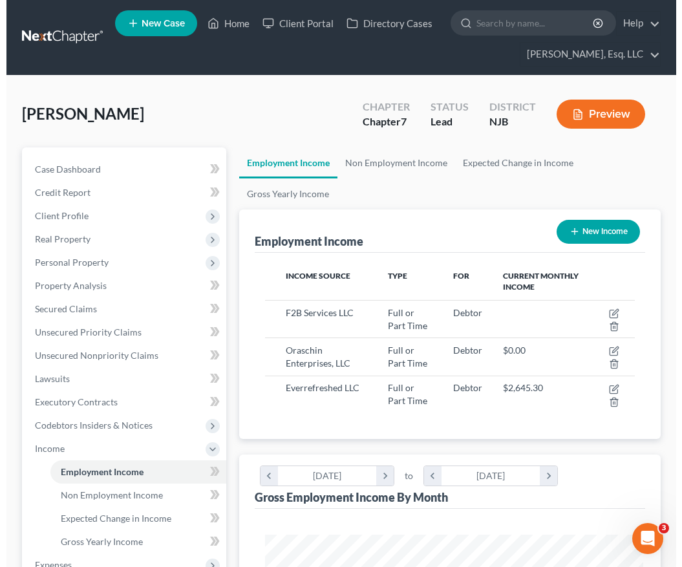
scroll to position [646090, 645879]
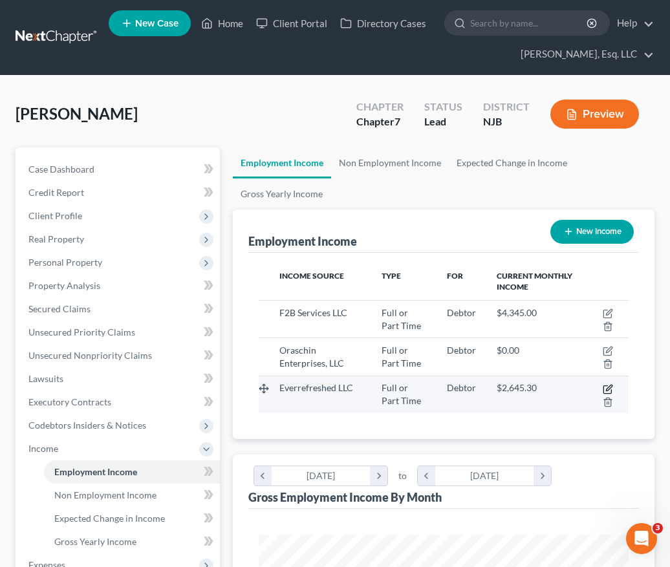
click at [608, 386] on icon "button" at bounding box center [609, 388] width 6 height 6
select select "0"
select select "33"
select select "0"
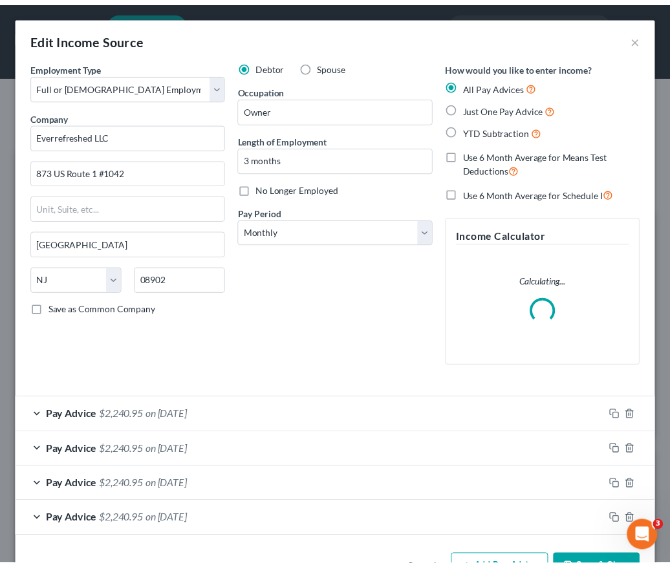
scroll to position [189, 403]
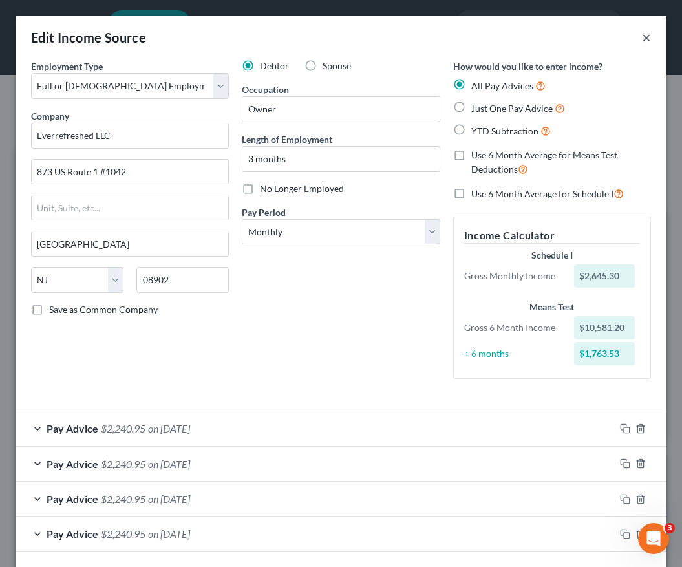
click at [642, 34] on button "×" at bounding box center [646, 38] width 9 height 16
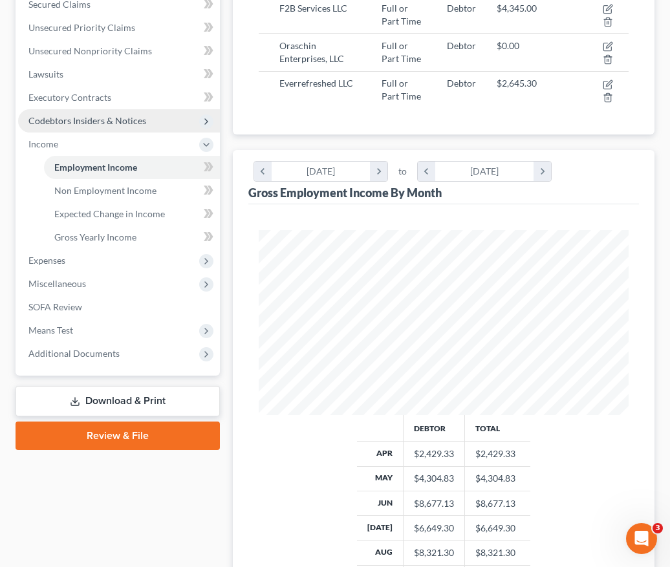
scroll to position [309, 0]
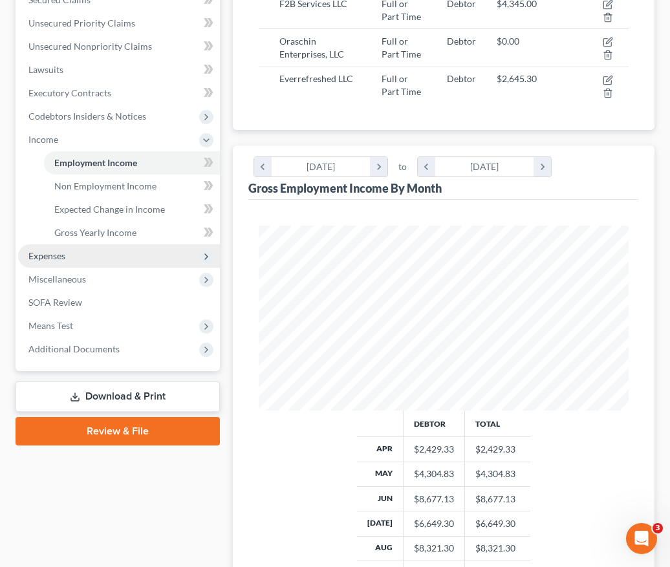
click at [113, 256] on span "Expenses" at bounding box center [119, 255] width 202 height 23
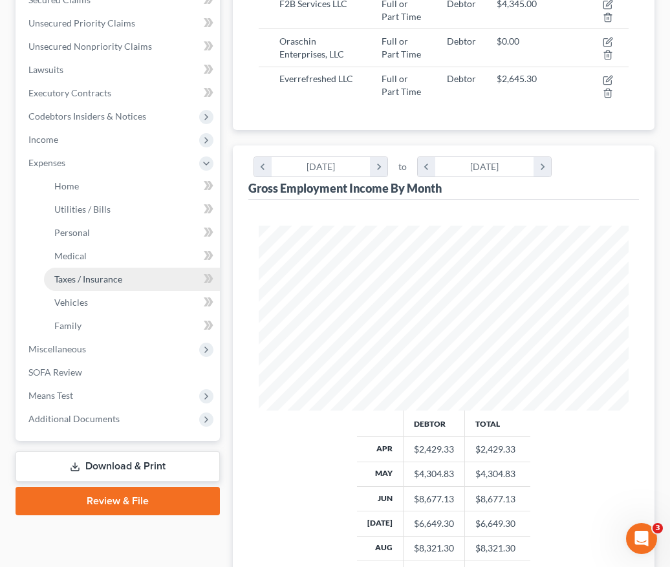
click at [121, 278] on span "Taxes / Insurance" at bounding box center [88, 278] width 68 height 11
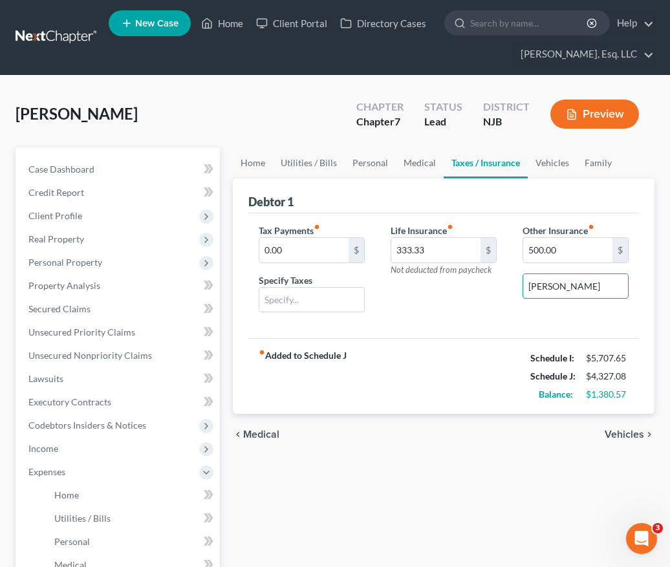
drag, startPoint x: 584, startPoint y: 282, endPoint x: 443, endPoint y: 280, distance: 140.9
click at [443, 280] on div "Tax Payments fiber_manual_record 0.00 $ Specify Taxes Life Insurance fiber_manu…" at bounding box center [444, 274] width 396 height 100
type input "500.00"
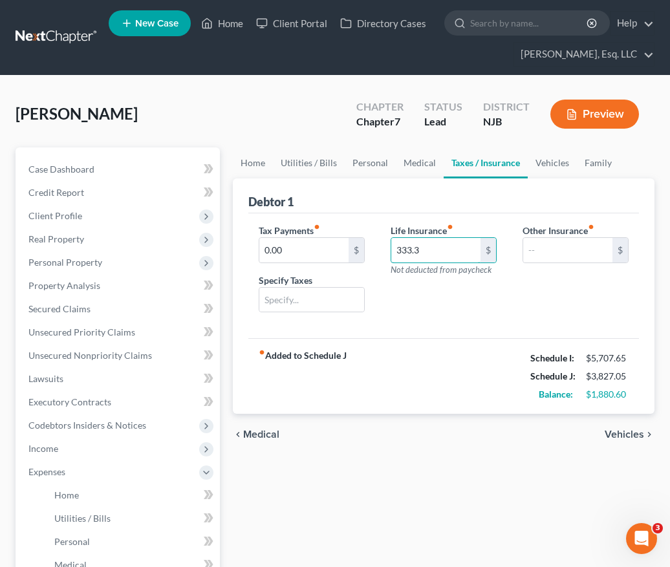
type input "333.33"
click at [432, 354] on div "fiber_manual_record Added to Schedule J Schedule I: $5,707.65 Schedule J: $3,82…" at bounding box center [443, 376] width 390 height 76
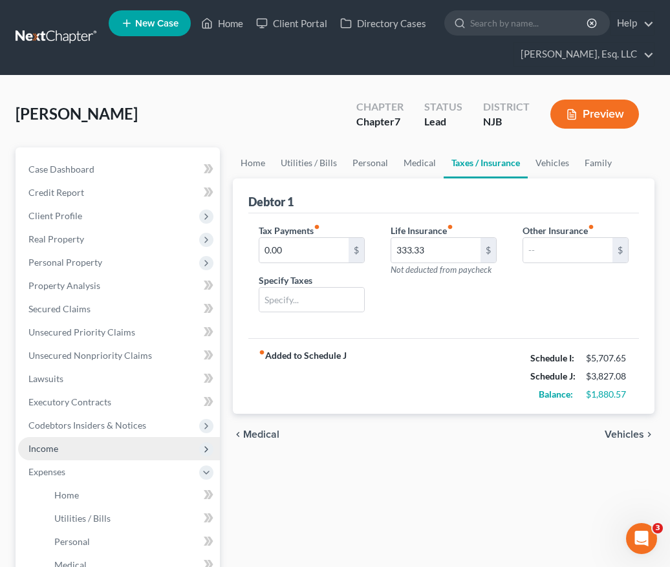
click at [86, 441] on span "Income" at bounding box center [119, 448] width 202 height 23
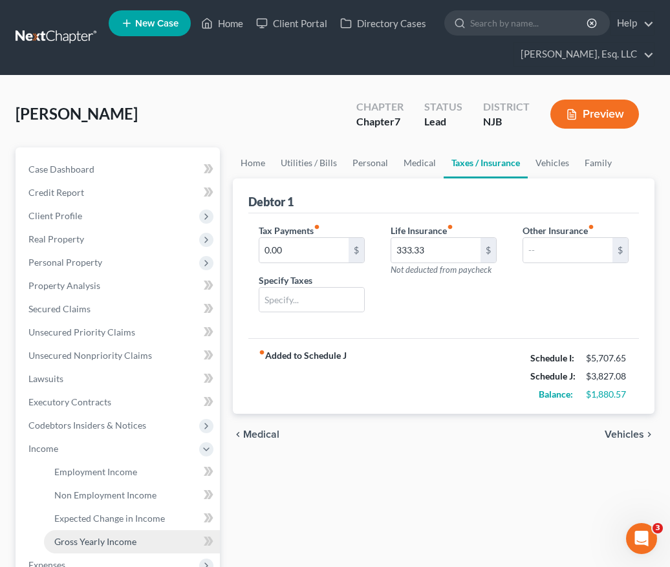
click at [95, 538] on span "Gross Yearly Income" at bounding box center [95, 541] width 82 height 11
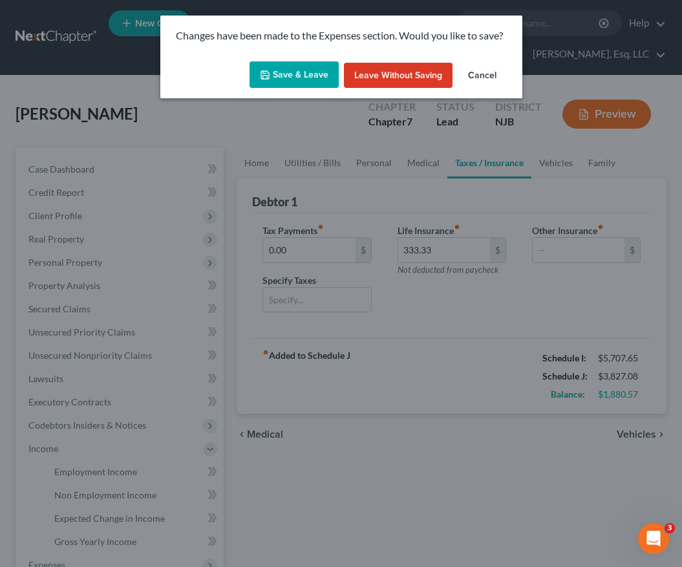
click at [280, 79] on button "Save & Leave" at bounding box center [293, 74] width 89 height 27
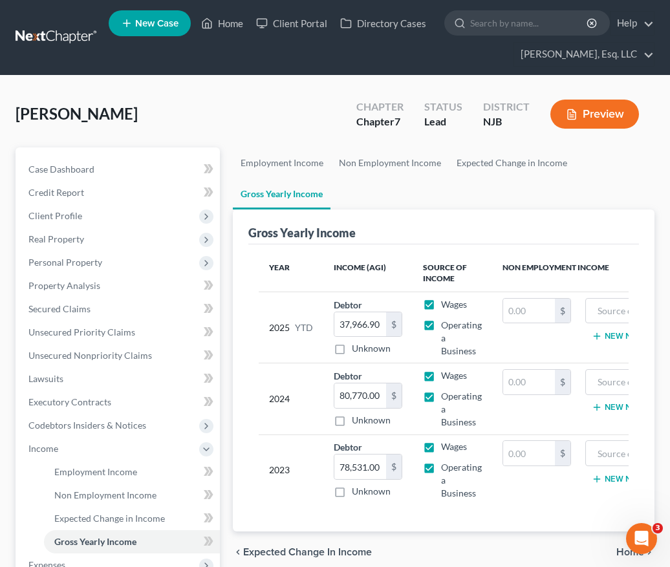
click at [628, 186] on ul "Employment Income Non Employment Income Expected Change in Income Gross Yearly …" at bounding box center [443, 178] width 421 height 62
click at [367, 397] on input "80,770.00" at bounding box center [360, 395] width 52 height 25
type input "49,547.00"
click at [576, 412] on td "$" at bounding box center [536, 398] width 89 height 71
click at [372, 465] on input "78,531.00" at bounding box center [360, 466] width 52 height 25
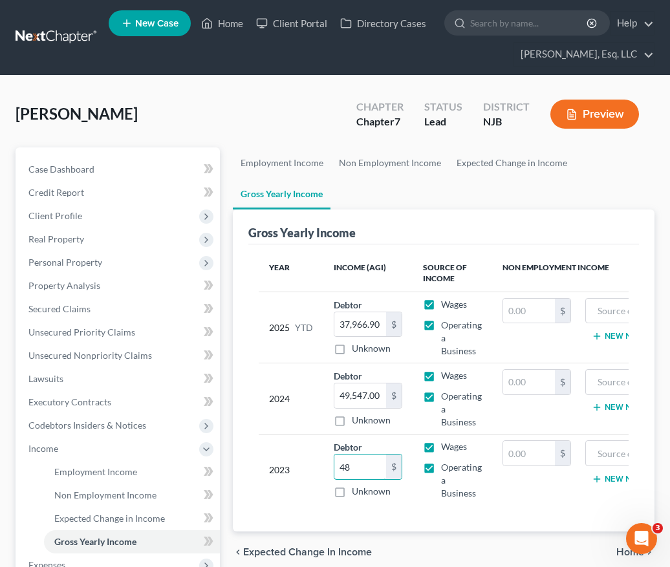
type input "4"
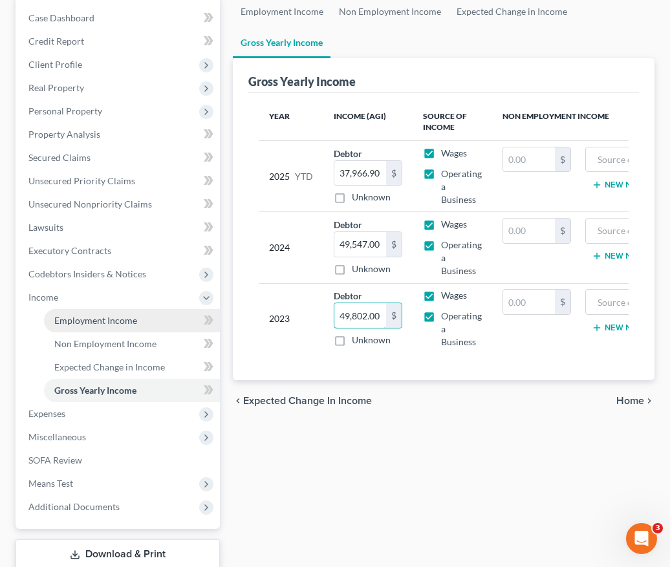
scroll to position [152, 0]
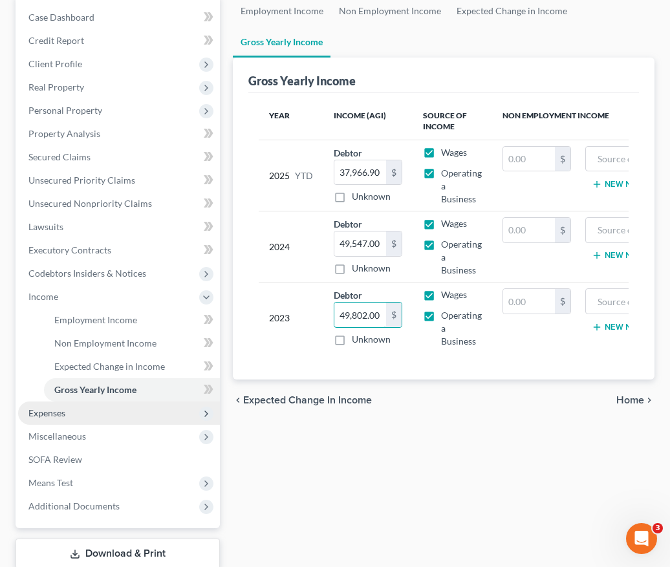
type input "49,802.00"
click at [96, 423] on span "Expenses" at bounding box center [119, 412] width 202 height 23
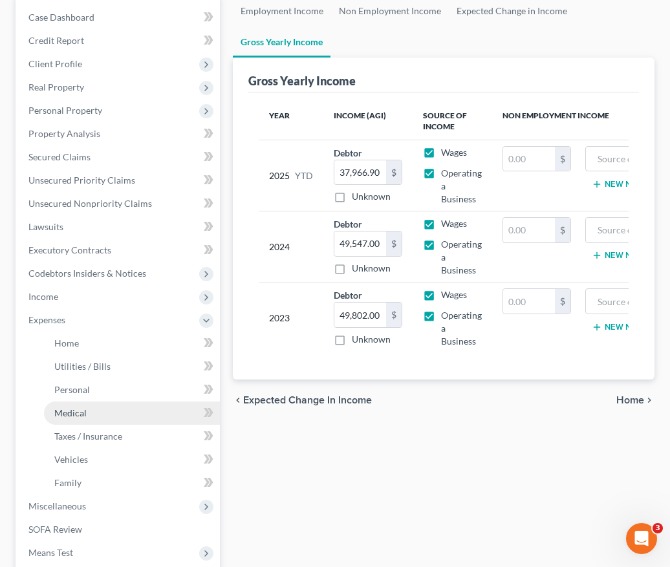
click at [104, 405] on link "Medical" at bounding box center [132, 412] width 176 height 23
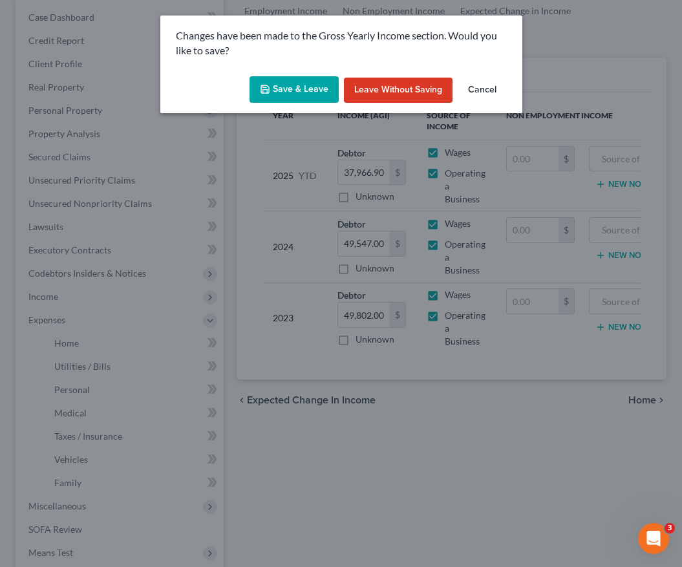
click at [279, 90] on button "Save & Leave" at bounding box center [293, 89] width 89 height 27
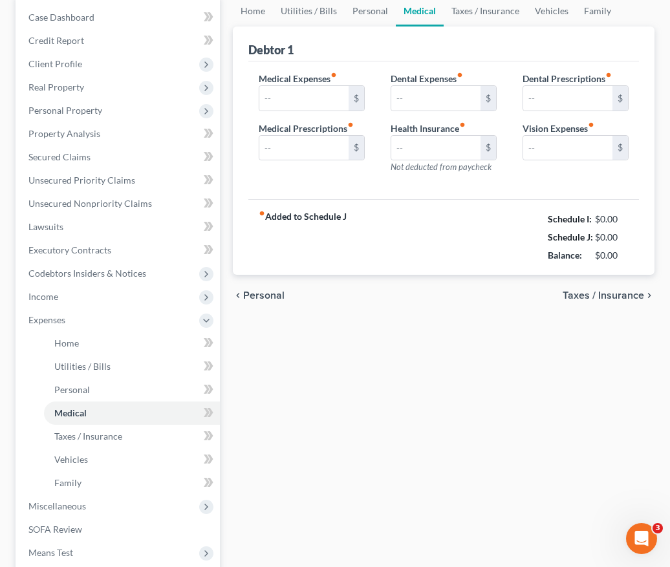
type input "132.50"
type input "20.00"
type input "50.00"
type input "0.00"
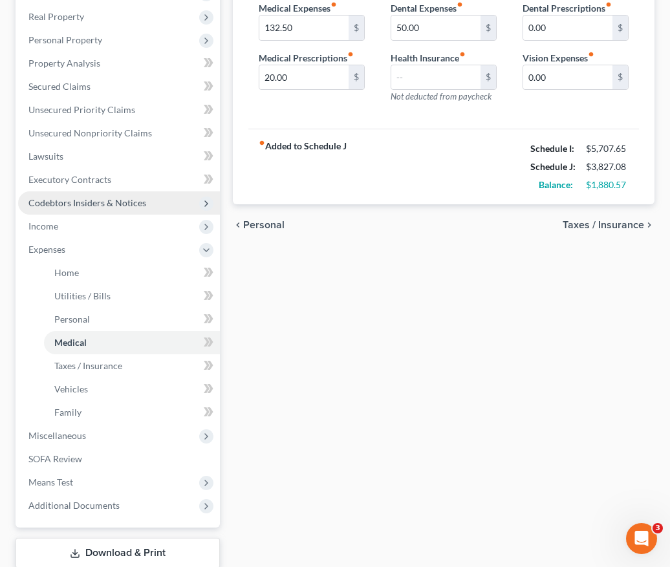
scroll to position [223, 0]
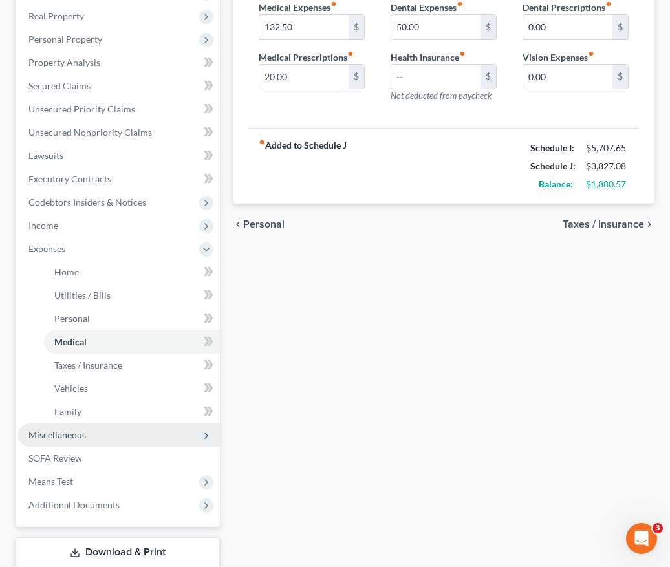
click at [102, 428] on span "Miscellaneous" at bounding box center [119, 434] width 202 height 23
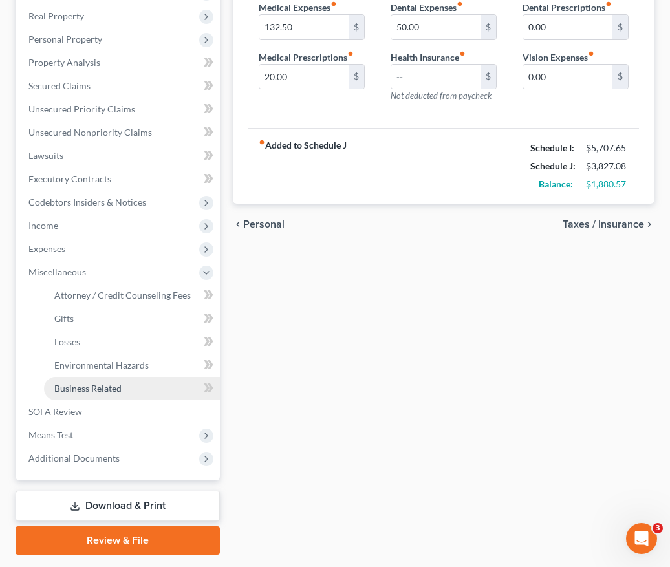
click at [113, 384] on span "Business Related" at bounding box center [87, 388] width 67 height 11
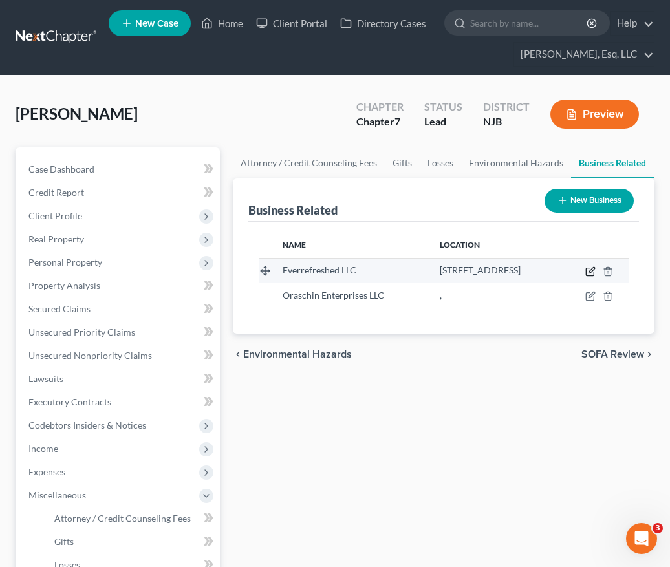
click at [595, 272] on icon "button" at bounding box center [590, 271] width 10 height 10
select select "member"
select select "33"
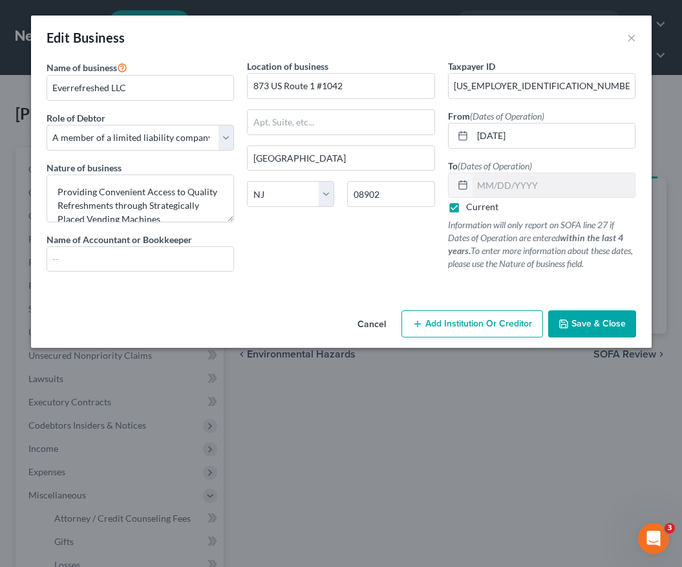
click at [626, 36] on div "Edit Business ×" at bounding box center [341, 38] width 620 height 44
click at [634, 36] on button "×" at bounding box center [631, 38] width 9 height 16
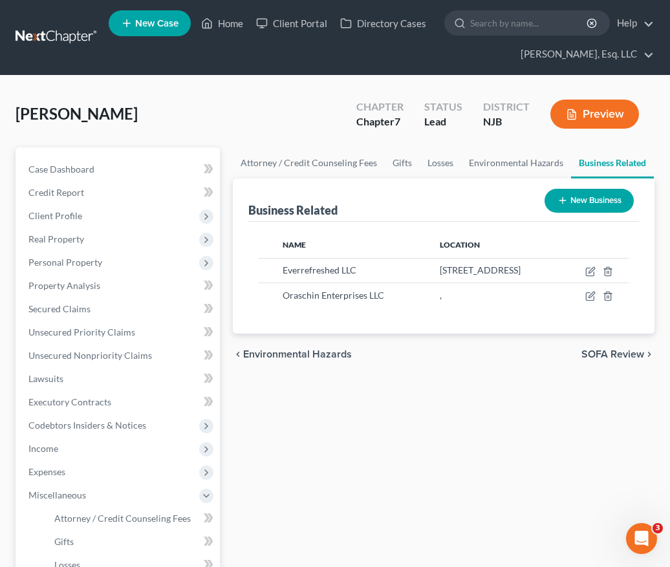
drag, startPoint x: 609, startPoint y: 309, endPoint x: 369, endPoint y: 338, distance: 242.2
click at [369, 333] on div "Name Location Everrefreshed LLC [STREET_ADDRESS] Oraschin Enterprises LLC ," at bounding box center [443, 278] width 390 height 112
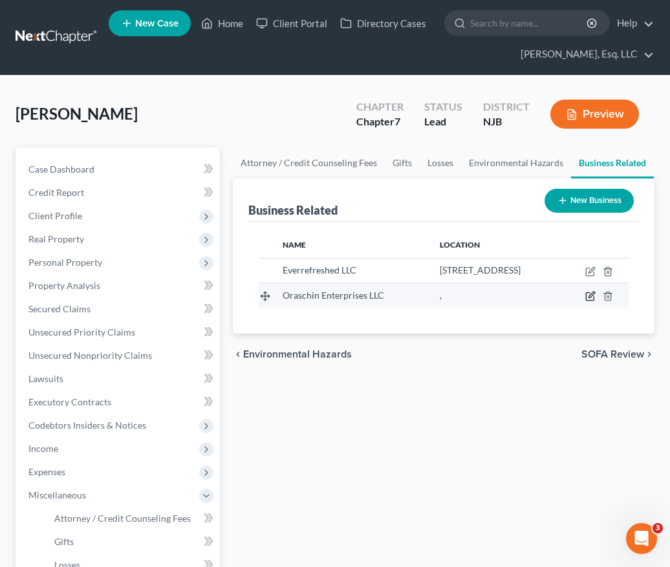
click at [595, 301] on icon "button" at bounding box center [590, 296] width 10 height 10
select select "member"
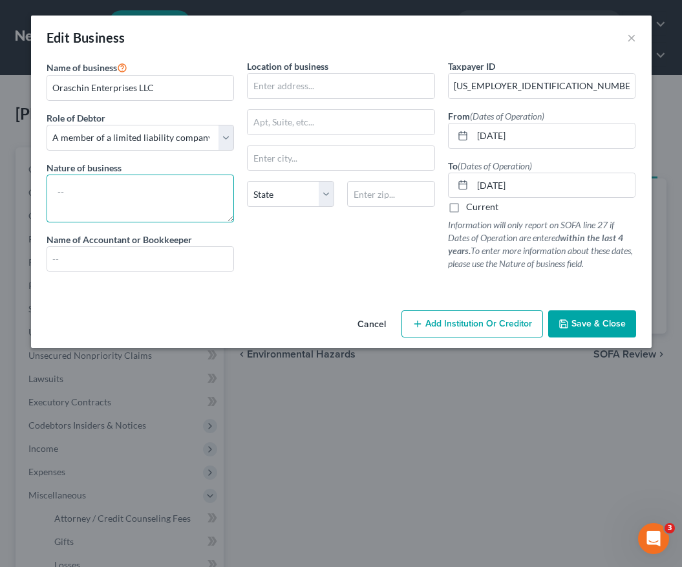
click at [189, 197] on textarea at bounding box center [141, 198] width 188 height 48
type textarea "cafe and vending machines"
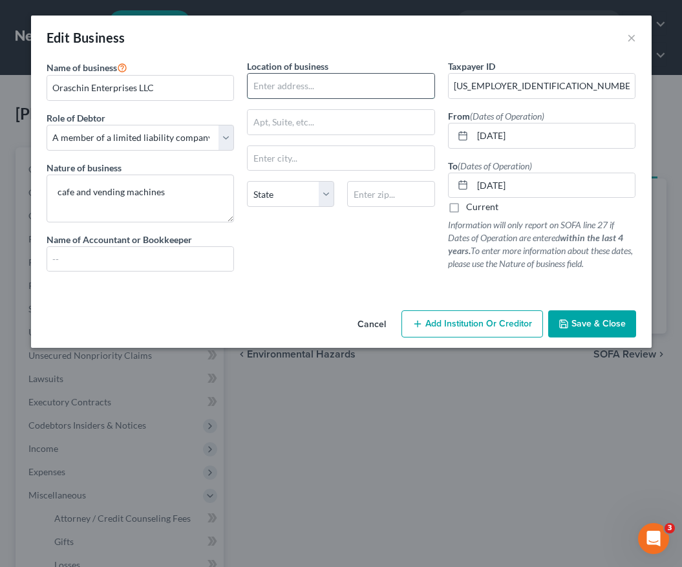
click at [291, 84] on input "text" at bounding box center [341, 86] width 187 height 25
type input "[STREET_ADDRESS]"
type input "[GEOGRAPHIC_DATA]"
select select "33"
type input "07924"
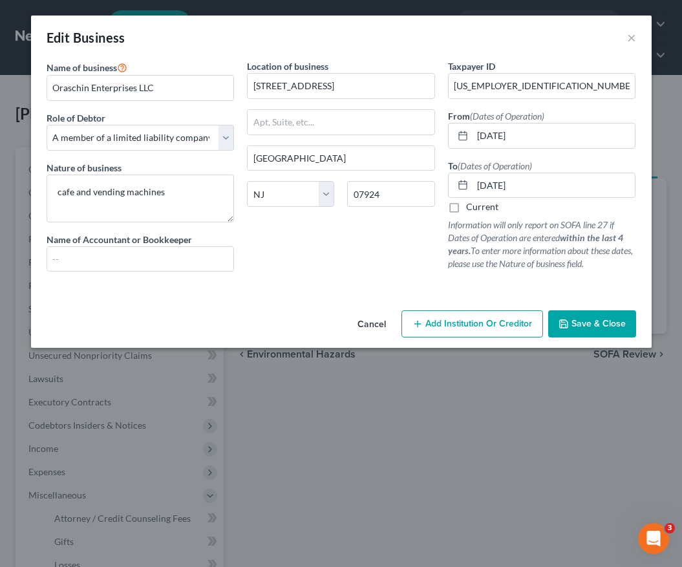
click at [315, 255] on div "Location of business [STREET_ADDRESS] Bernardsville State [US_STATE] AK AR AZ C…" at bounding box center [340, 170] width 201 height 222
click at [601, 323] on span "Save & Close" at bounding box center [598, 323] width 54 height 11
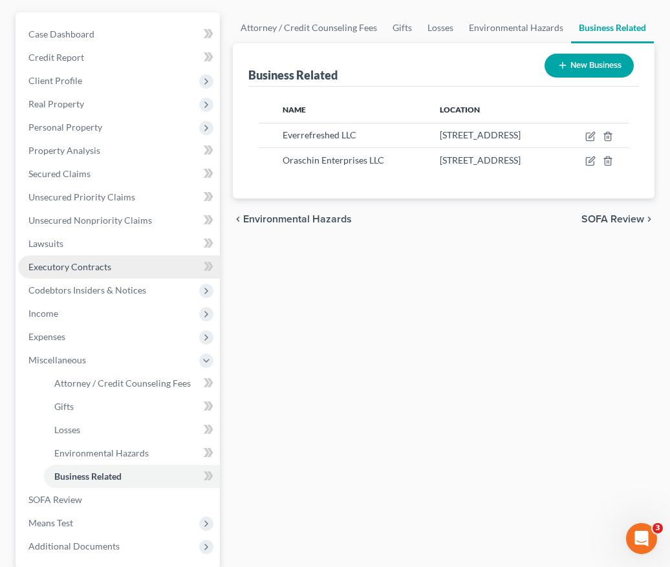
scroll to position [141, 0]
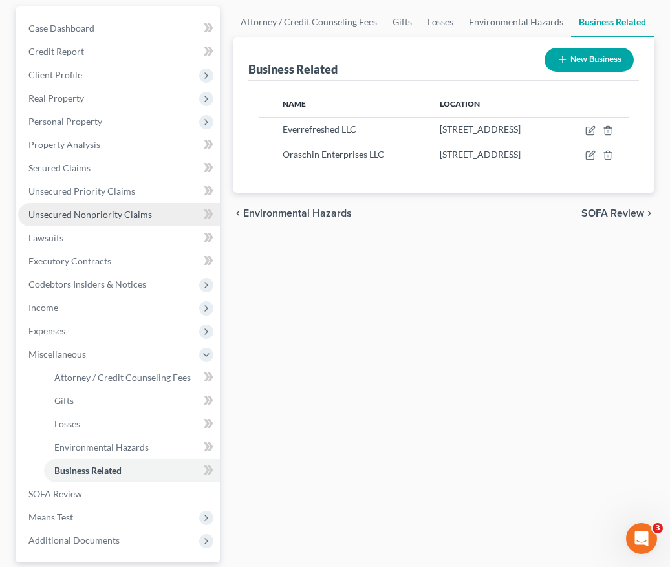
click at [88, 218] on span "Unsecured Nonpriority Claims" at bounding box center [89, 214] width 123 height 11
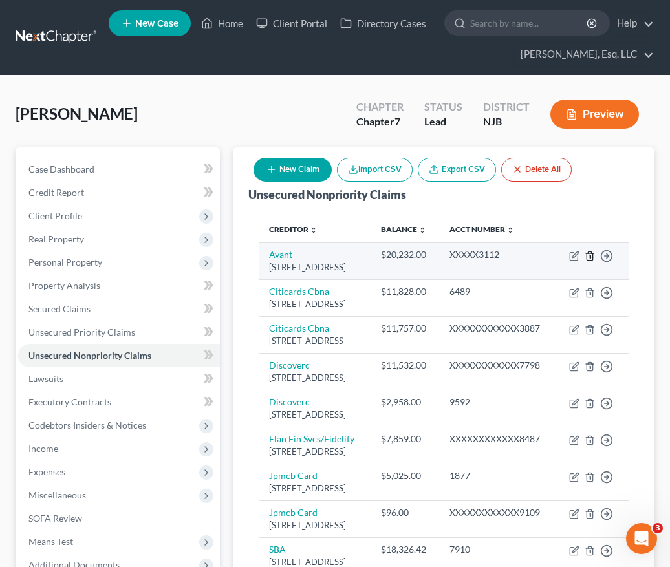
click at [592, 255] on icon "button" at bounding box center [589, 255] width 6 height 8
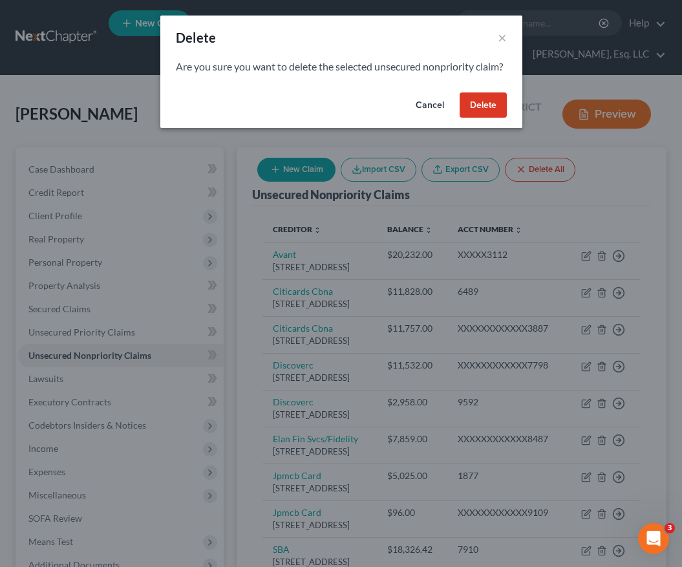
click at [478, 117] on button "Delete" at bounding box center [483, 105] width 47 height 26
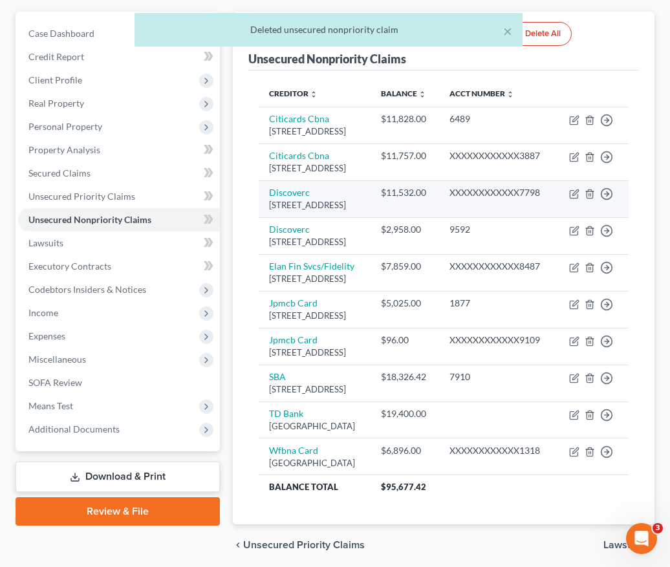
scroll to position [120, 0]
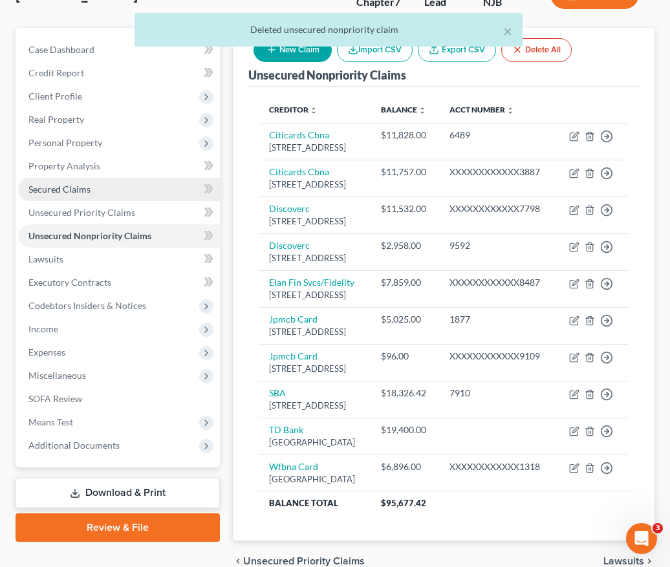
click at [77, 188] on span "Secured Claims" at bounding box center [59, 189] width 62 height 11
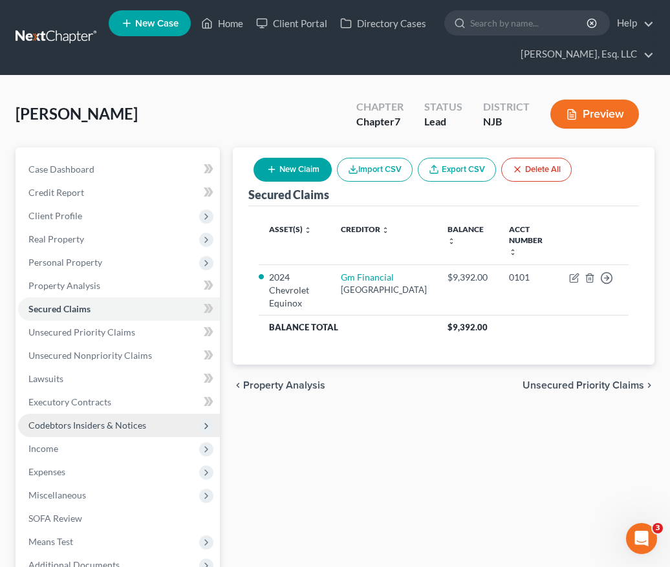
click at [90, 425] on span "Codebtors Insiders & Notices" at bounding box center [87, 424] width 118 height 11
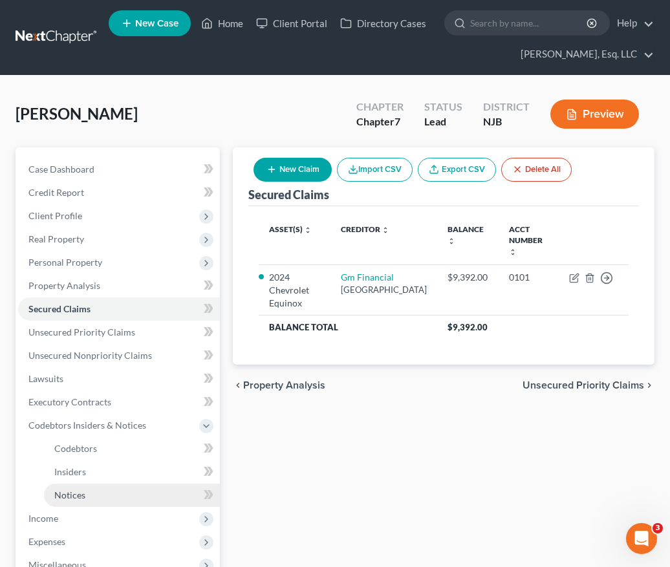
click at [76, 486] on link "Notices" at bounding box center [132, 494] width 176 height 23
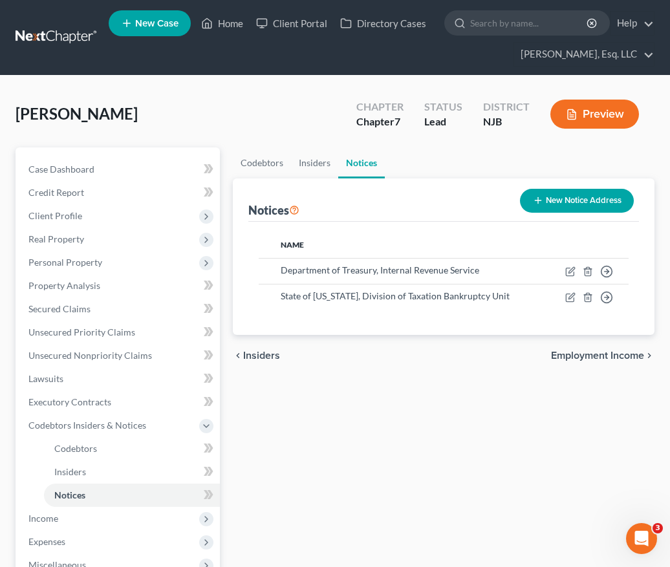
click at [663, 397] on div "[PERSON_NAME] Upgraded Chapter Chapter 7 Status Lead District [GEOGRAPHIC_DATA]…" at bounding box center [335, 416] width 670 height 681
click at [129, 357] on span "Unsecured Nonpriority Claims" at bounding box center [89, 355] width 123 height 11
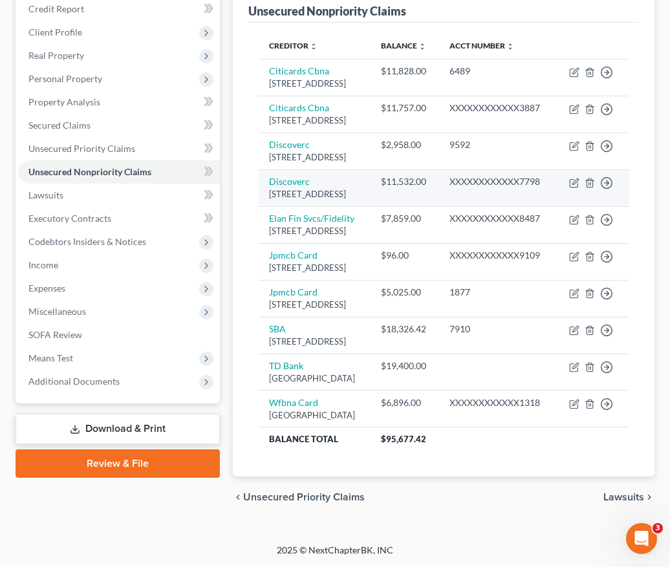
scroll to position [203, 0]
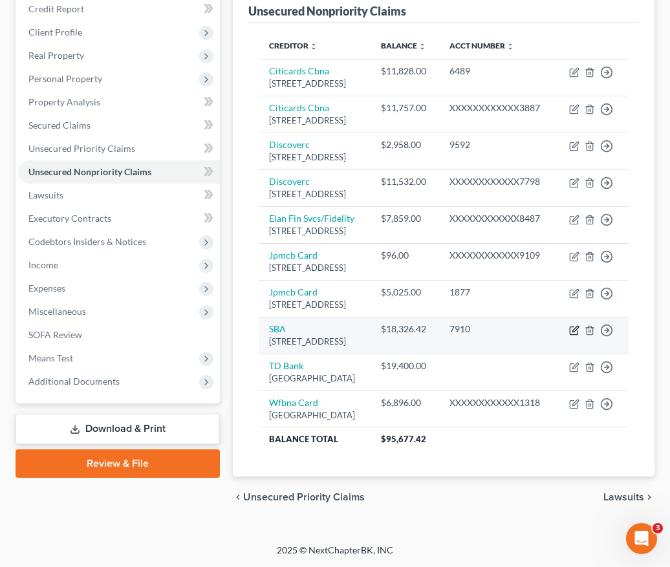
click at [574, 335] on icon "button" at bounding box center [574, 330] width 10 height 10
select select "33"
select select "0"
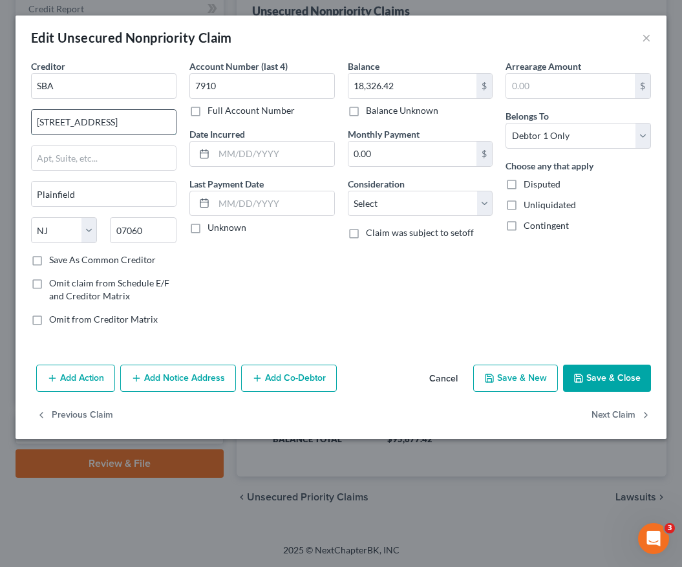
click at [111, 121] on input "[STREET_ADDRESS]" at bounding box center [104, 122] width 144 height 25
type input "3"
type input "PO Box 3918"
click at [149, 228] on input "07060" at bounding box center [143, 230] width 66 height 26
type input "0"
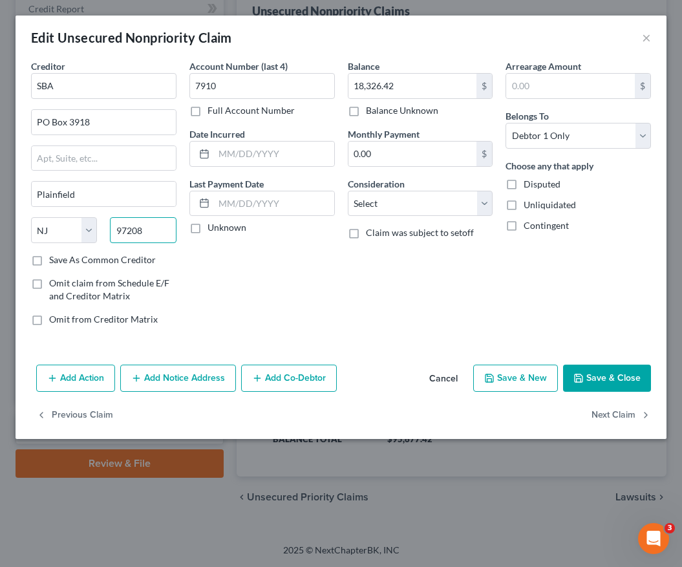
type input "97208"
click at [263, 311] on div "Account Number (last 4) 7910 Full Account Number Date Incurred Last Payment Dat…" at bounding box center [262, 197] width 158 height 277
type input "[GEOGRAPHIC_DATA]"
select select "38"
click at [607, 381] on button "Save & Close" at bounding box center [607, 377] width 88 height 27
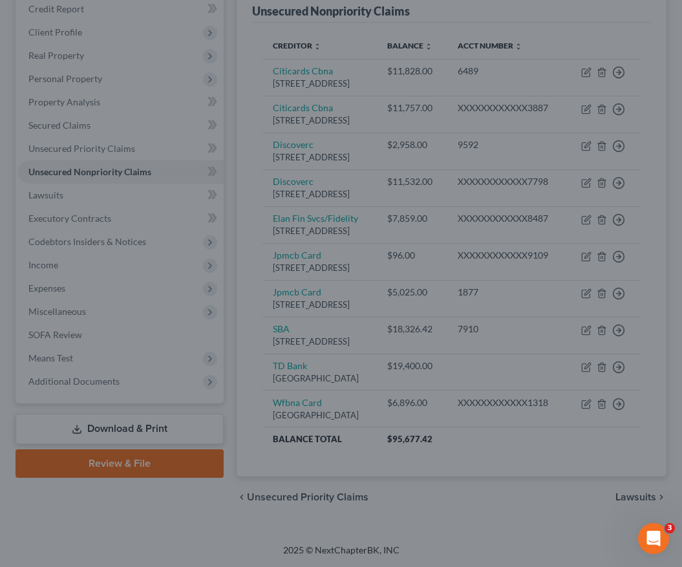
type input "0"
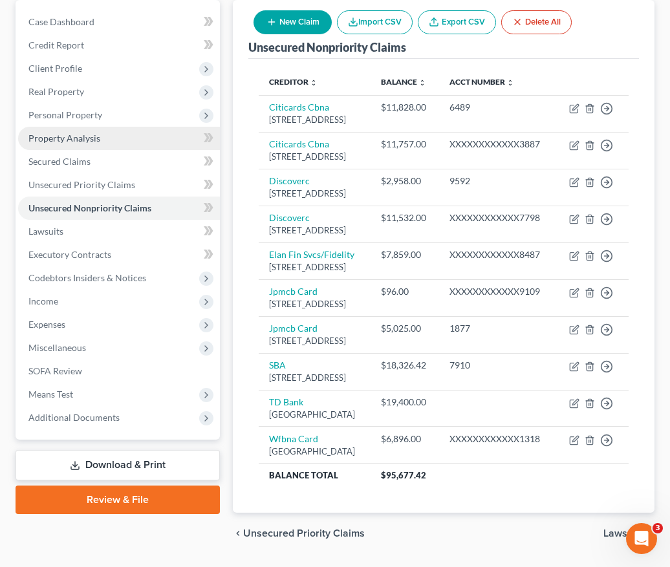
scroll to position [145, 0]
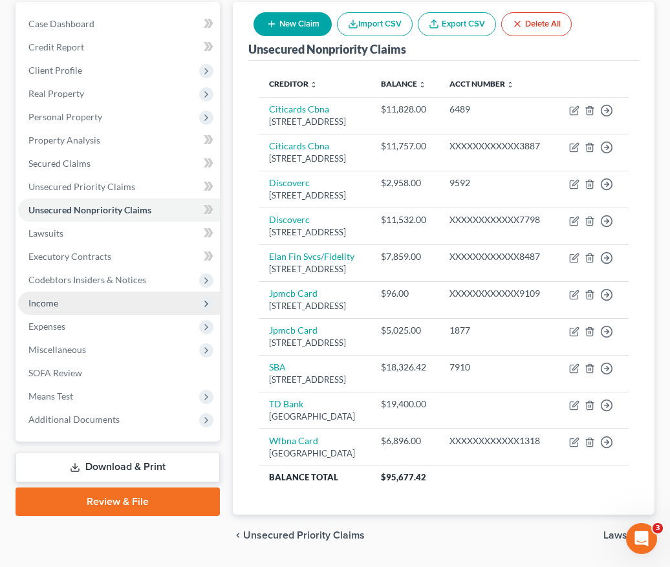
click at [108, 303] on span "Income" at bounding box center [119, 302] width 202 height 23
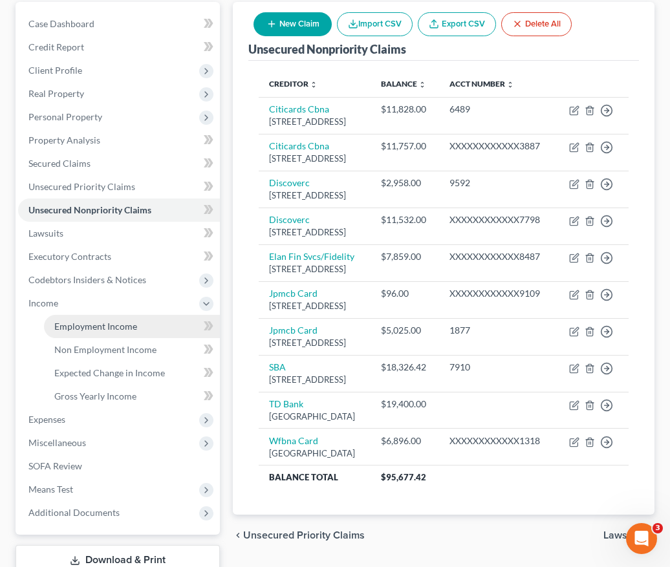
click at [122, 321] on span "Employment Income" at bounding box center [95, 326] width 83 height 11
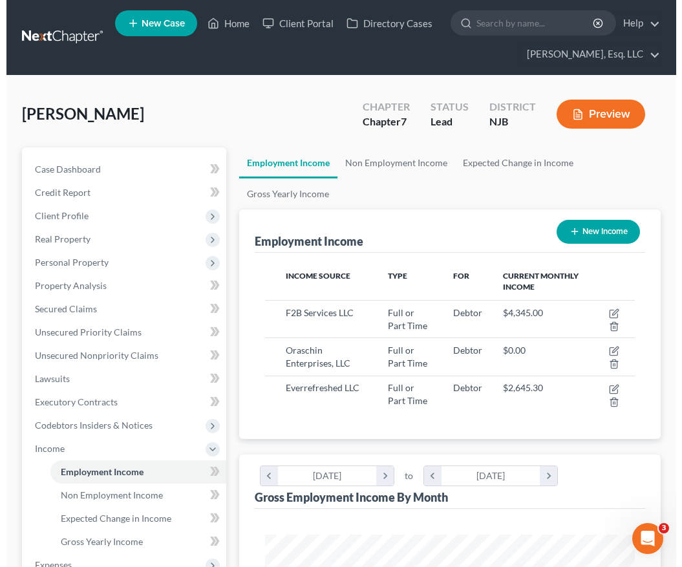
scroll to position [185, 396]
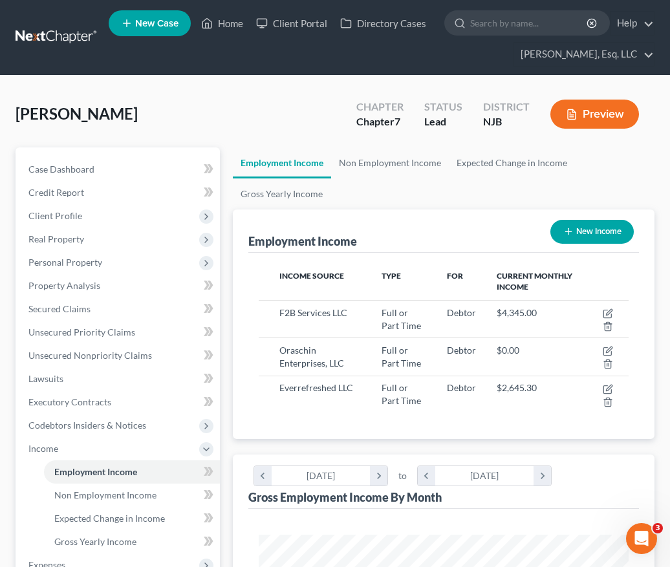
click at [564, 232] on icon "button" at bounding box center [568, 231] width 10 height 10
select select "0"
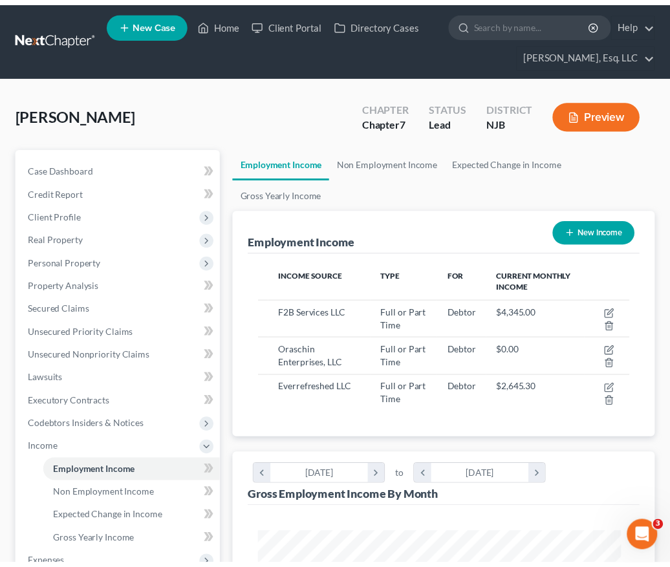
scroll to position [189, 403]
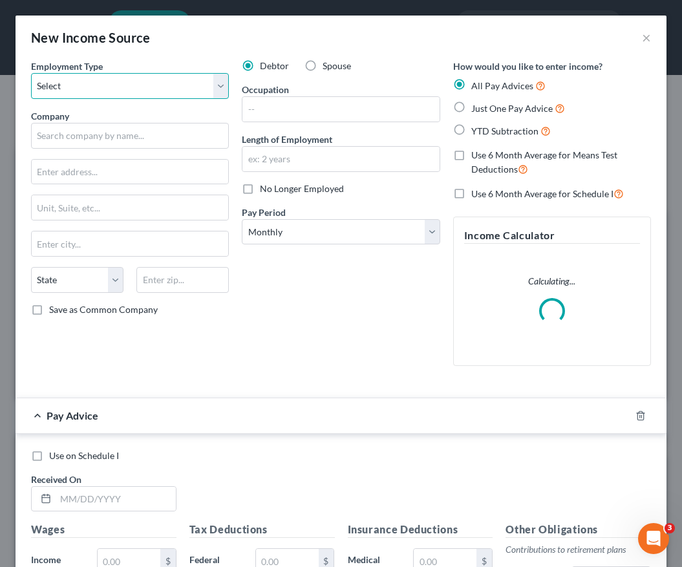
click at [170, 78] on select "Select Full or [DEMOGRAPHIC_DATA] Employment Self Employment" at bounding box center [130, 86] width 198 height 26
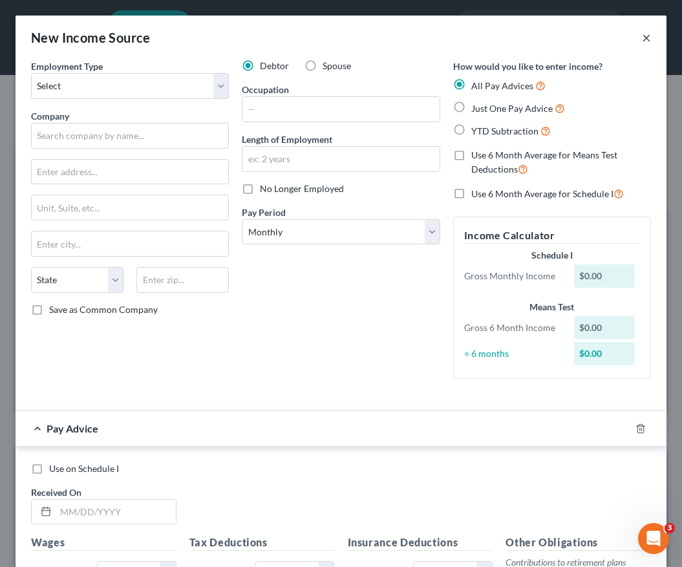
click at [642, 37] on button "×" at bounding box center [646, 38] width 9 height 16
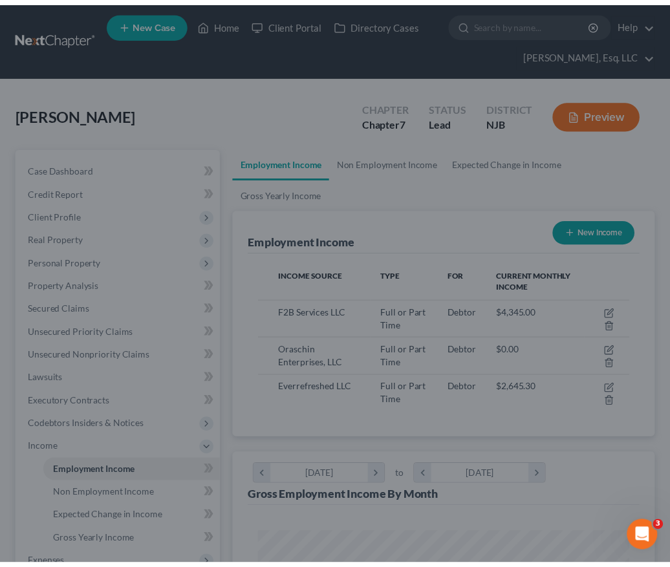
scroll to position [646090, 645879]
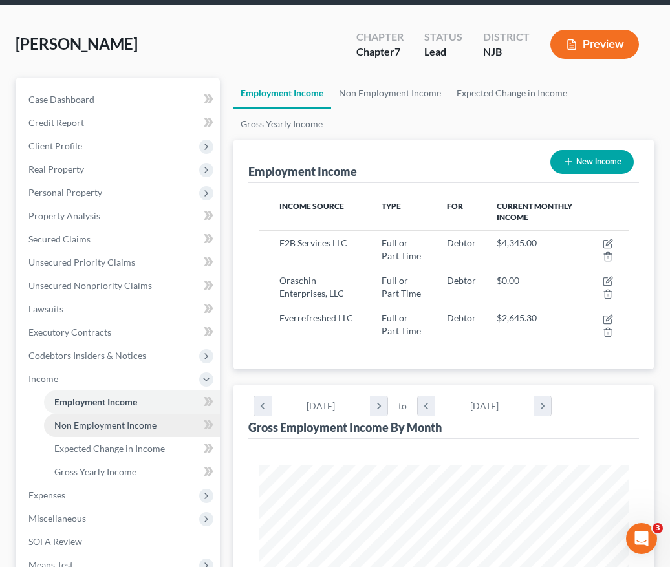
click at [114, 425] on span "Non Employment Income" at bounding box center [105, 424] width 102 height 11
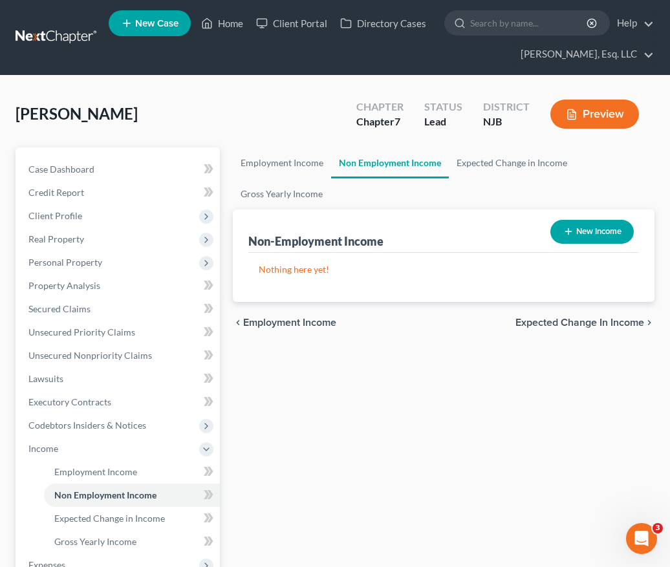
click at [586, 224] on button "New Income" at bounding box center [591, 232] width 83 height 24
select select "0"
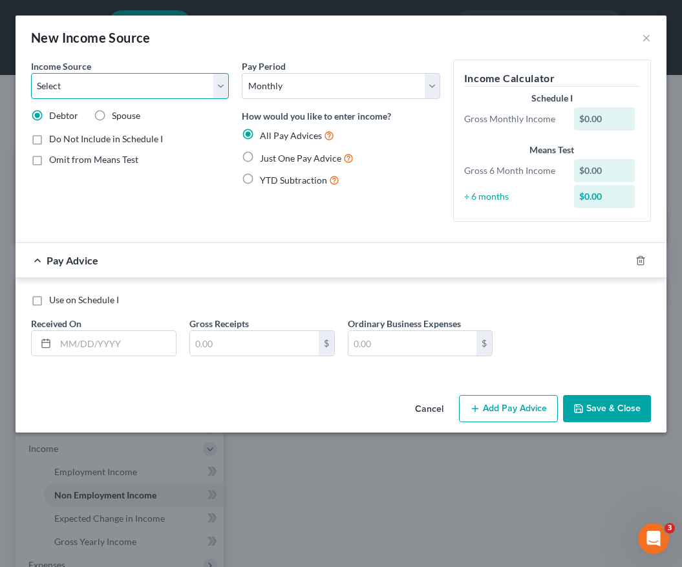
click at [182, 81] on select "Select Unemployment Disability (from employer) Pension Retirement Social Securi…" at bounding box center [130, 86] width 198 height 26
click at [643, 32] on button "×" at bounding box center [646, 38] width 9 height 16
